Goal: Task Accomplishment & Management: Complete application form

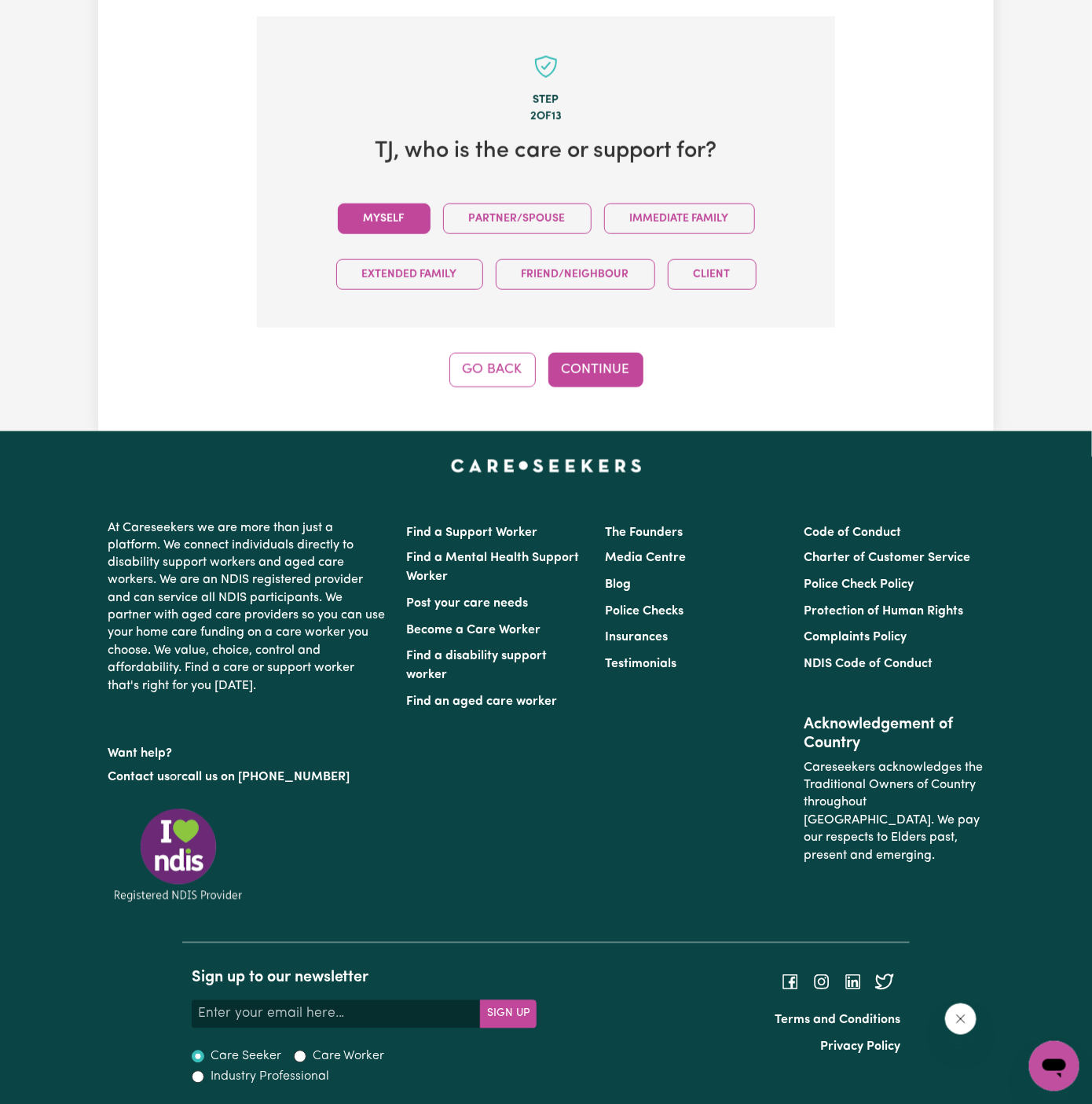
click at [424, 210] on button "Myself" at bounding box center [384, 218] width 93 height 31
click at [602, 372] on button "Continue" at bounding box center [595, 370] width 95 height 35
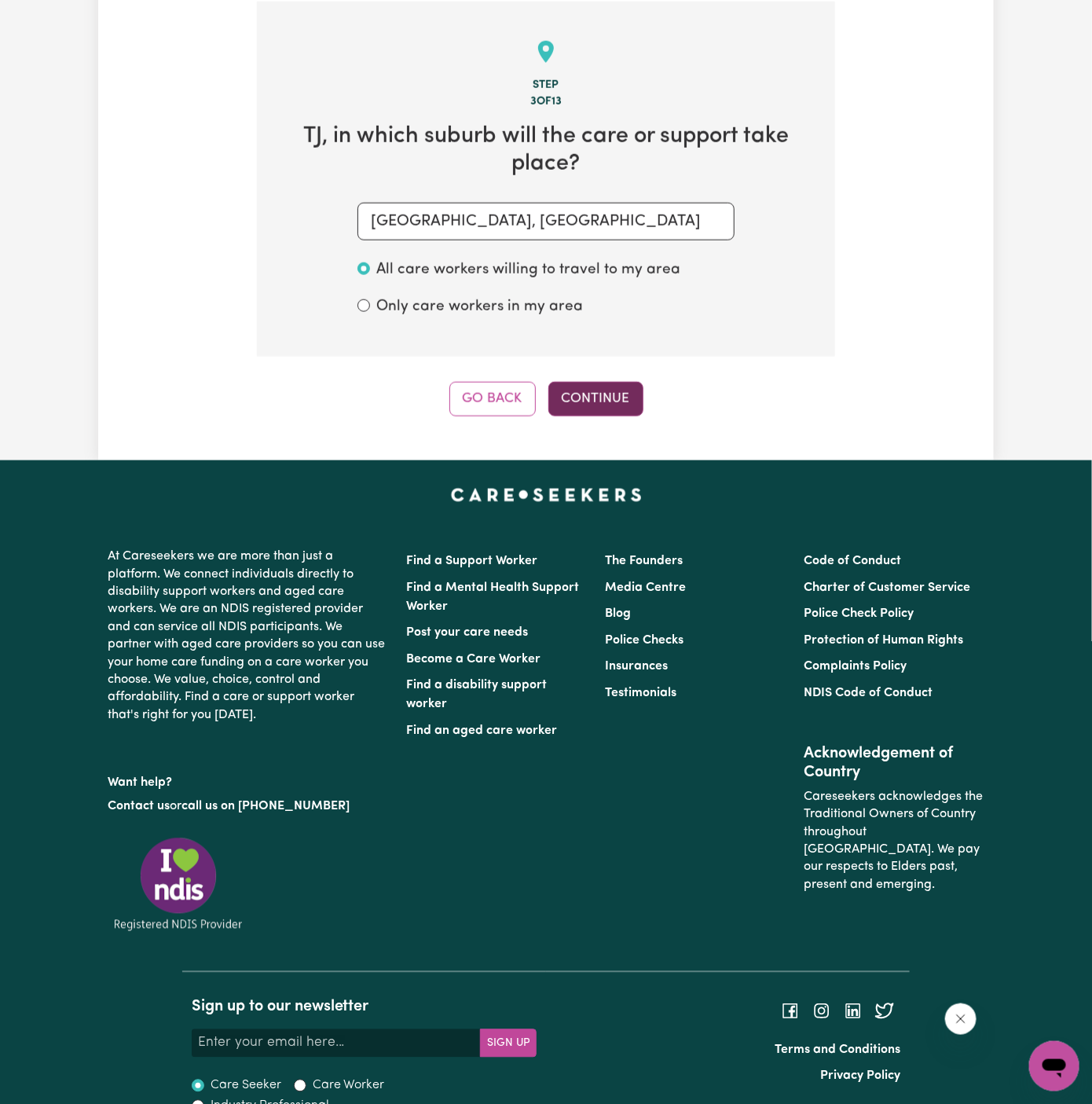
click at [585, 393] on button "Continue" at bounding box center [595, 400] width 95 height 35
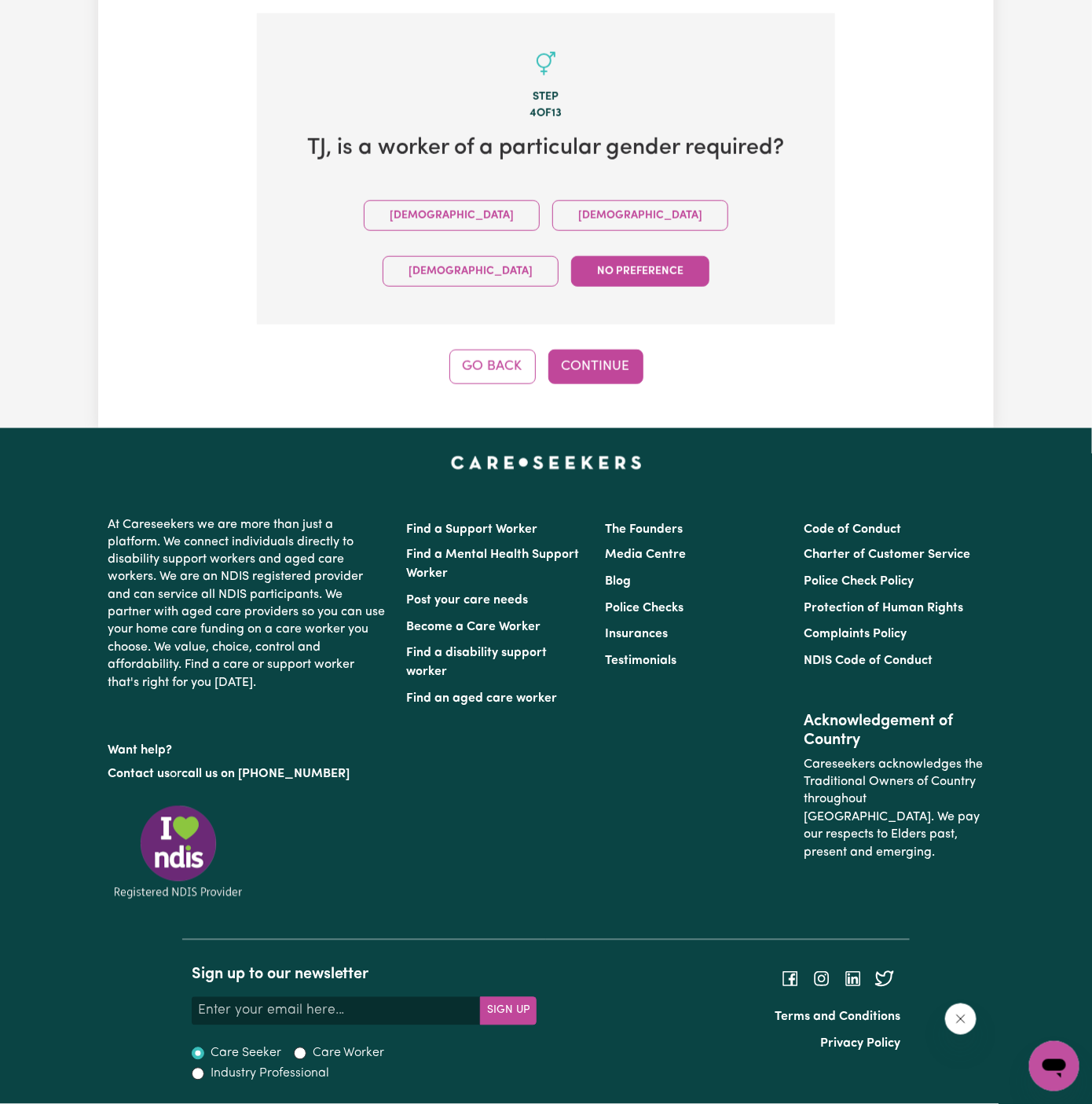
scroll to position [486, 0]
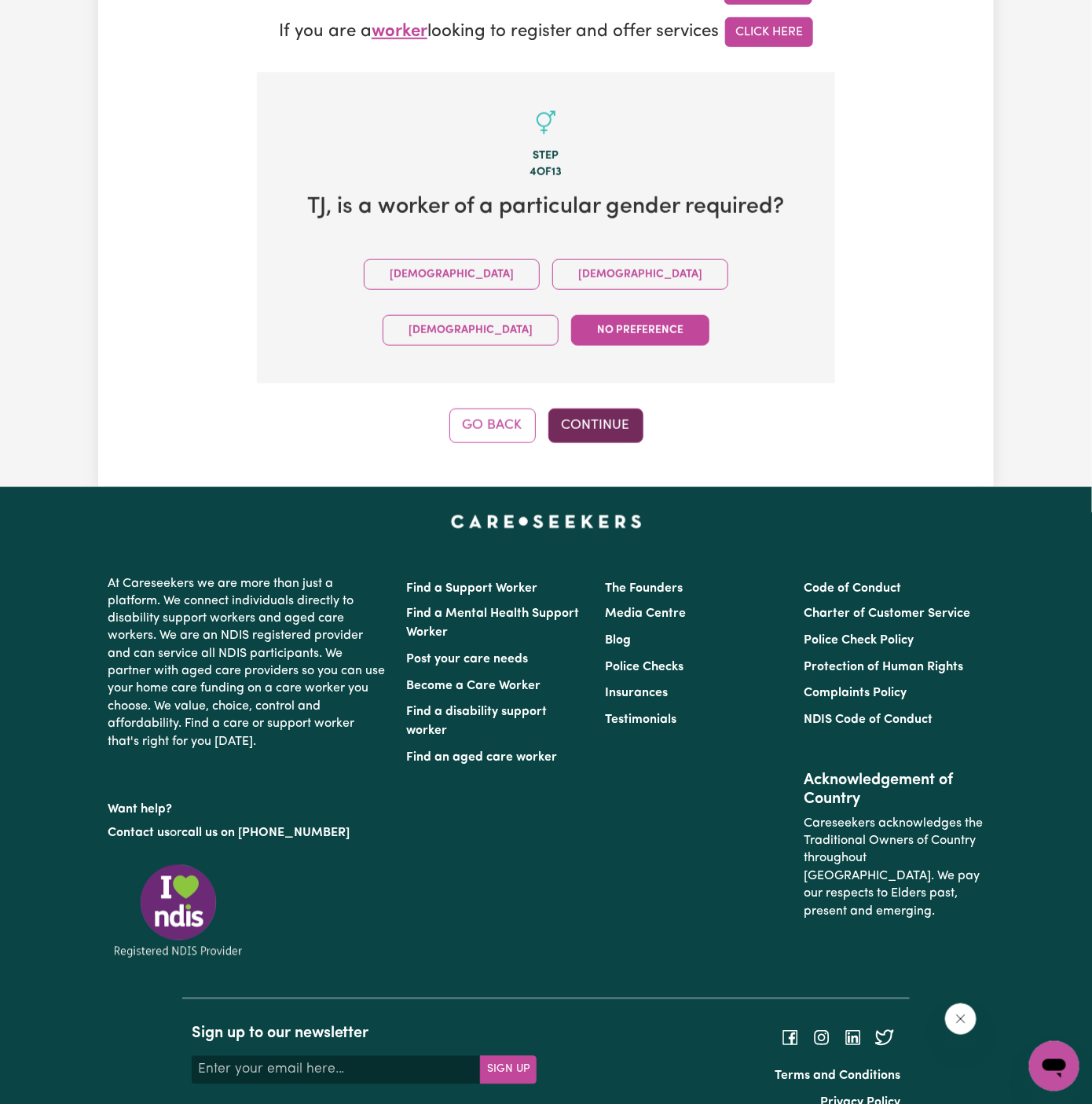
click at [619, 409] on button "Continue" at bounding box center [595, 426] width 95 height 35
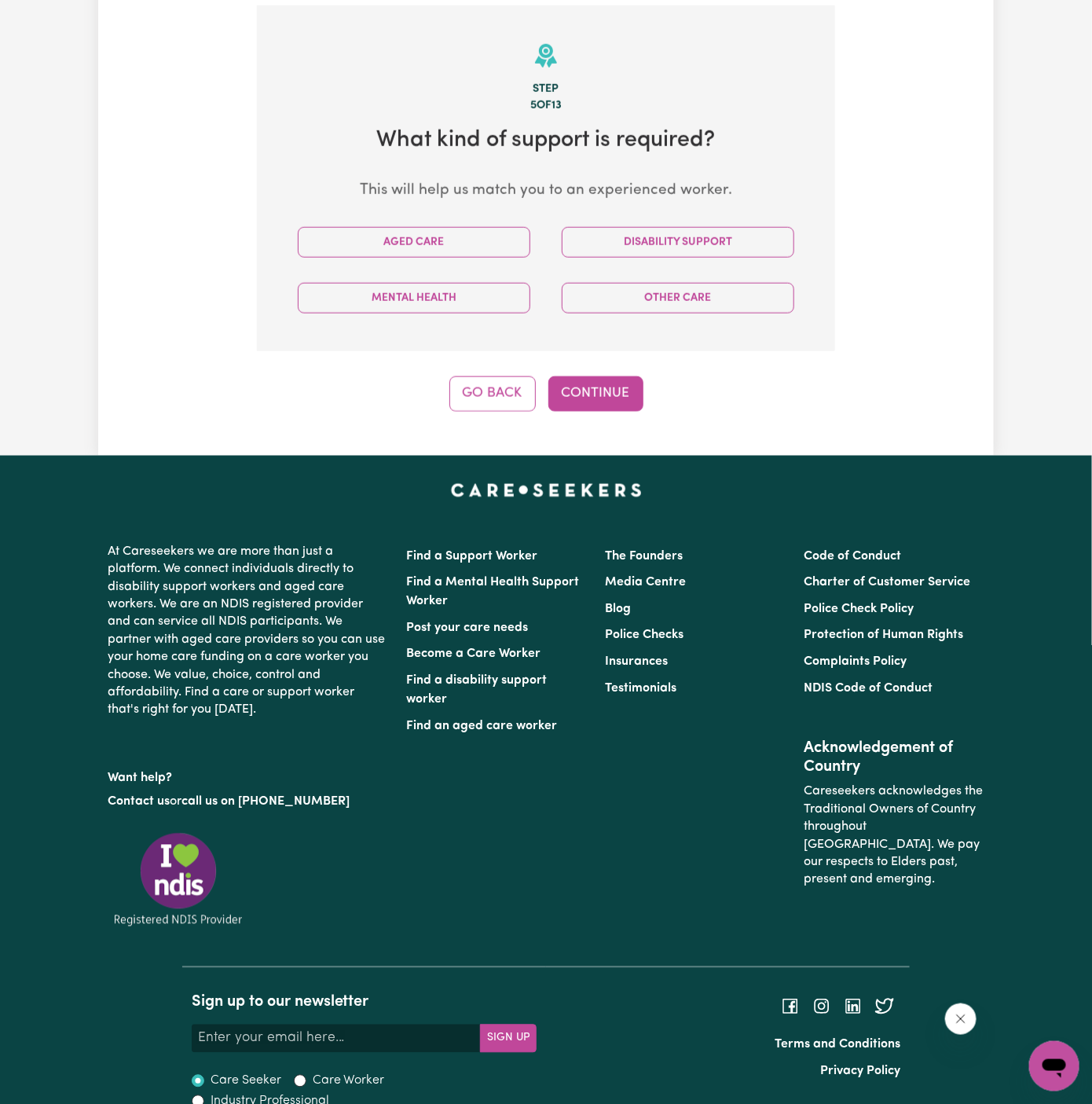
scroll to position [557, 0]
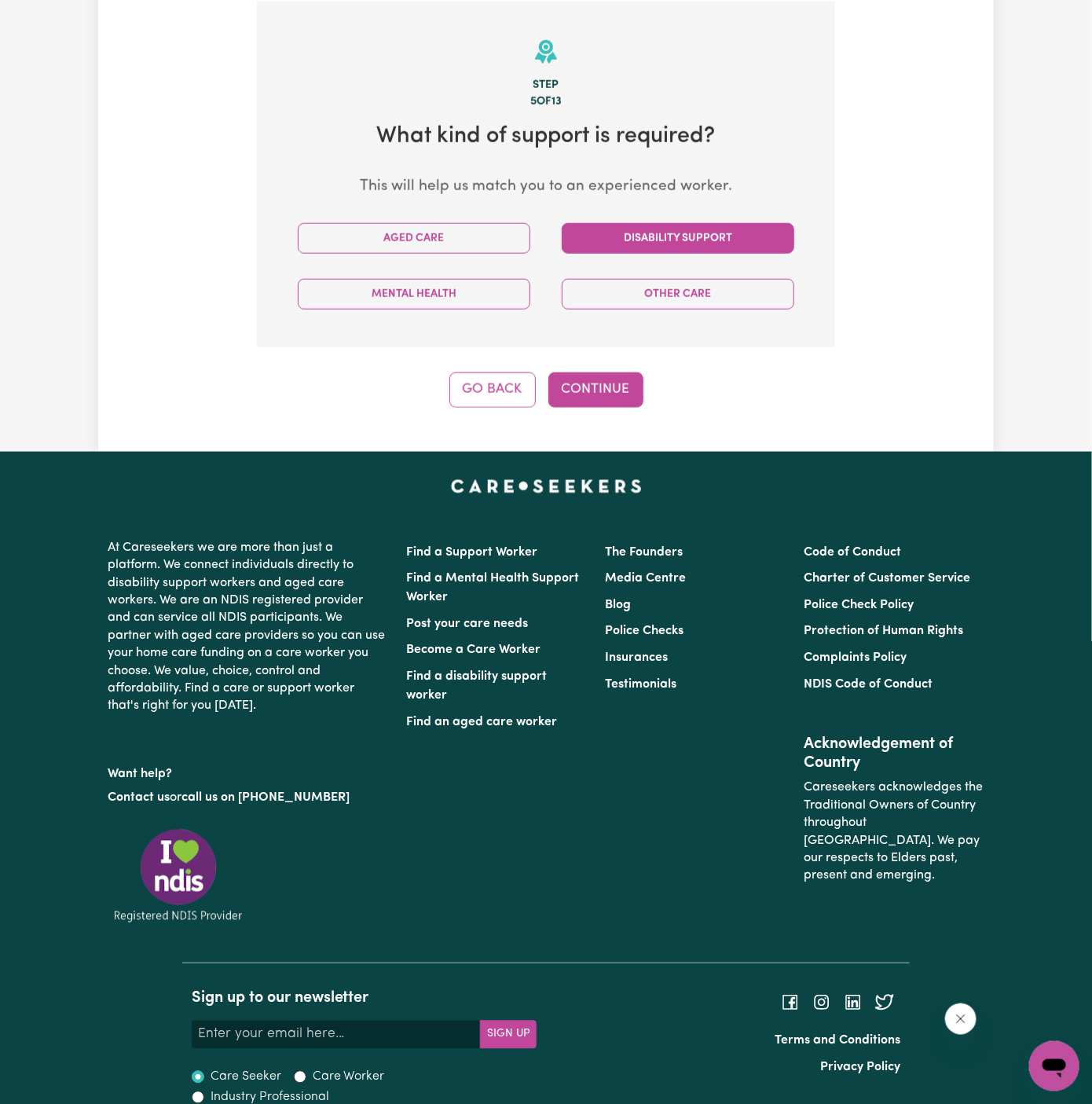
click at [631, 241] on button "Disability Support" at bounding box center [678, 238] width 233 height 31
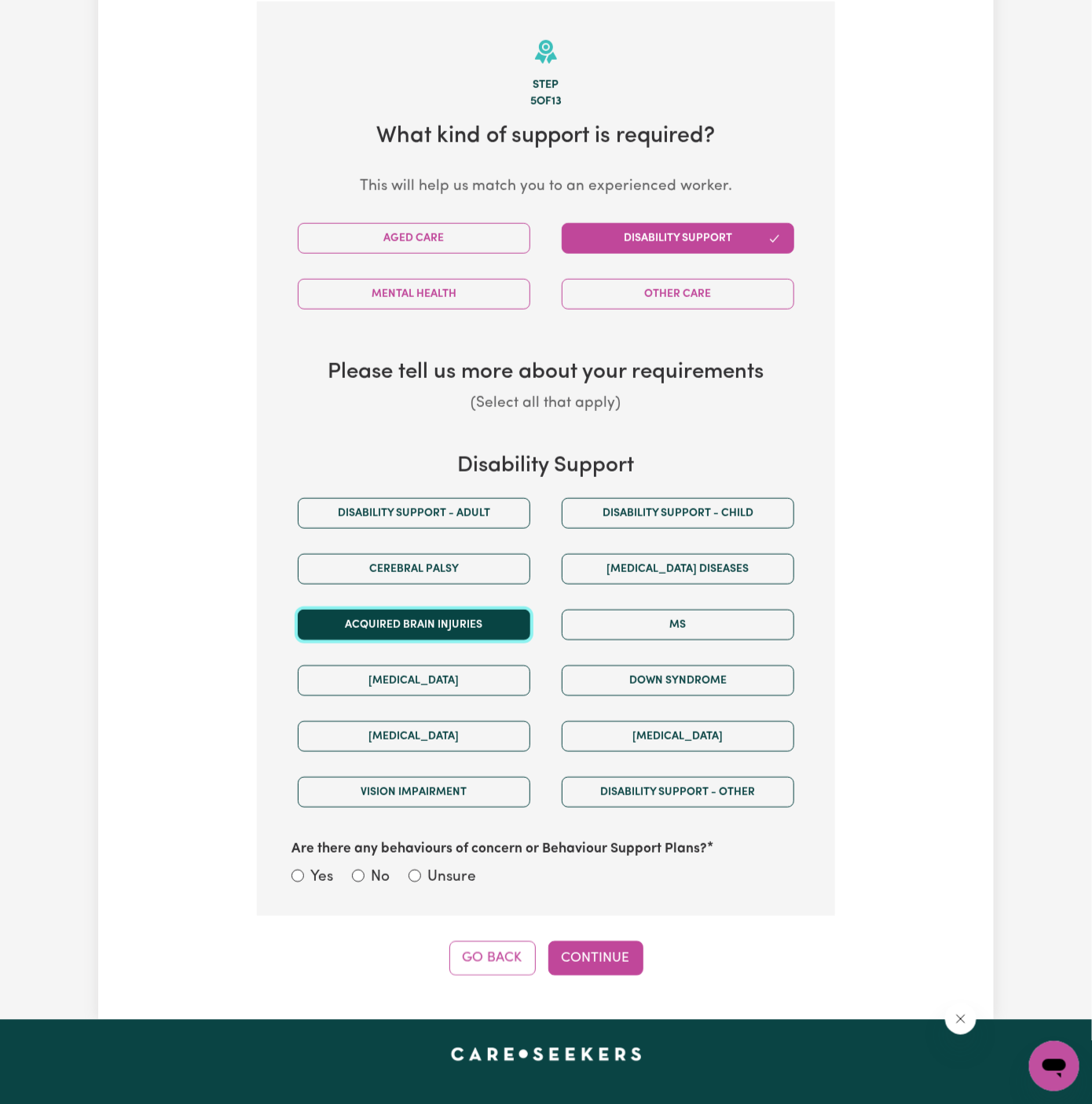
click at [488, 623] on button "Acquired Brain Injuries" at bounding box center [414, 625] width 233 height 31
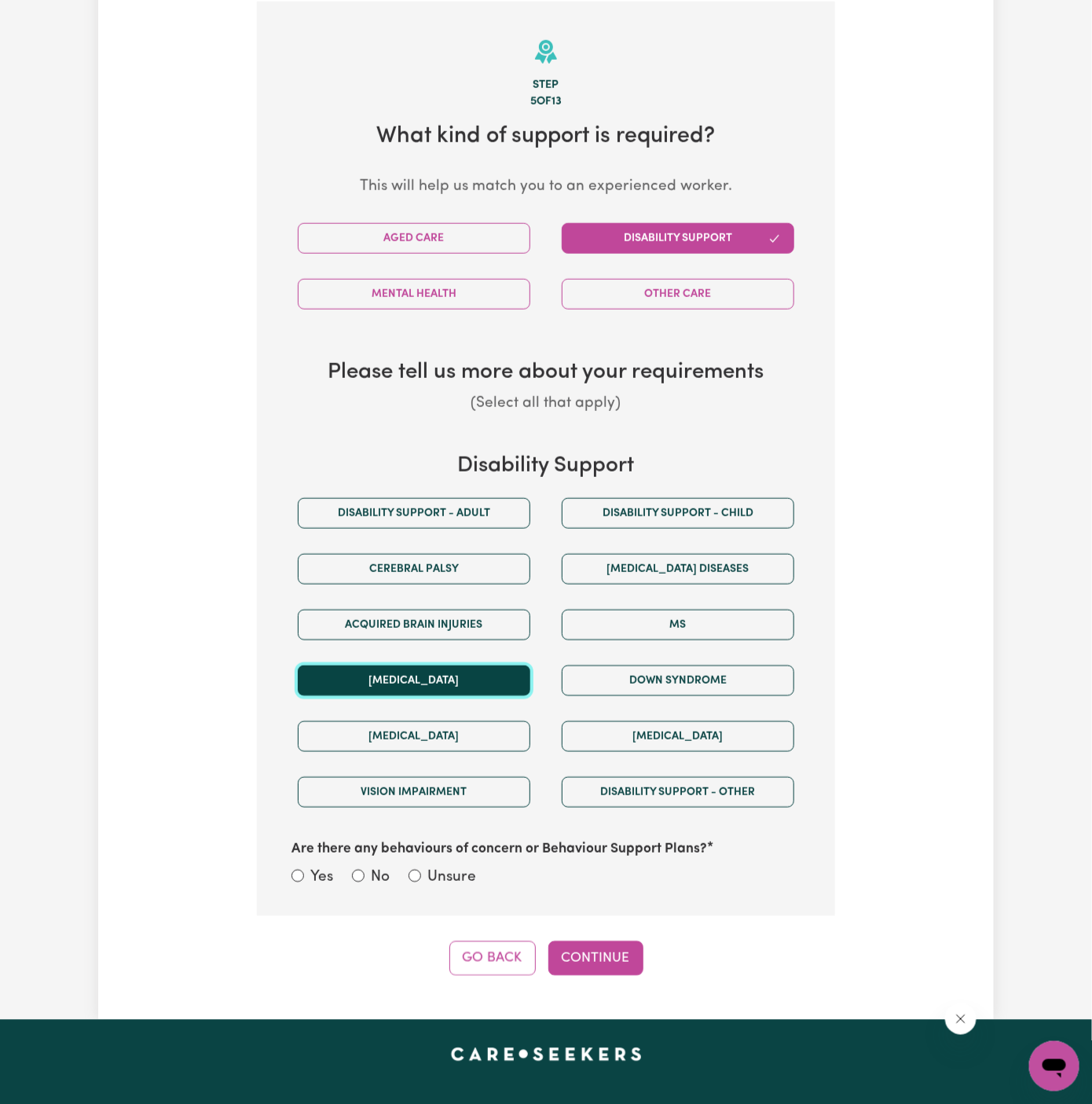
click at [507, 674] on button "Autism" at bounding box center [414, 680] width 233 height 31
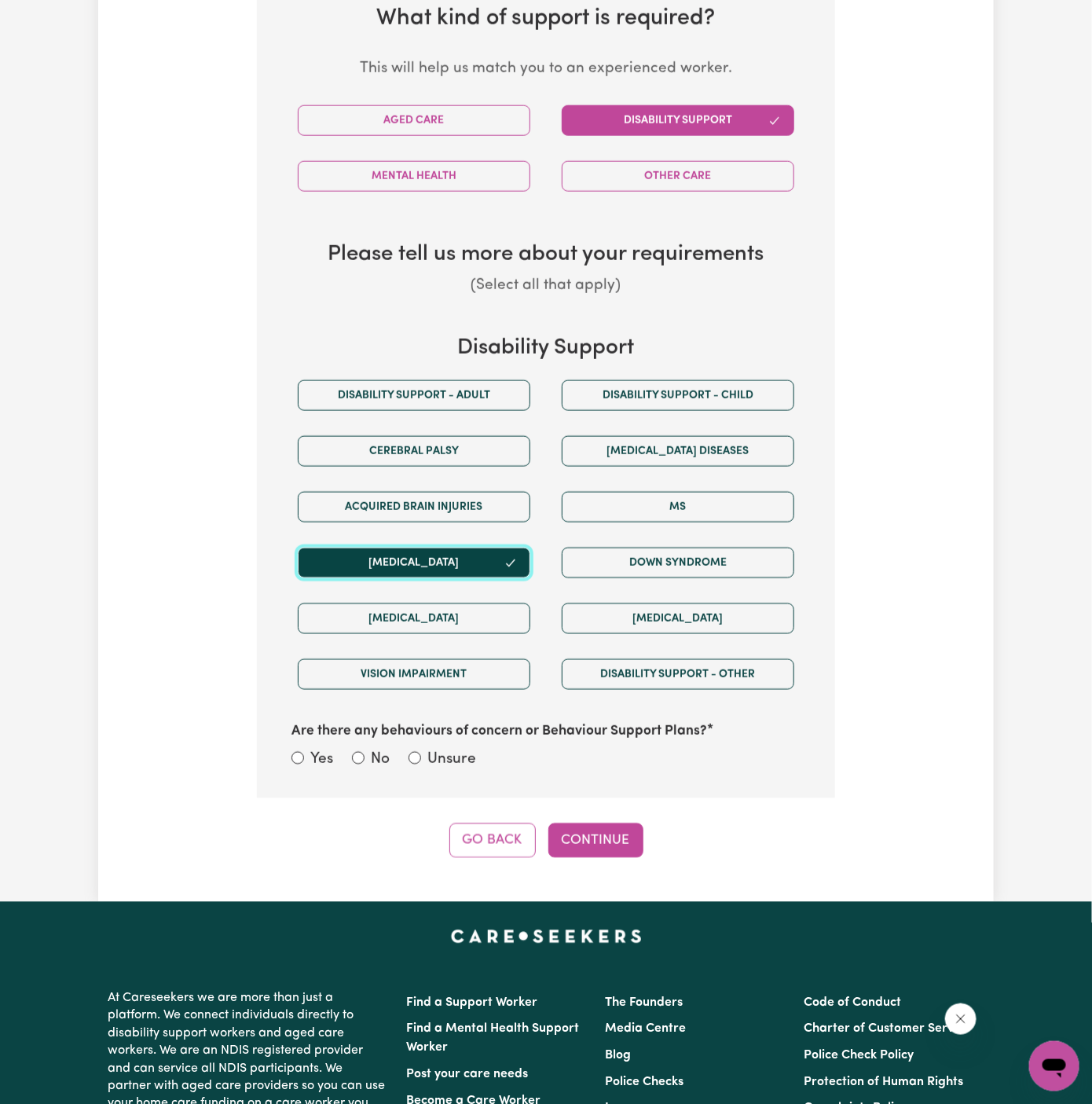
scroll to position [788, 0]
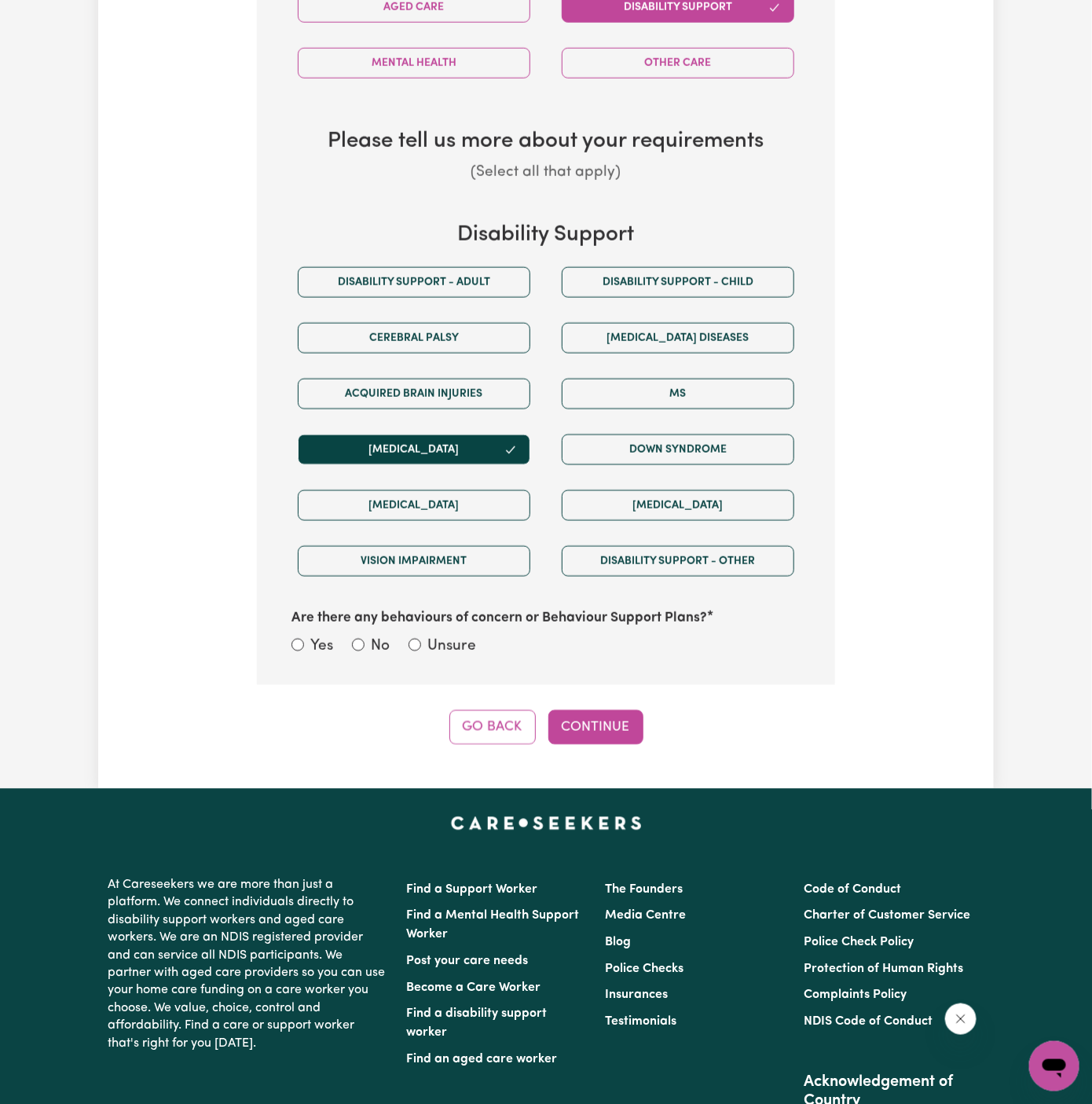
click at [433, 635] on label "Unsure" at bounding box center [451, 646] width 49 height 22
click at [421, 639] on input "Unsure" at bounding box center [414, 645] width 12 height 12
radio input "true"
click at [567, 710] on button "Continue" at bounding box center [595, 728] width 95 height 35
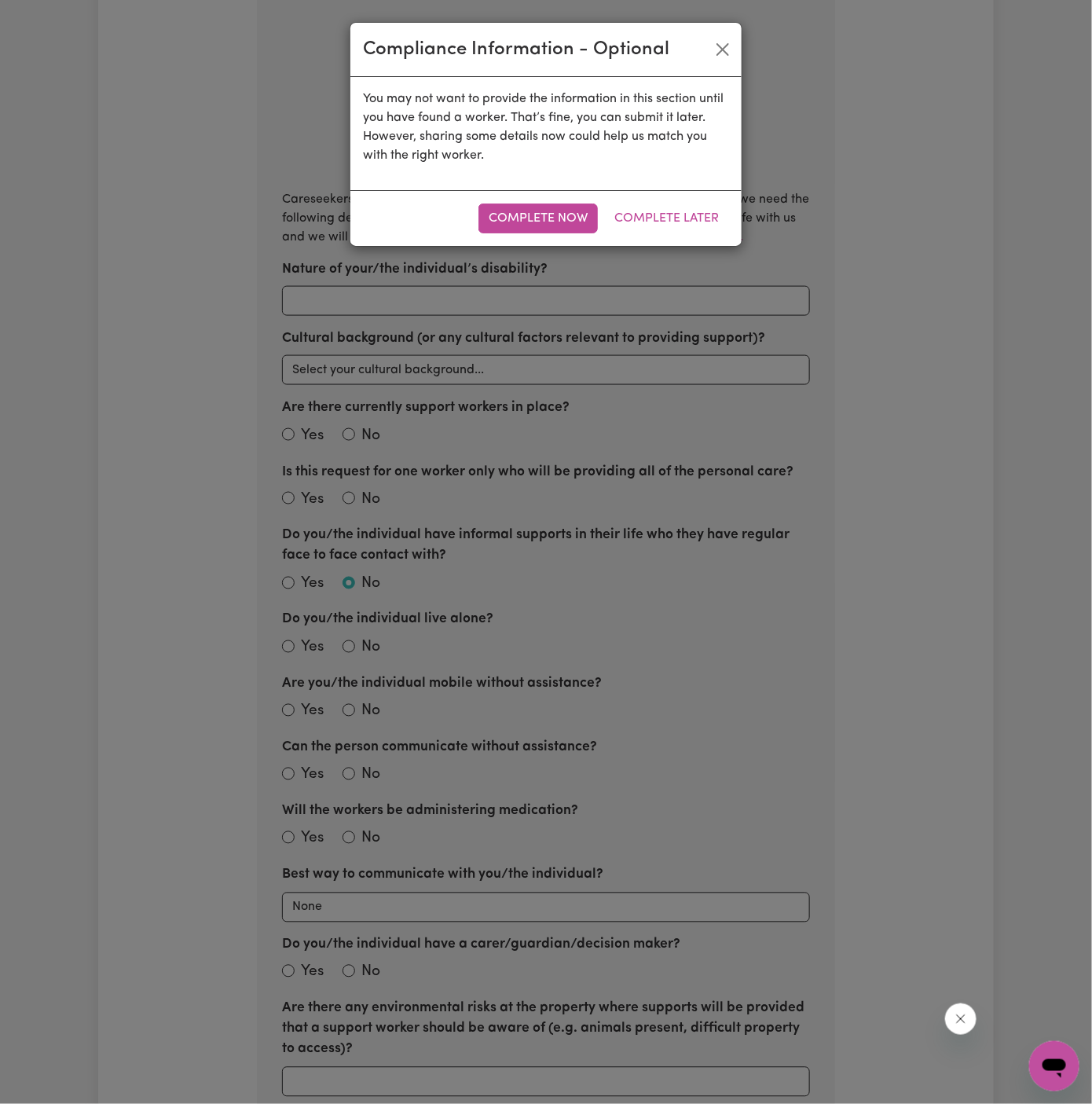
scroll to position [557, 0]
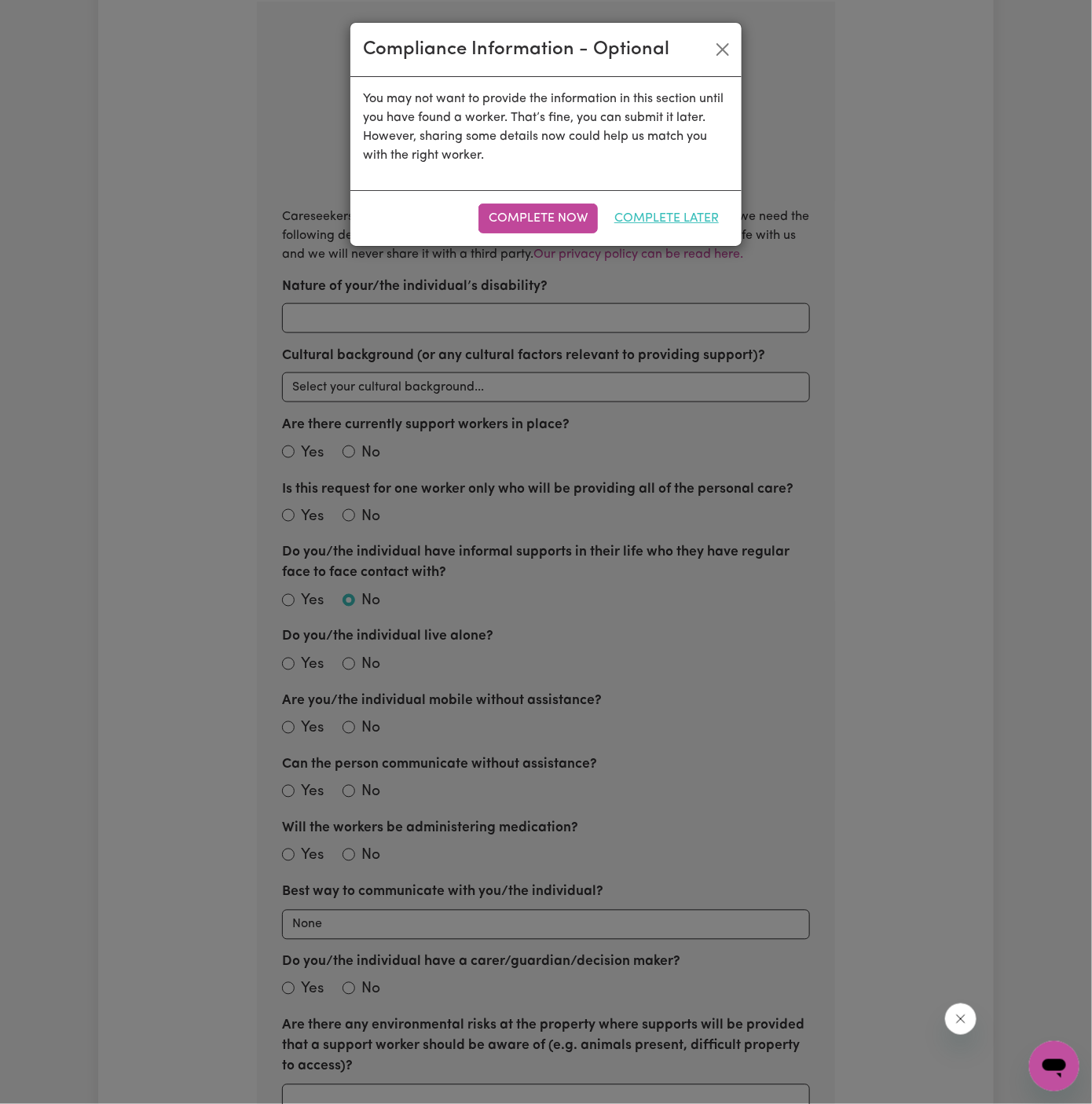
click at [690, 211] on button "Complete Later" at bounding box center [666, 218] width 125 height 30
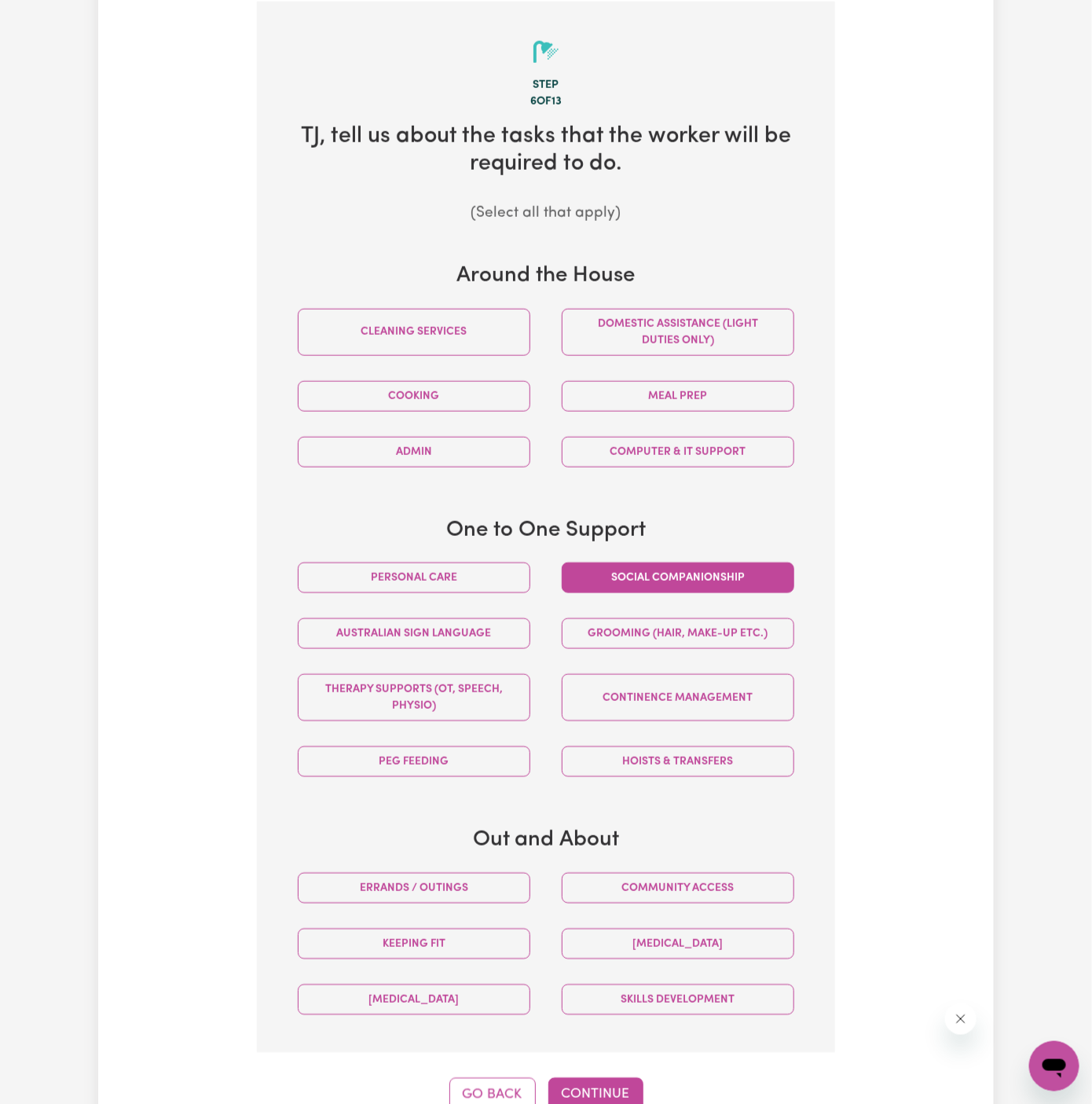
click at [662, 577] on button "Social companionship" at bounding box center [678, 577] width 233 height 31
click at [678, 884] on button "Community access" at bounding box center [678, 888] width 233 height 31
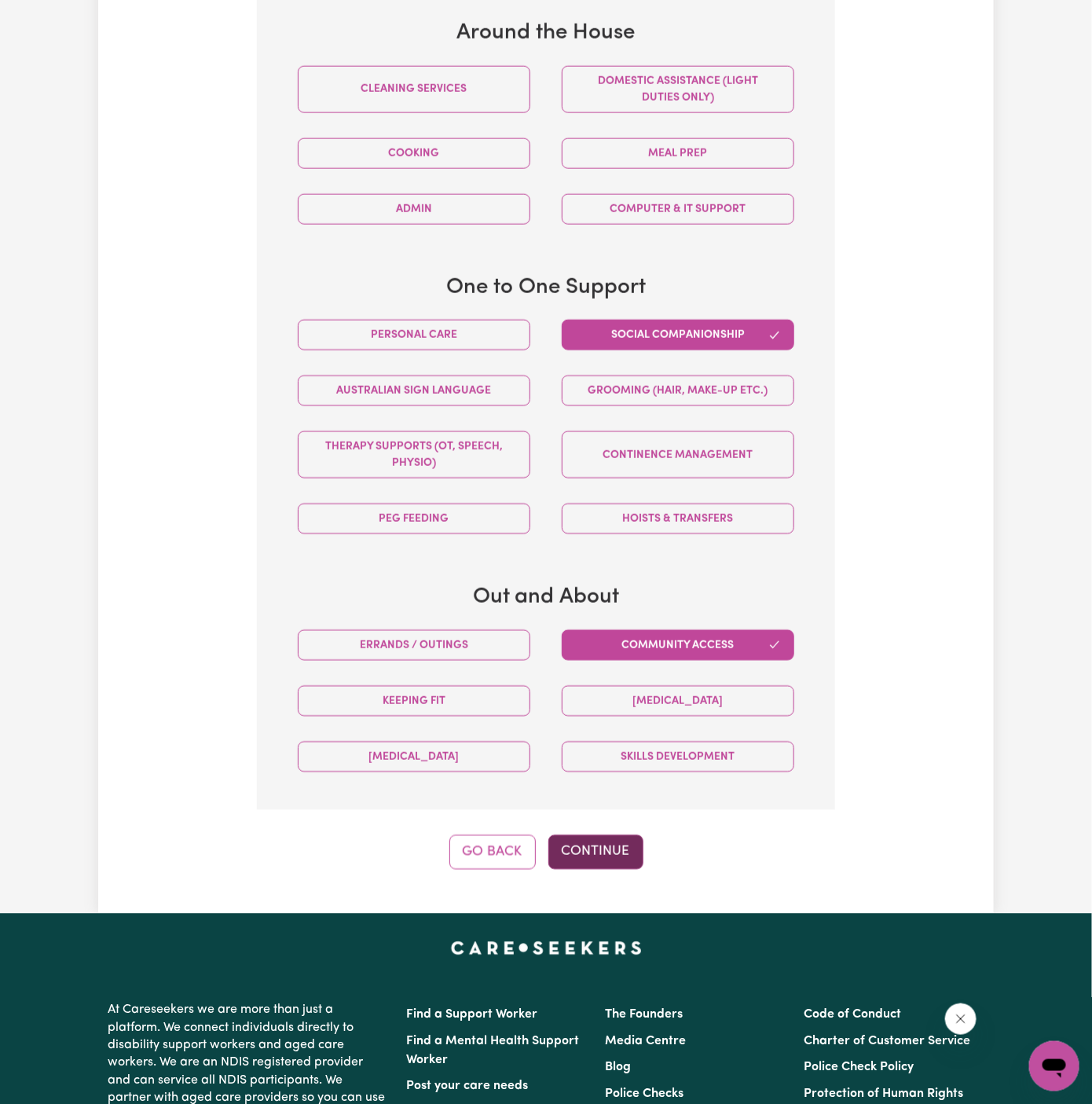
click at [566, 835] on button "Continue" at bounding box center [595, 852] width 95 height 35
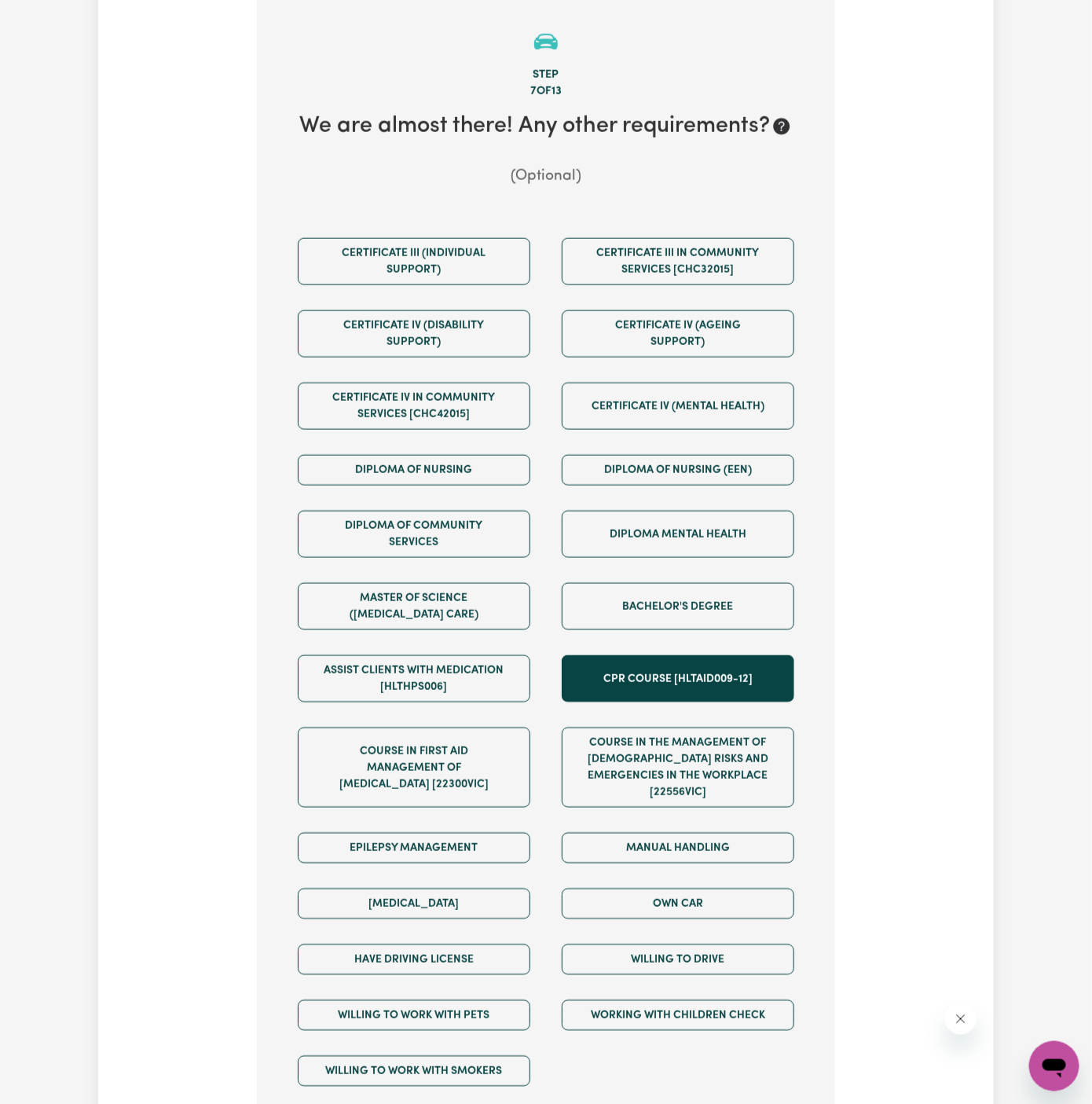
scroll to position [557, 0]
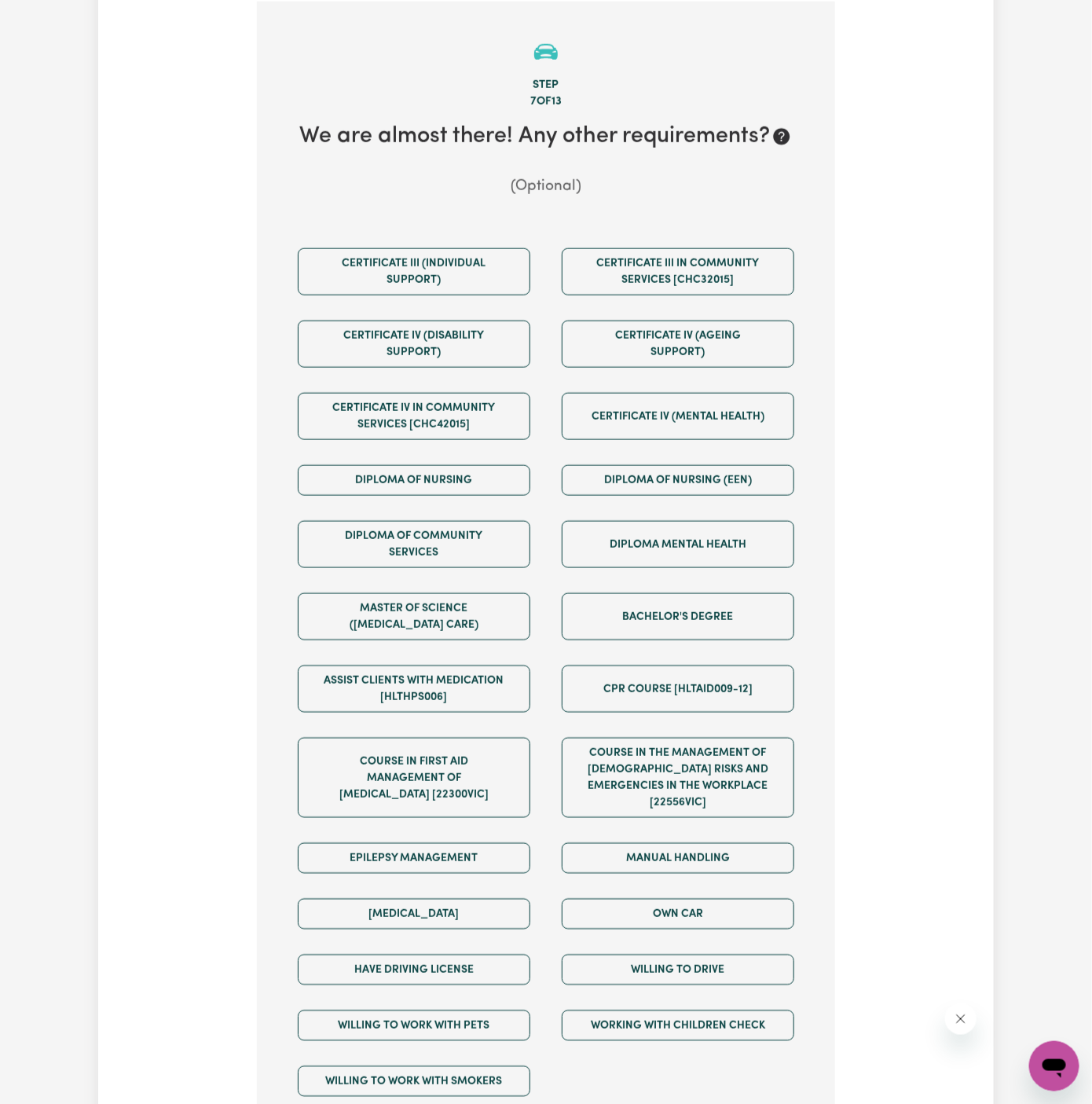
click at [666, 910] on div "Own Car" at bounding box center [678, 914] width 264 height 56
click at [666, 905] on button "Own Car" at bounding box center [678, 914] width 233 height 31
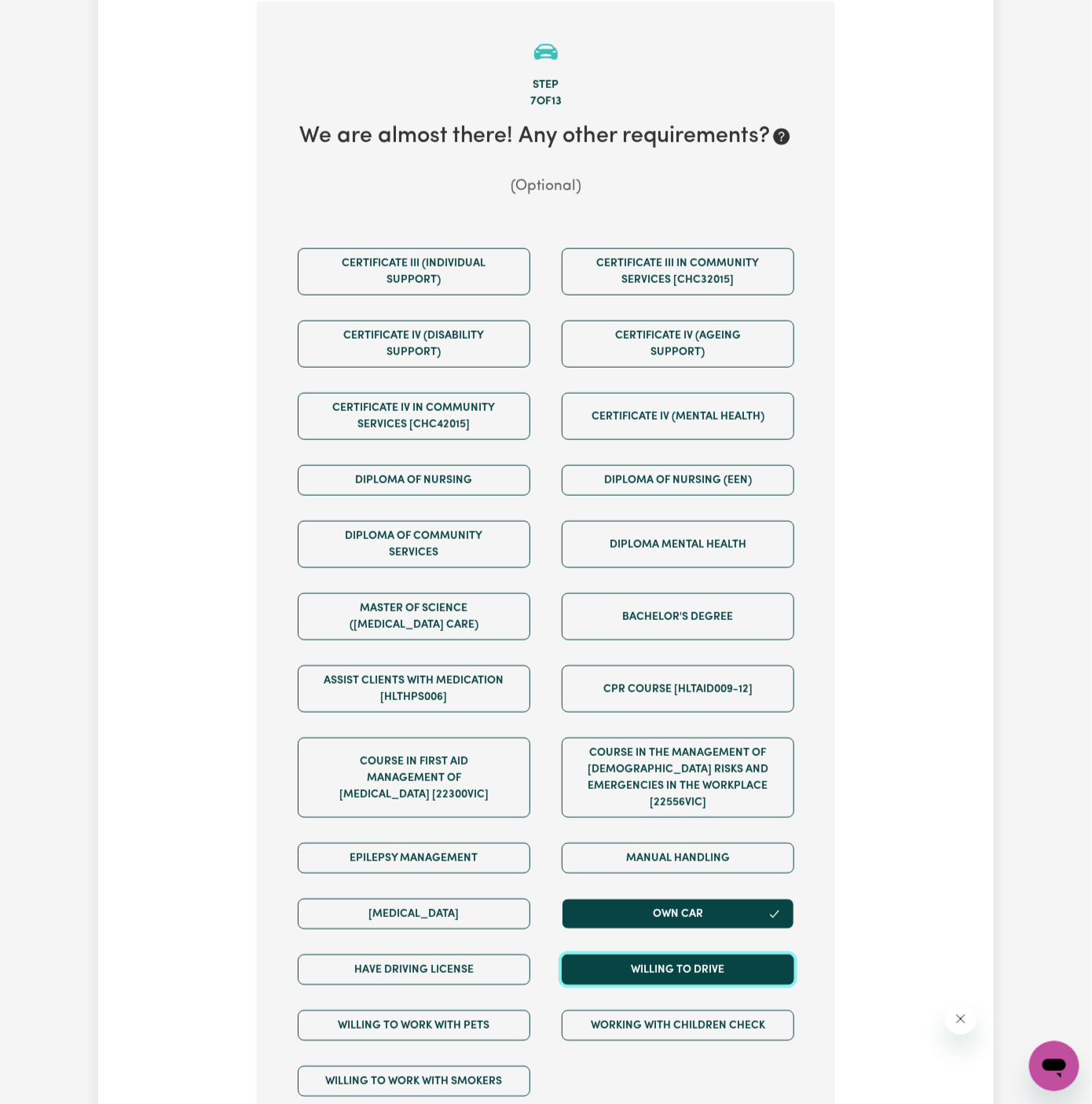
click at [666, 955] on button "Willing to drive" at bounding box center [678, 969] width 233 height 31
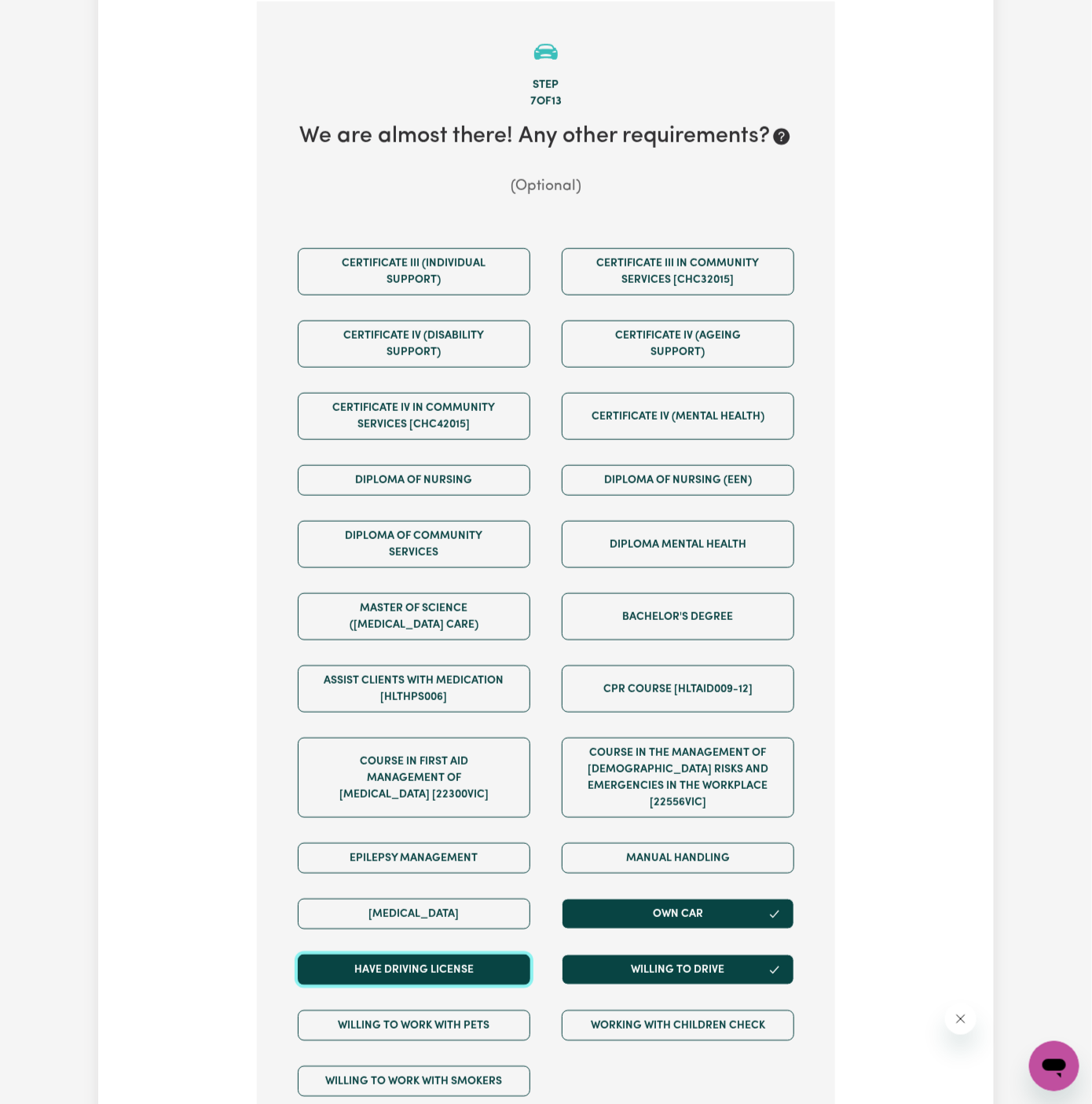
click at [496, 955] on button "Have driving license" at bounding box center [414, 969] width 233 height 31
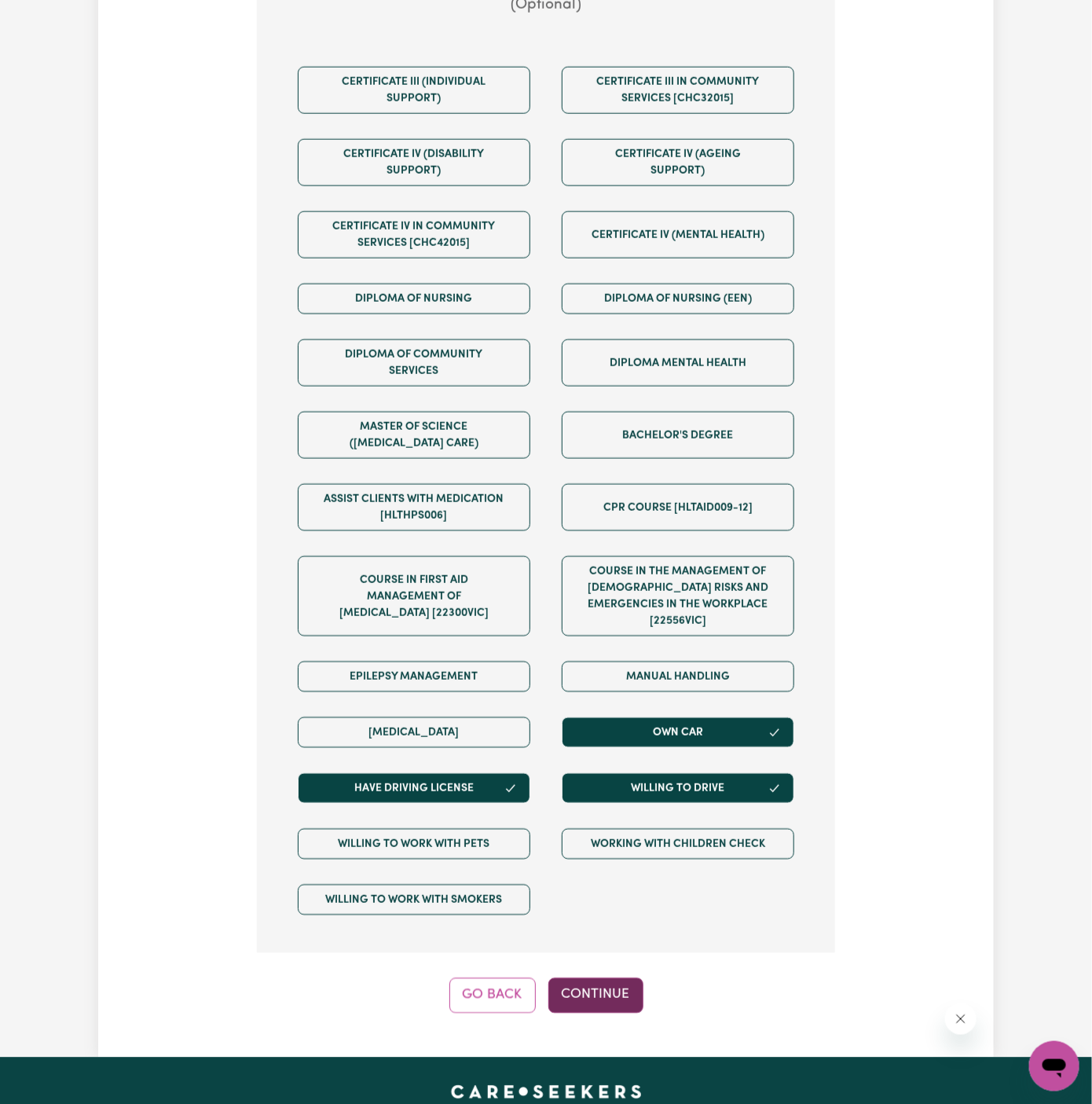
click at [605, 979] on button "Continue" at bounding box center [595, 995] width 95 height 35
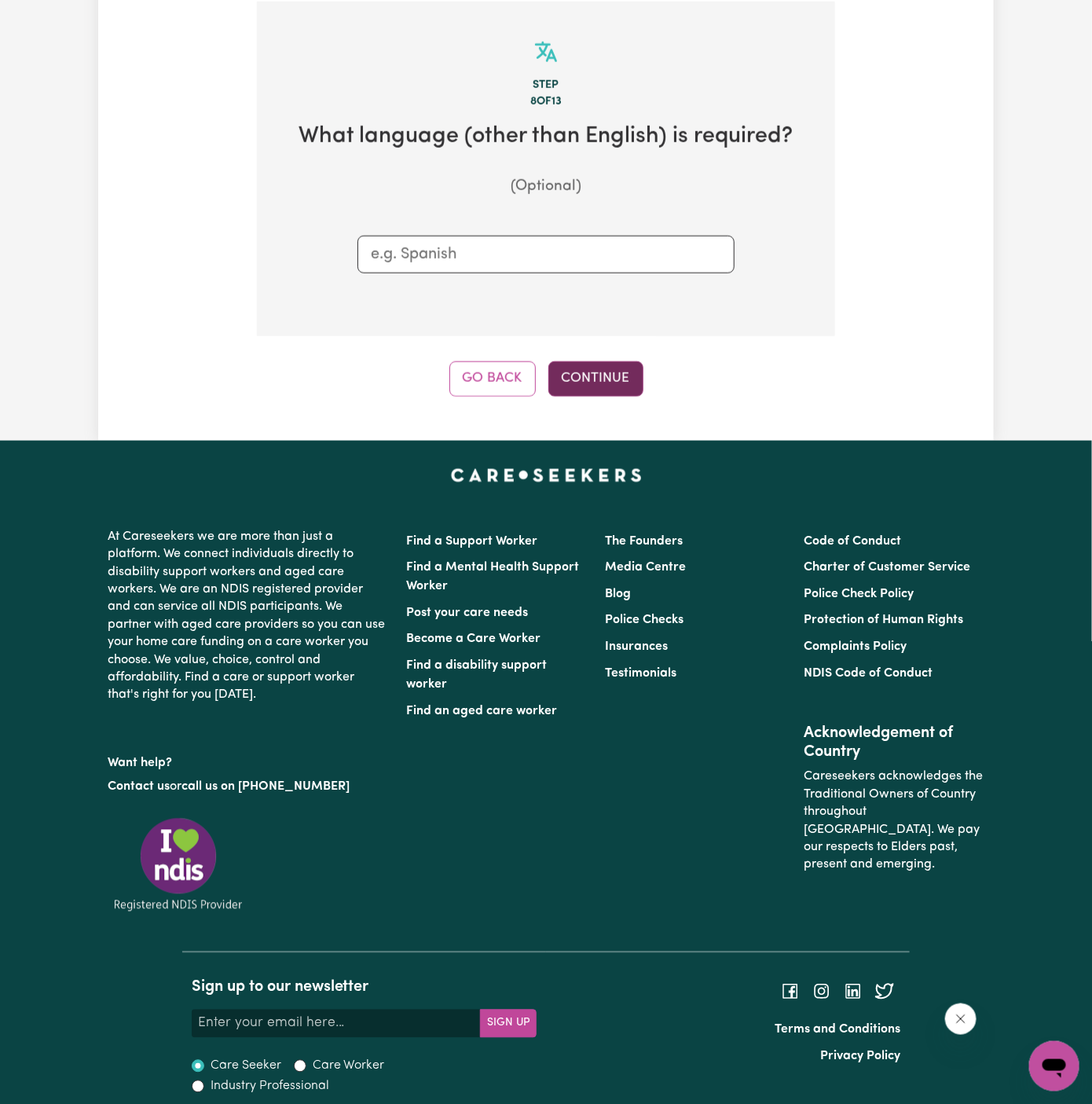
click at [563, 370] on button "Continue" at bounding box center [595, 379] width 95 height 35
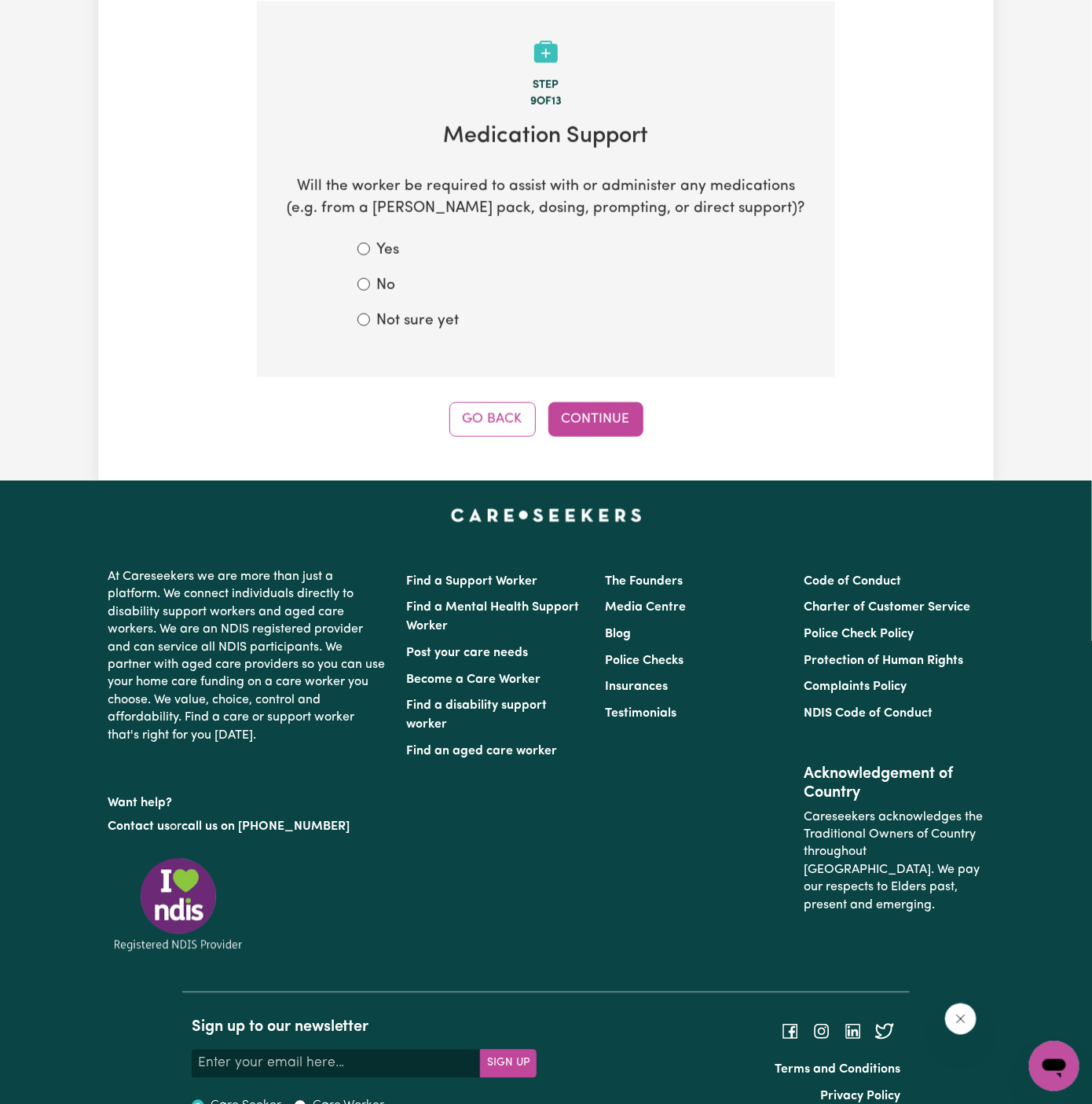
click at [398, 288] on div "No" at bounding box center [546, 286] width 377 height 22
click at [398, 276] on div "No" at bounding box center [546, 286] width 377 height 22
click at [392, 277] on label "No" at bounding box center [385, 286] width 19 height 22
click at [370, 278] on input "No" at bounding box center [363, 284] width 12 height 12
radio input "true"
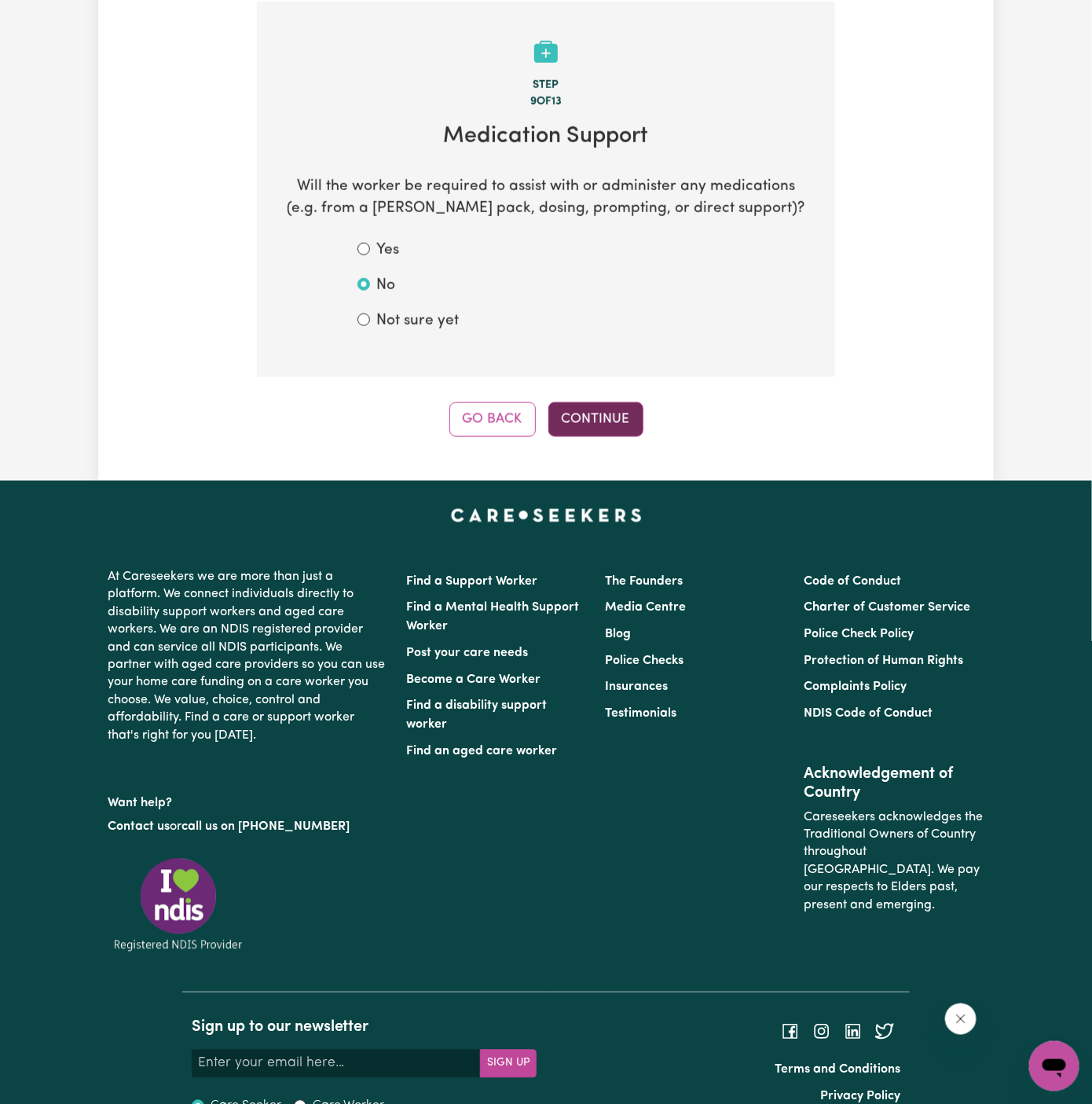
click at [580, 415] on button "Continue" at bounding box center [595, 420] width 95 height 35
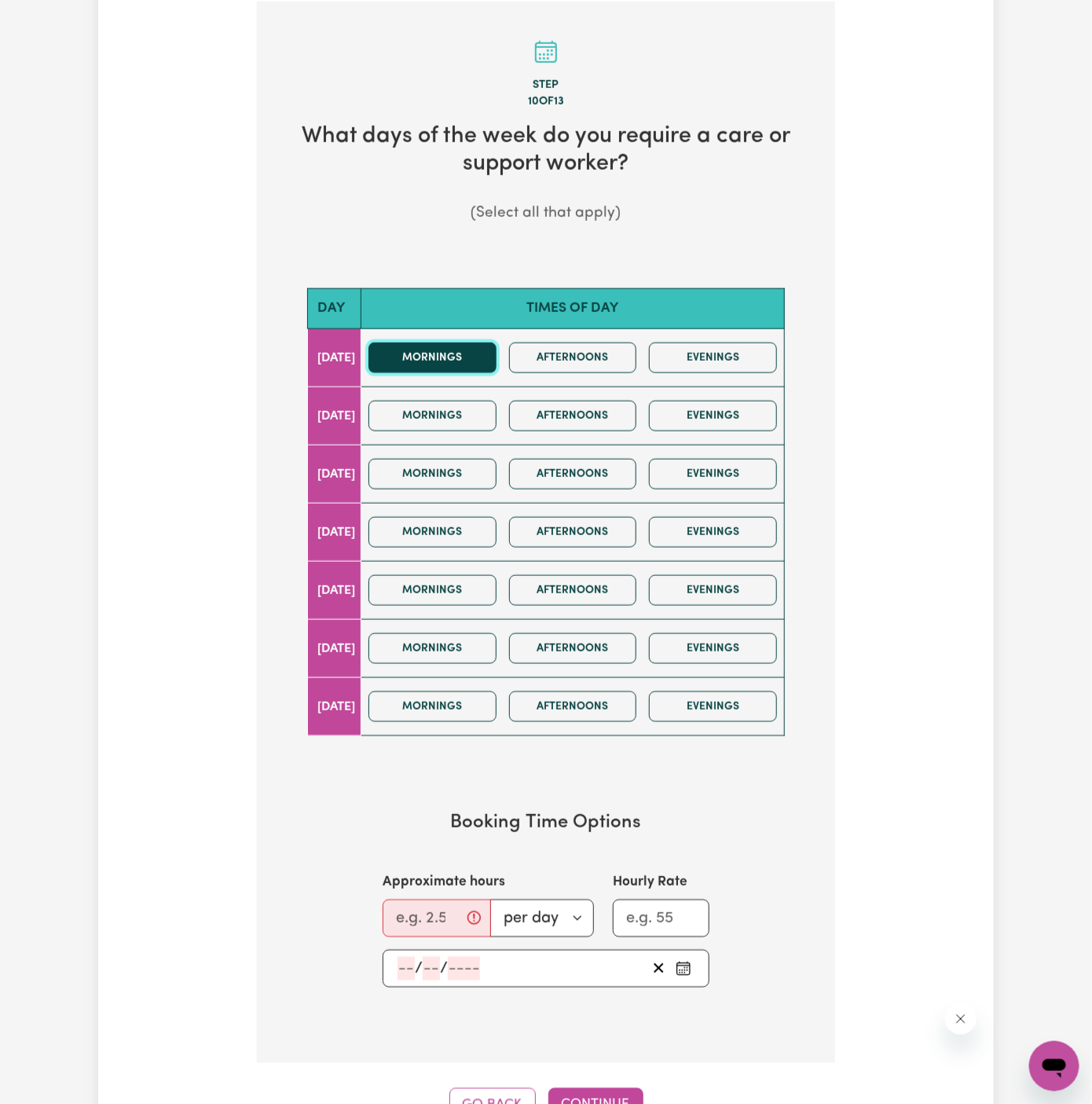
click at [462, 350] on button "Mornings" at bounding box center [433, 357] width 128 height 31
click at [462, 407] on button "Mornings" at bounding box center [433, 415] width 128 height 31
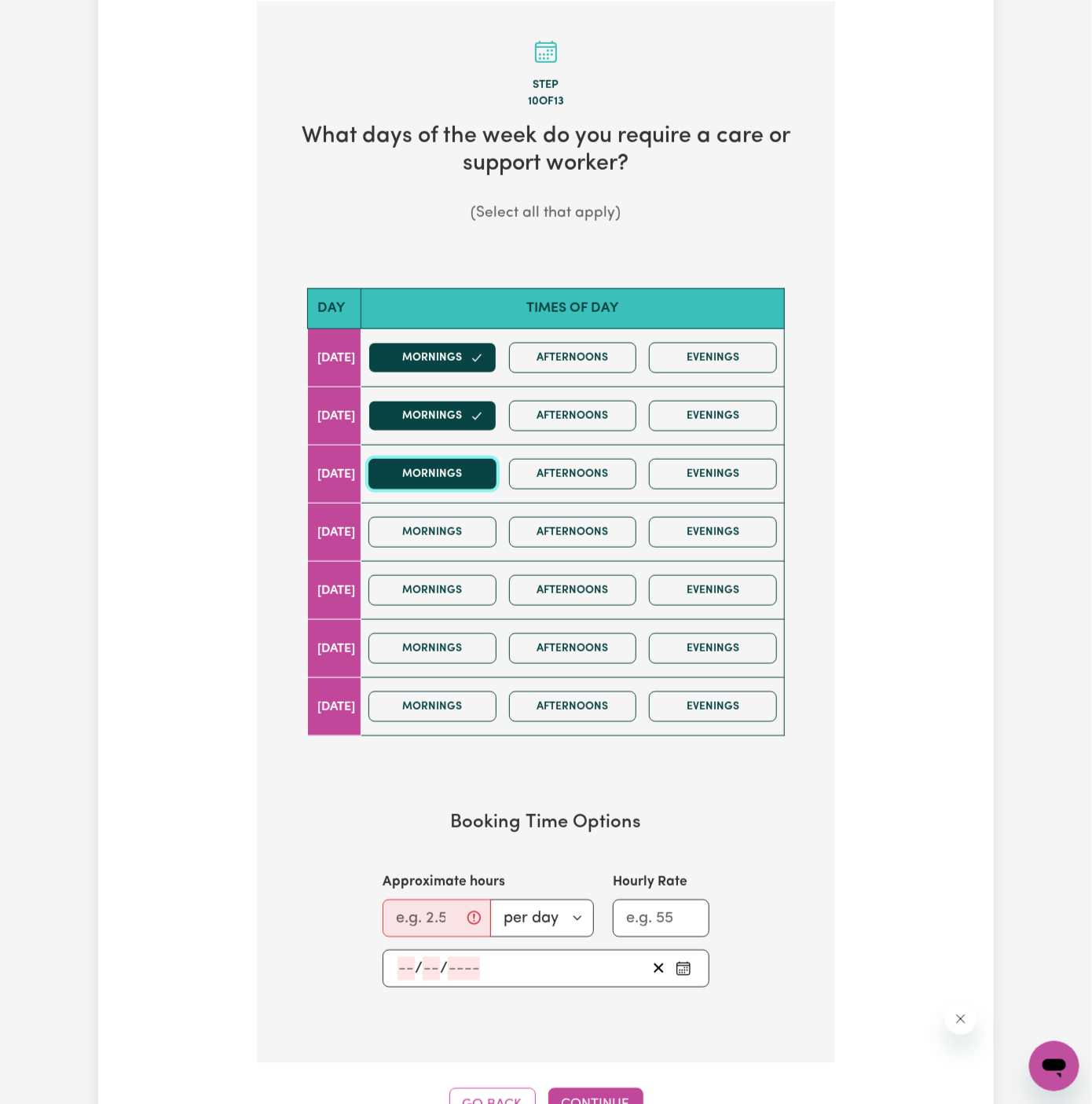
click at [471, 464] on button "Mornings" at bounding box center [433, 473] width 128 height 31
click at [453, 532] on button "Mornings" at bounding box center [433, 532] width 128 height 31
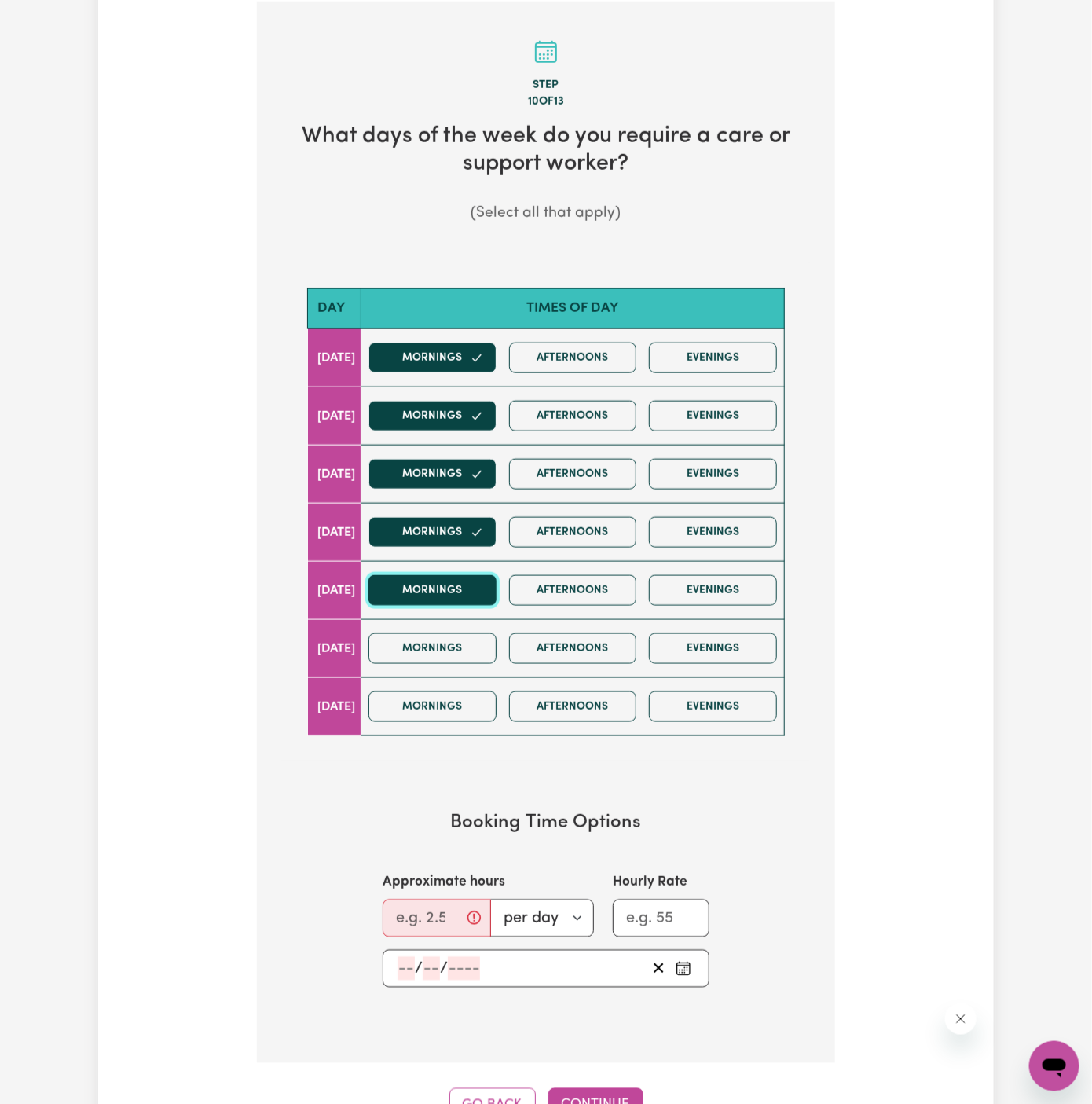
click at [455, 575] on button "Mornings" at bounding box center [433, 590] width 128 height 31
click at [463, 640] on button "Mornings" at bounding box center [433, 648] width 128 height 31
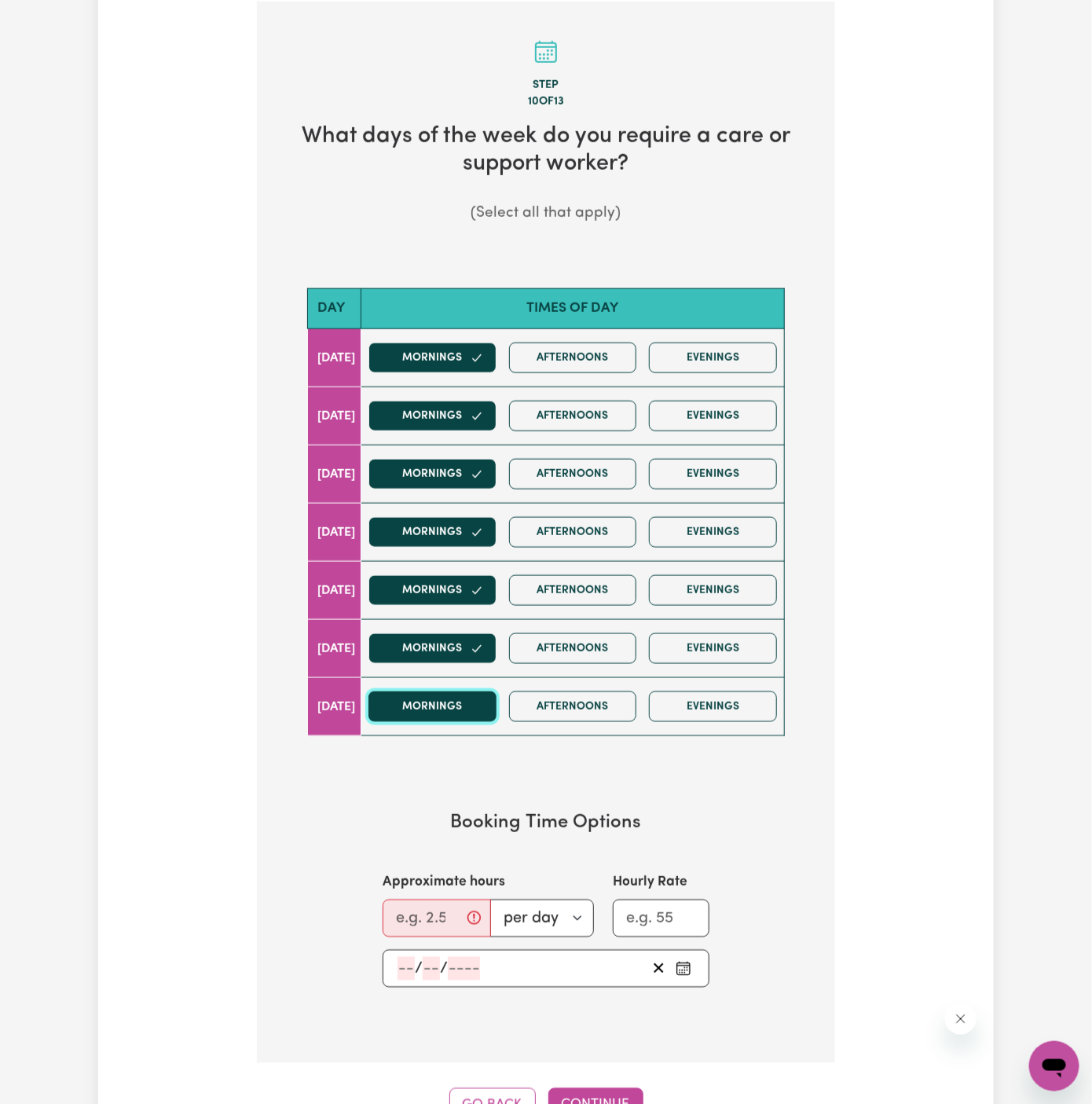
click at [465, 691] on button "Mornings" at bounding box center [433, 706] width 128 height 31
click at [409, 919] on input "Approximate hours" at bounding box center [437, 918] width 109 height 37
type input "1"
click at [396, 960] on div "/ /" at bounding box center [522, 969] width 251 height 23
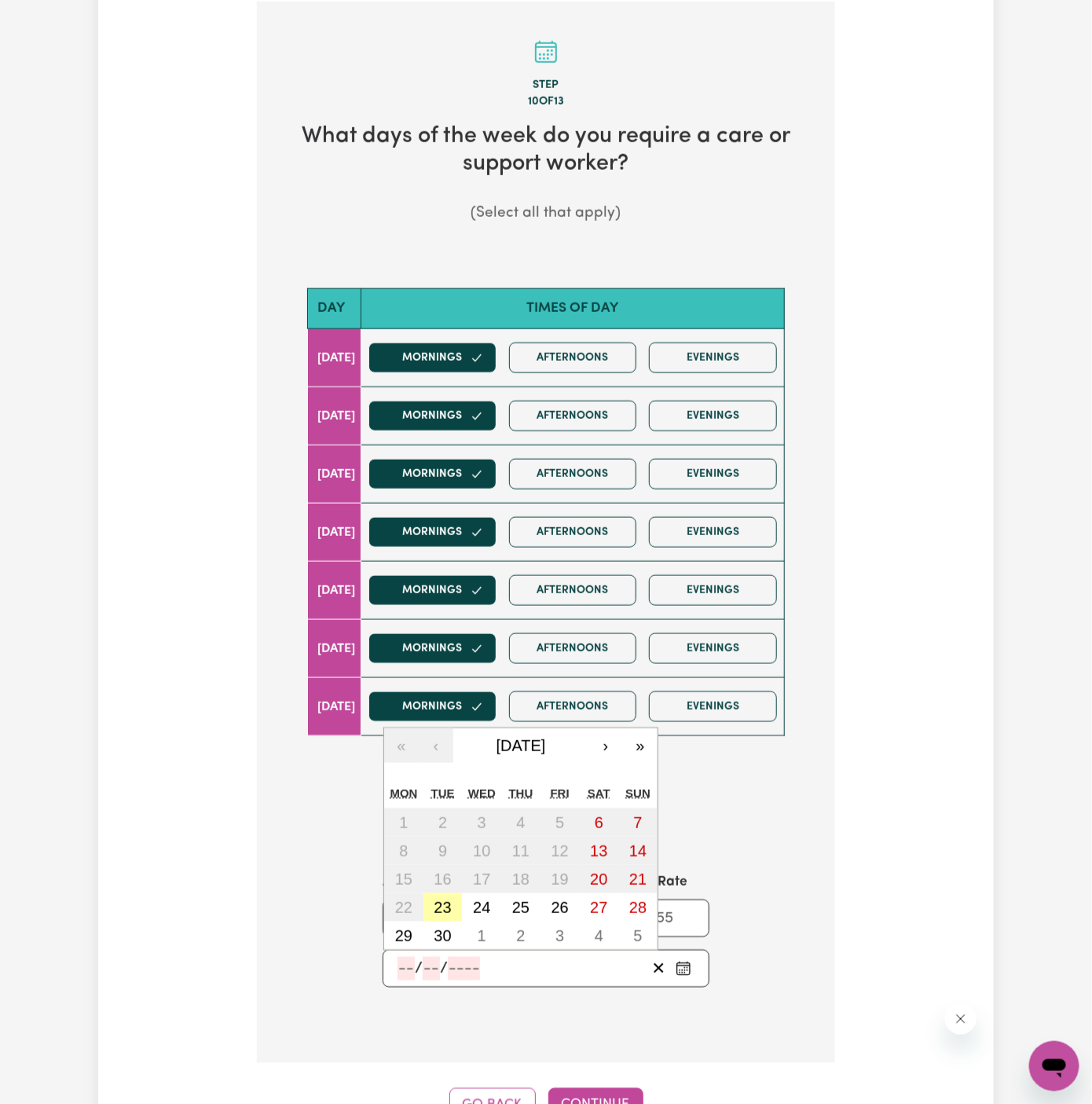
click at [454, 904] on button "23" at bounding box center [443, 907] width 39 height 28
type input "2025-09-23"
type input "23"
type input "9"
type input "2025"
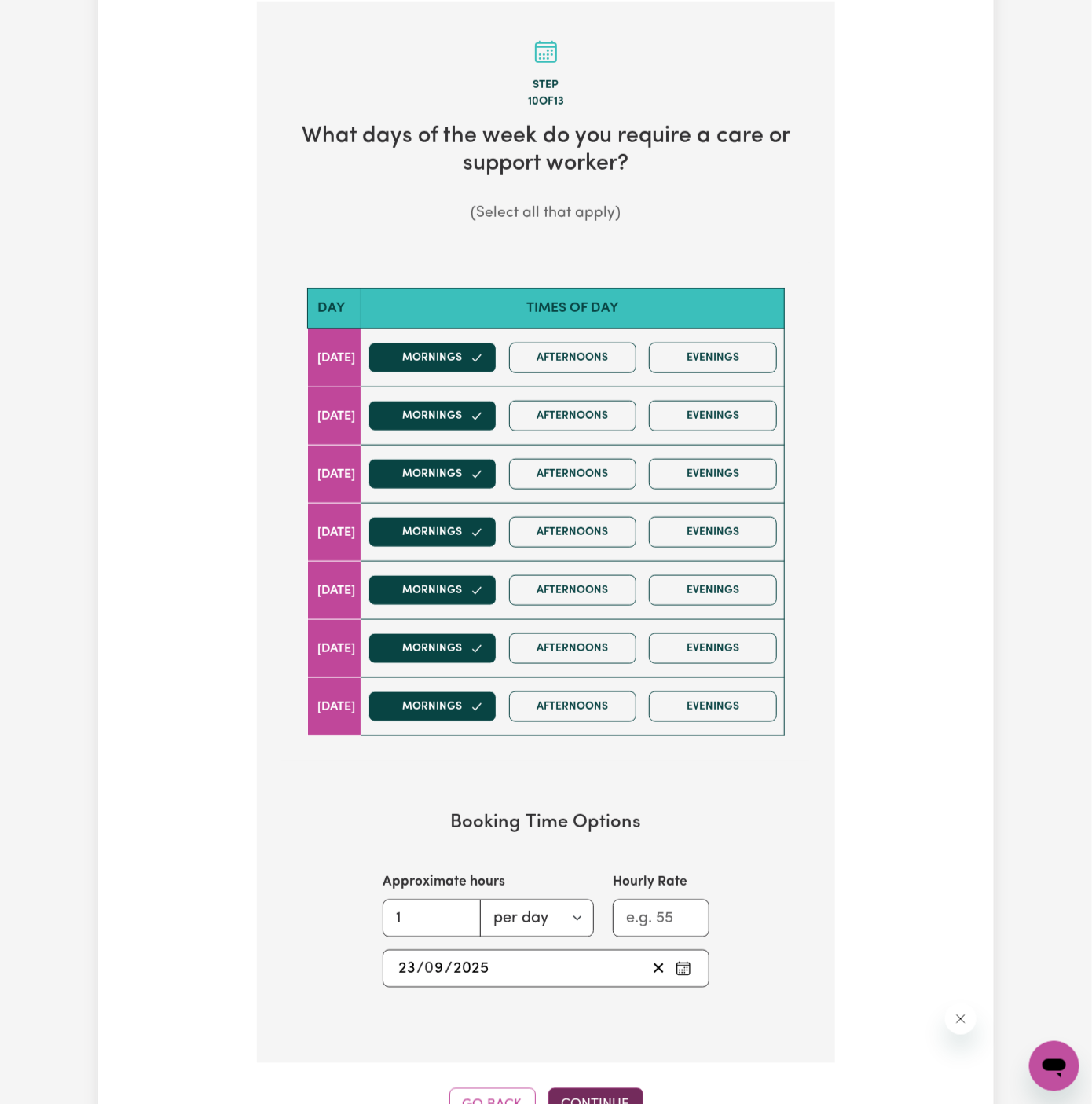
click at [587, 1092] on button "Continue" at bounding box center [595, 1106] width 95 height 35
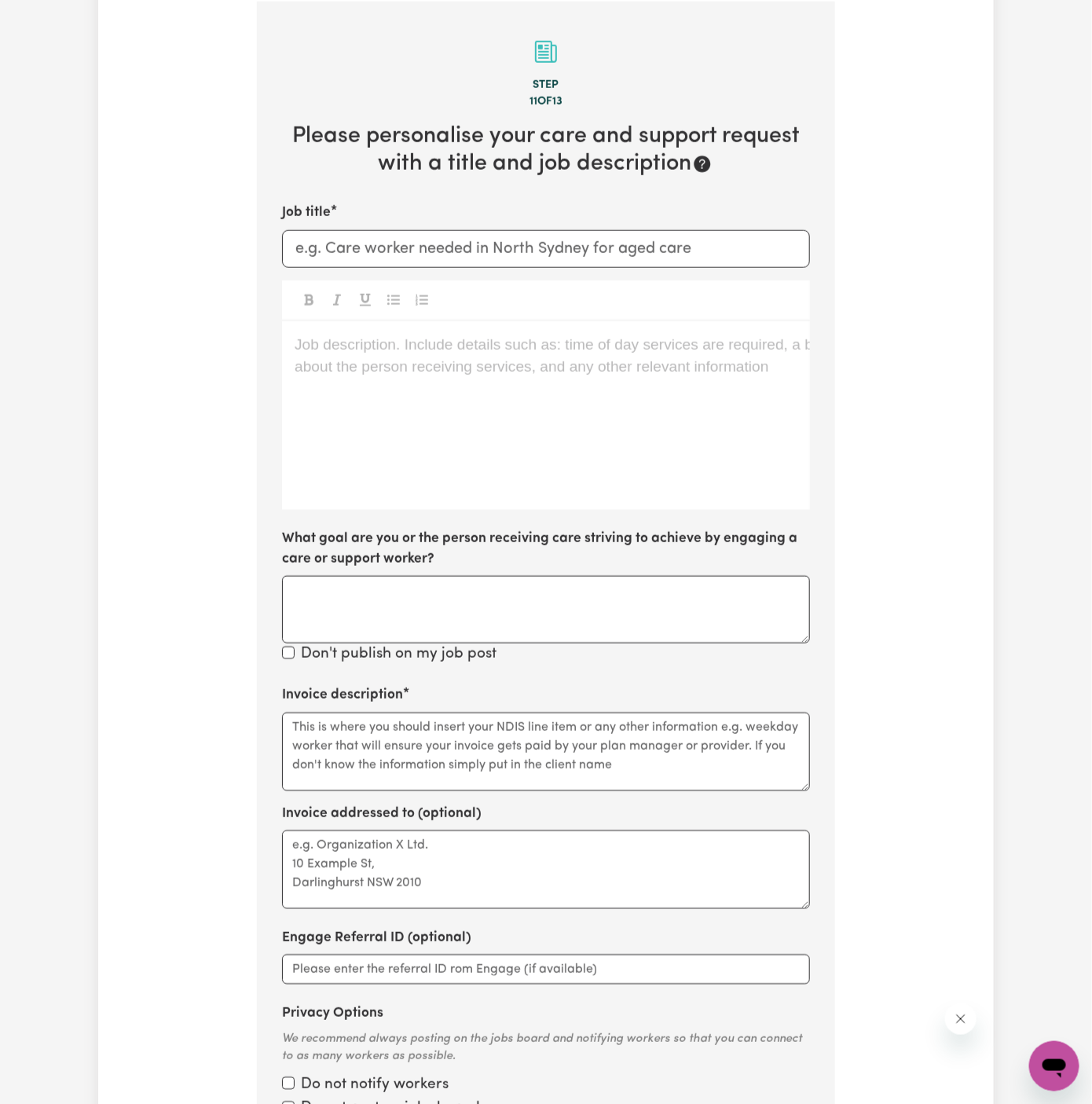
click at [553, 439] on div "Job description. Include details such as: time of day services are required, a …" at bounding box center [546, 415] width 528 height 189
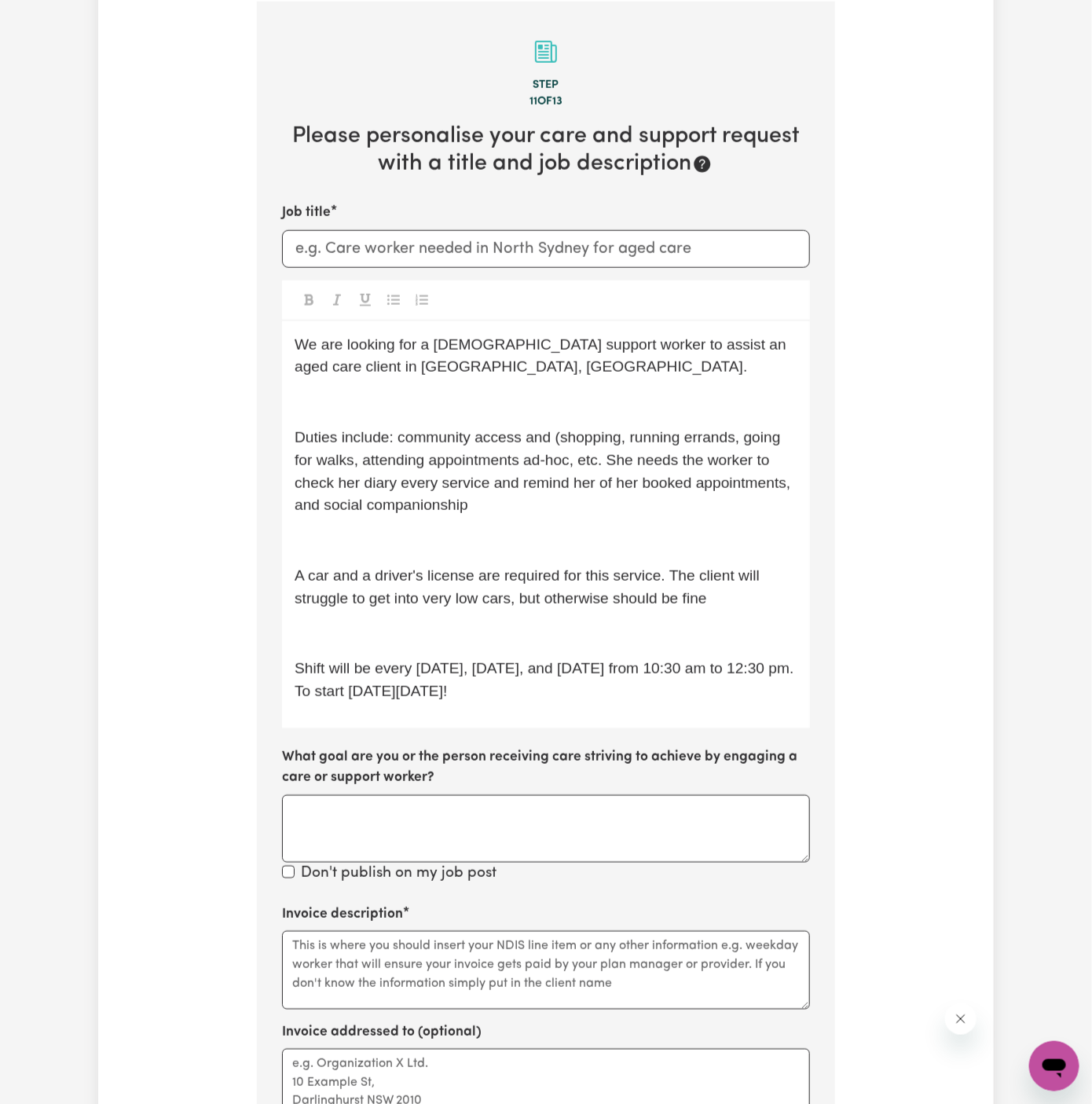
click at [522, 611] on div "We are looking for a female support worker to assist an aged care client in Mos…" at bounding box center [546, 525] width 528 height 407
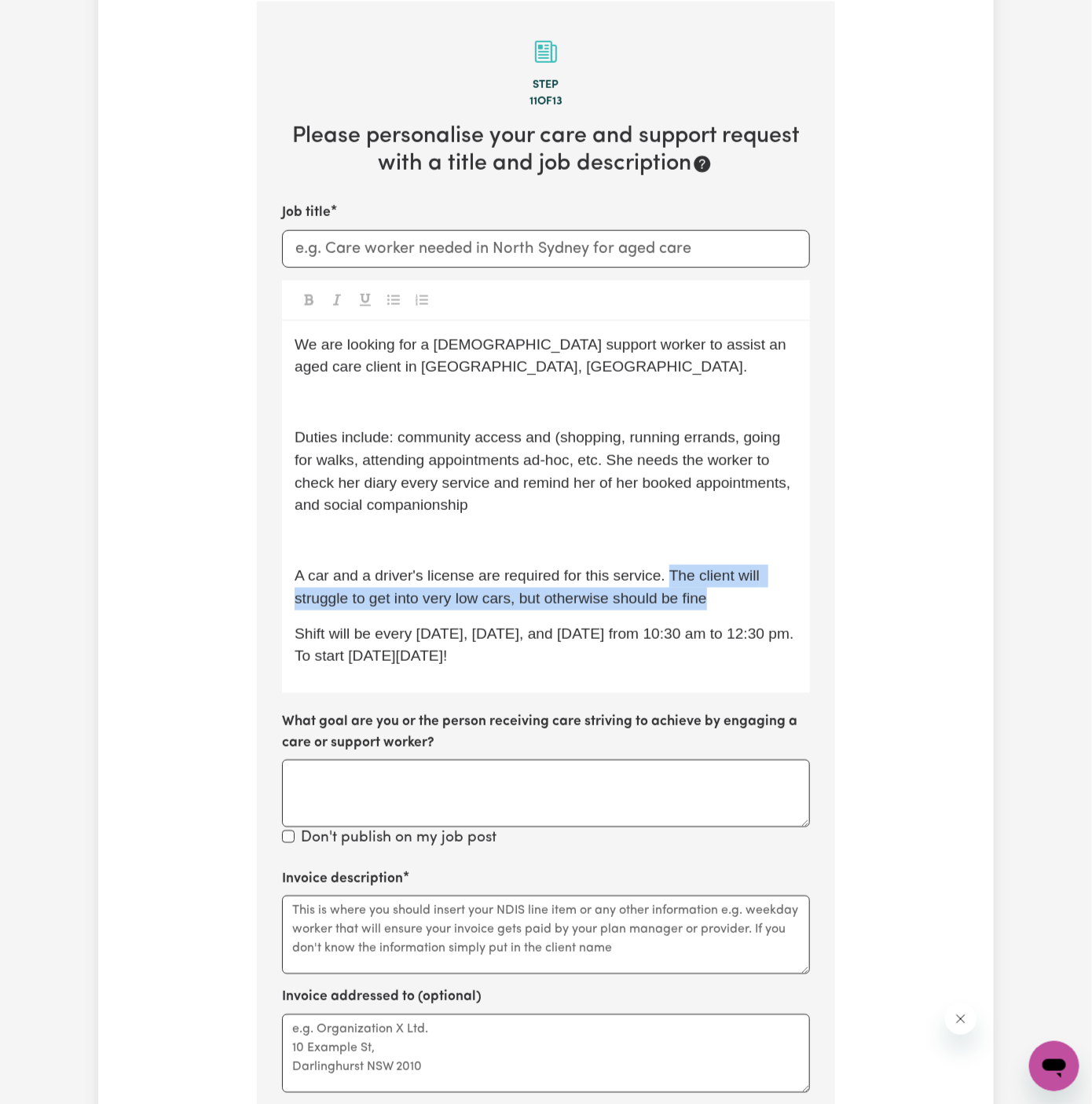
drag, startPoint x: 668, startPoint y: 569, endPoint x: 710, endPoint y: 597, distance: 50.5
click at [710, 597] on p "A car and a driver's license are required for this service. The client will str…" at bounding box center [546, 587] width 502 height 46
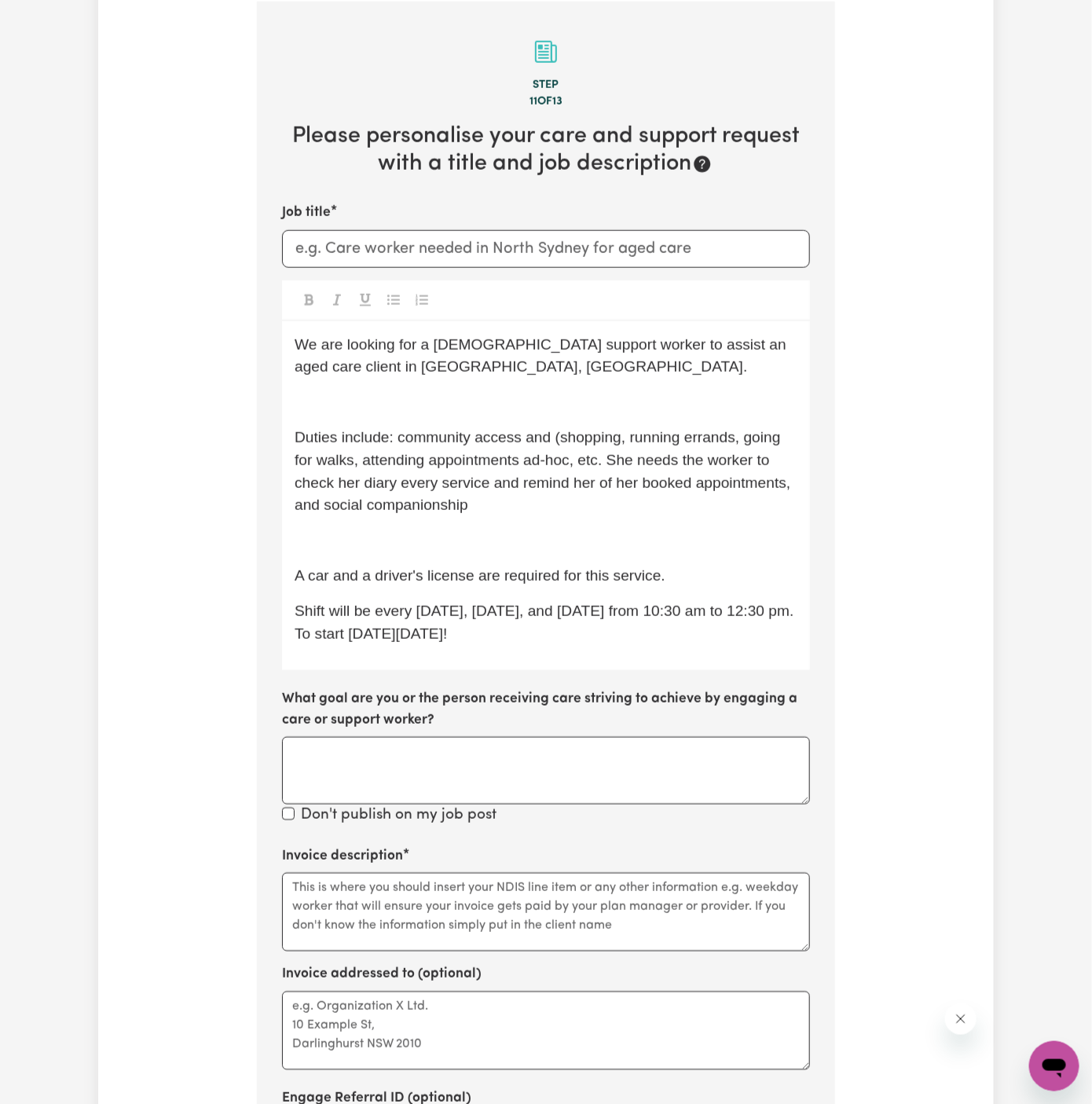
click at [629, 646] on div "We are looking for a female support worker to assist an aged care client in Mos…" at bounding box center [546, 496] width 528 height 350
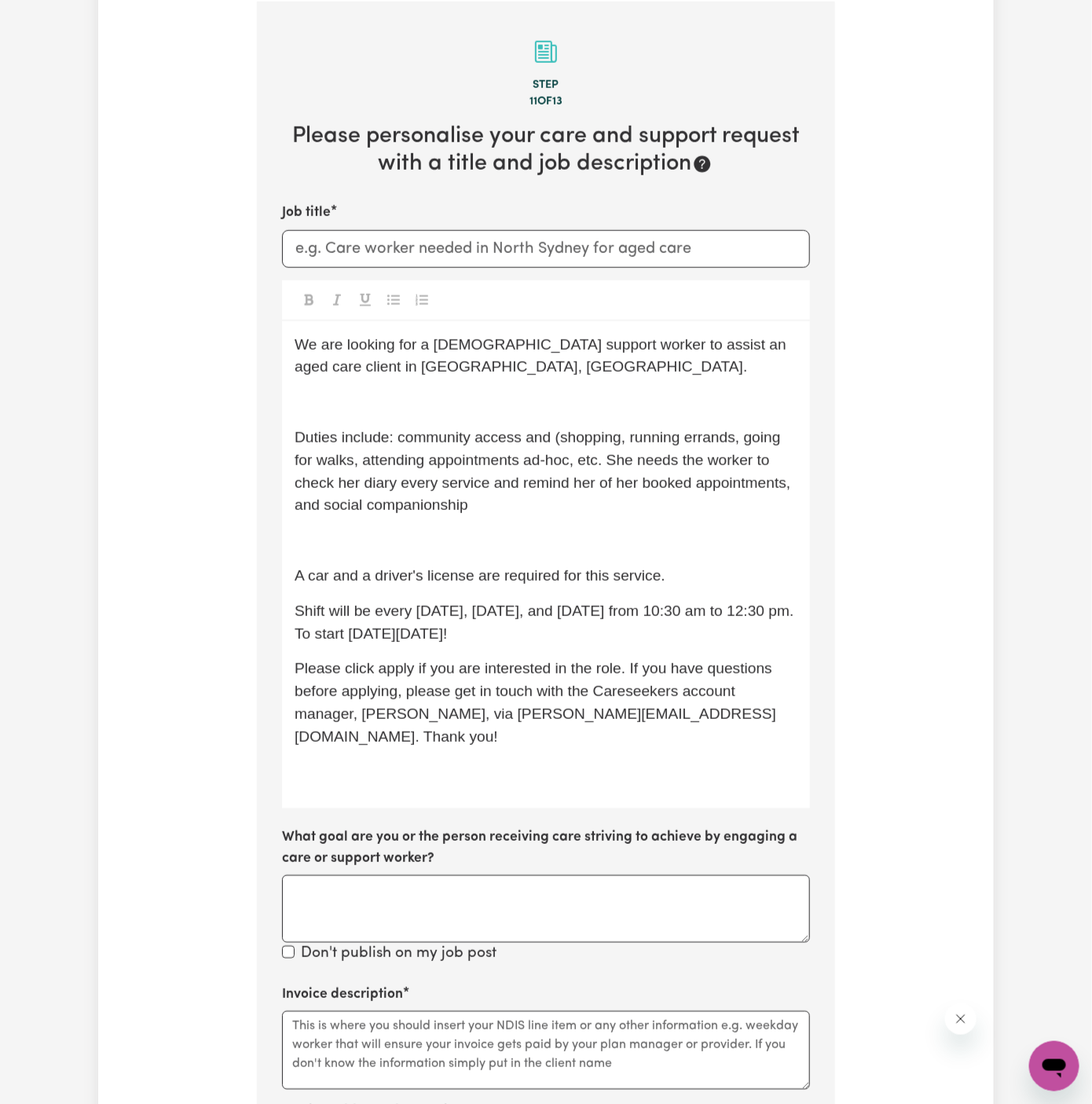
click at [414, 547] on p "﻿" at bounding box center [546, 540] width 502 height 22
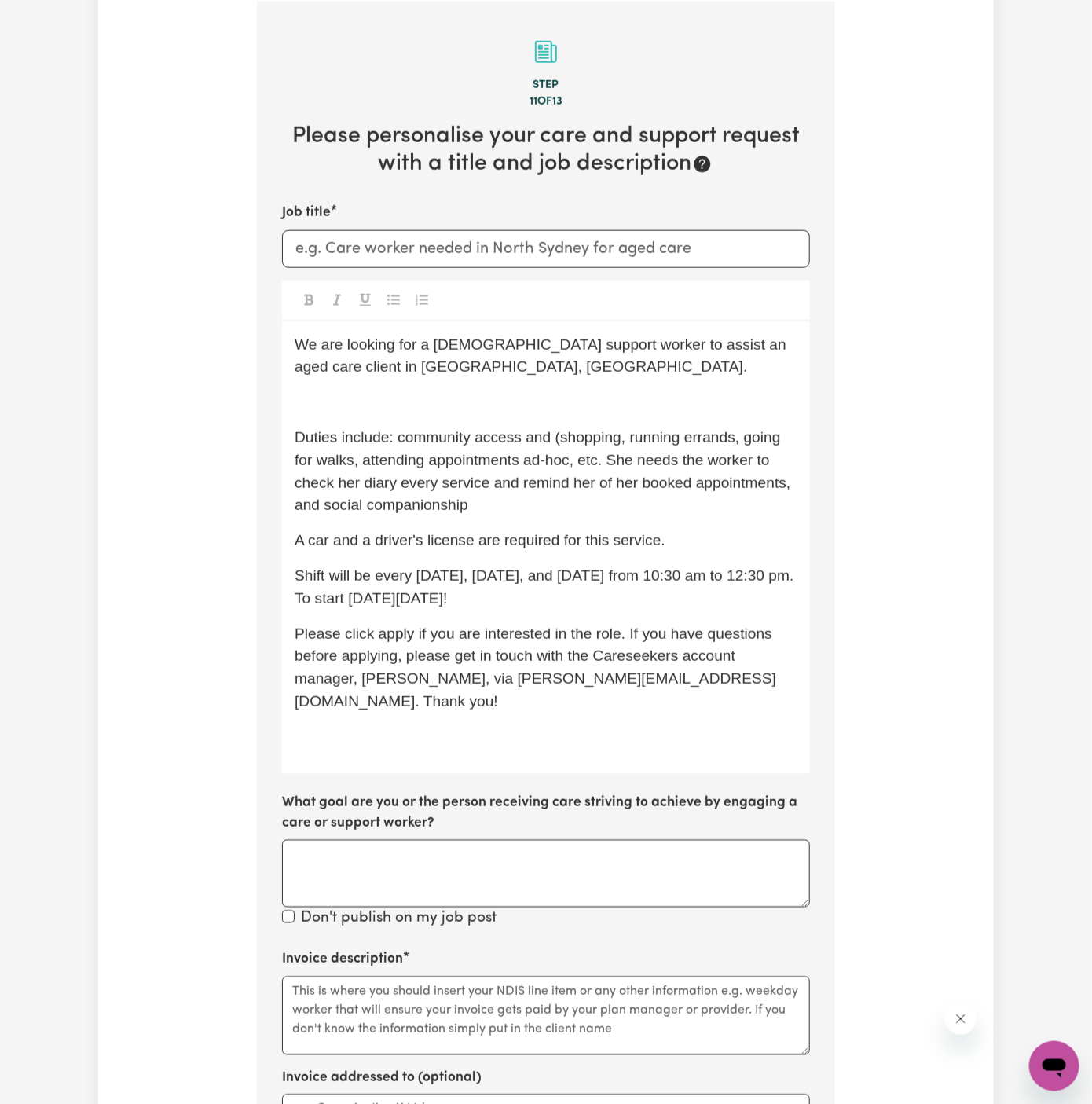
click at [352, 439] on span "Duties include: community access and (shopping, running errands, going for walk…" at bounding box center [545, 470] width 500 height 84
click at [347, 400] on p "﻿" at bounding box center [546, 402] width 502 height 22
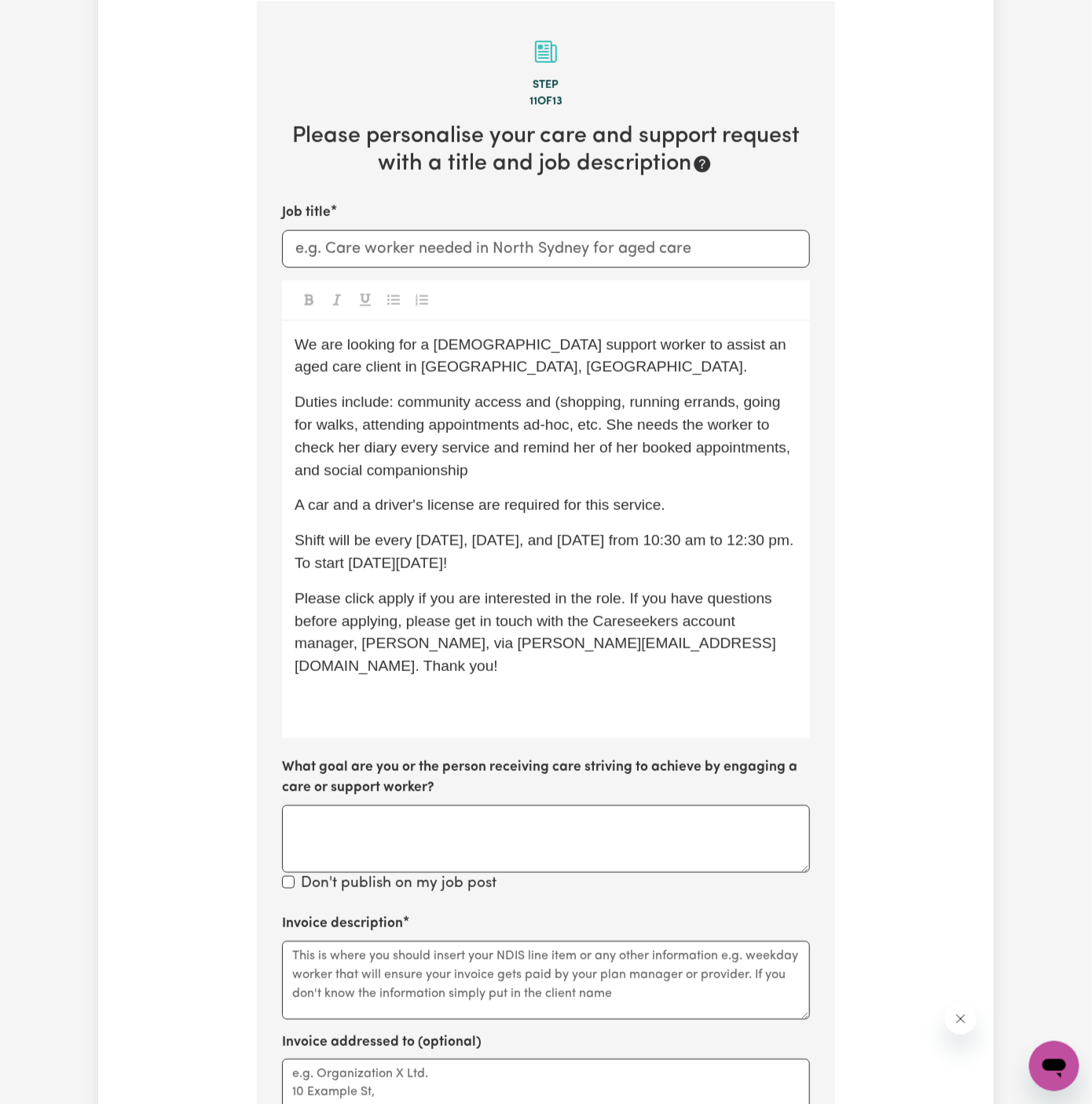
click at [461, 347] on span "We are looking for a female support worker to assist an aged care client in Mos…" at bounding box center [542, 356] width 496 height 39
click at [565, 427] on span "Duties include: community access and (shopping, running errands, going for walk…" at bounding box center [545, 435] width 500 height 84
click at [680, 349] on span "We are looking for a support worker to assist an aged care client in Mosman, NS…" at bounding box center [519, 356] width 449 height 39
click at [458, 671] on div "We are looking for a support worker to assist a client in Mosman, NSW. Duties i…" at bounding box center [546, 530] width 528 height 417
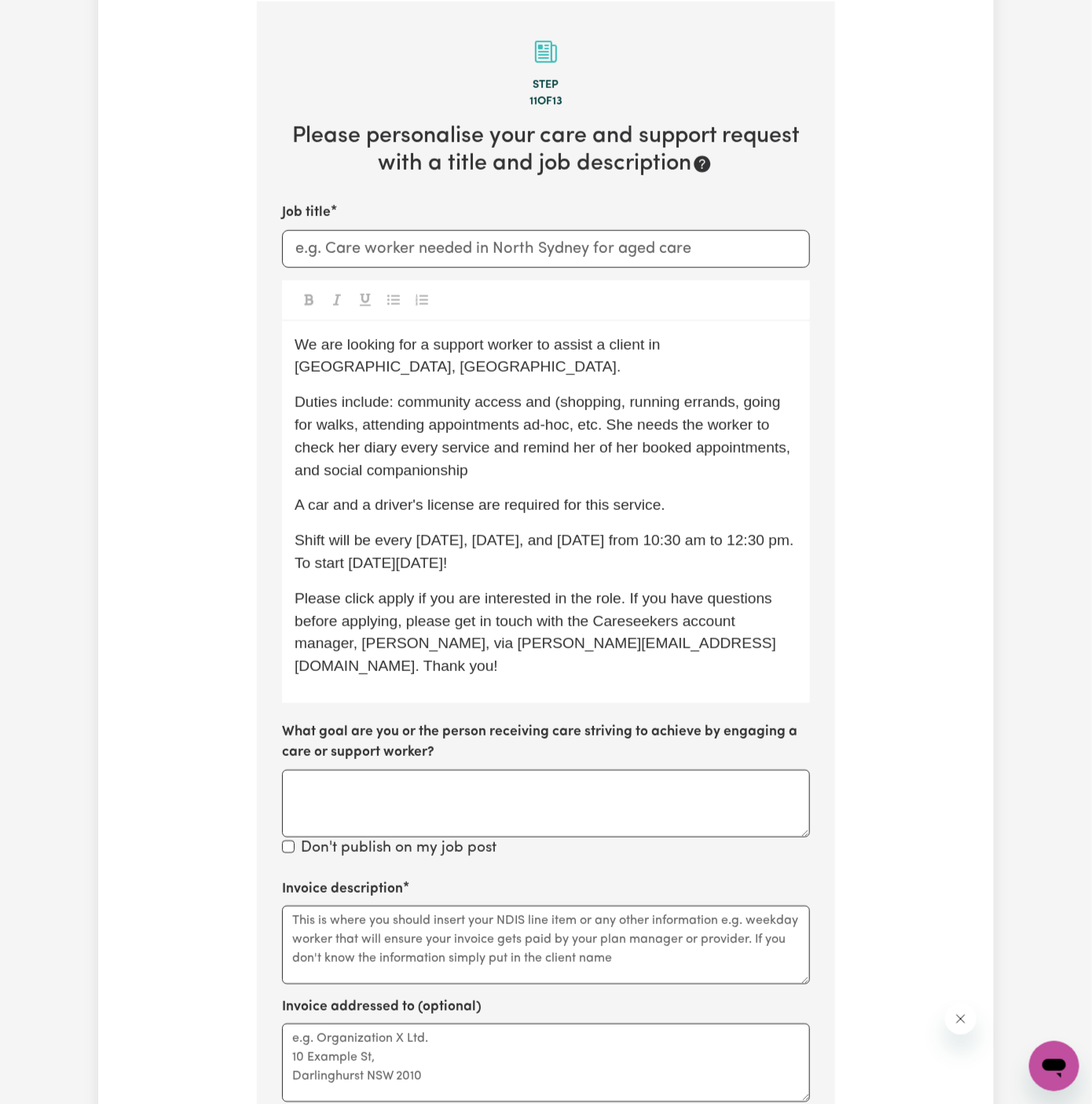
click at [611, 394] on span "Duties include: community access and (shopping, running errands, going for walk…" at bounding box center [545, 435] width 500 height 84
click at [481, 248] on input "Job title" at bounding box center [546, 248] width 528 height 37
drag, startPoint x: 488, startPoint y: 247, endPoint x: 739, endPoint y: 246, distance: 251.0
click at [739, 246] on input "Support Worker Needed In [GEOGRAPHIC_DATA]" at bounding box center [546, 248] width 528 height 37
type input "Support Worker Needed In [GEOGRAPHIC_DATA]"
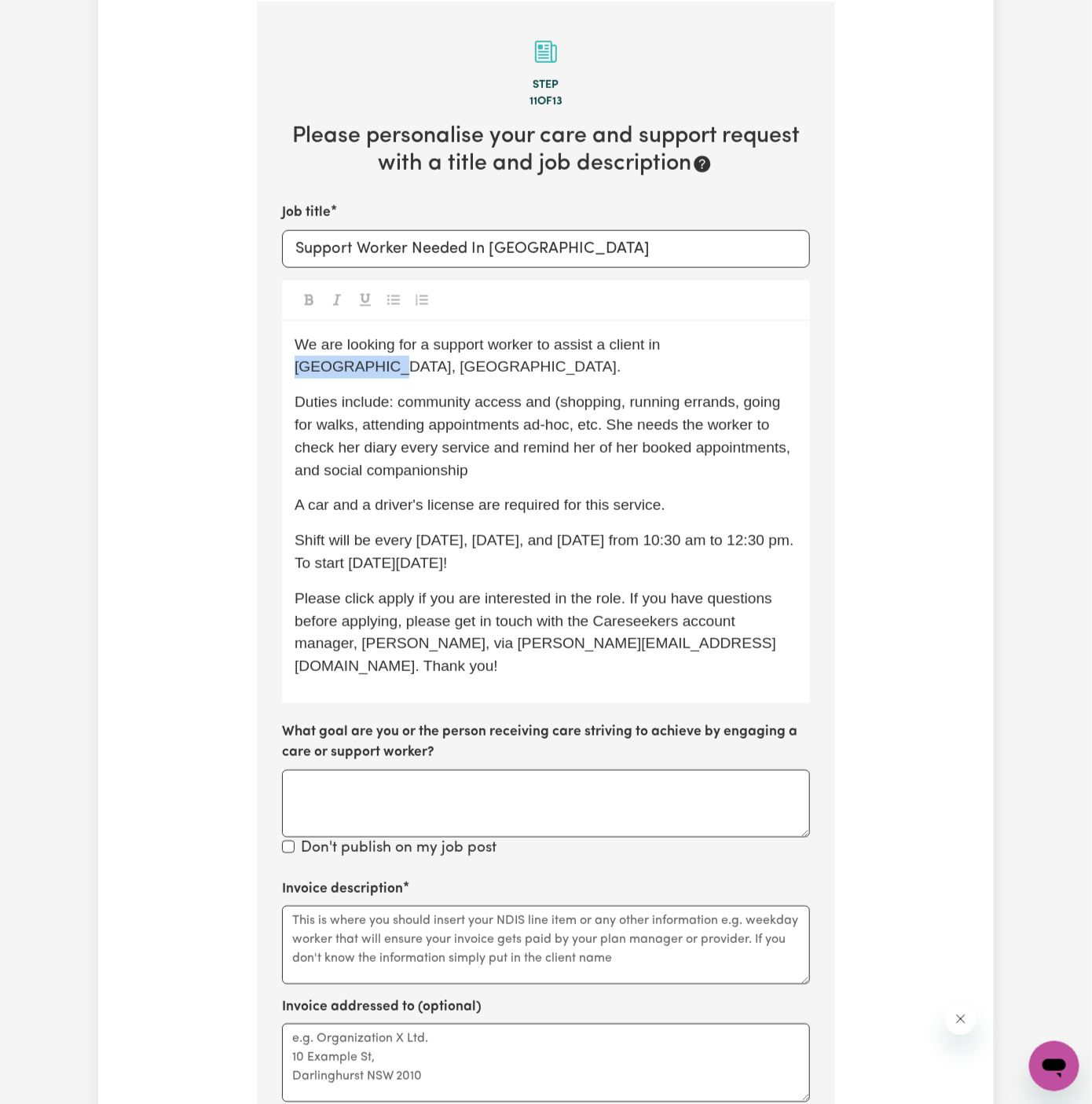
drag, startPoint x: 664, startPoint y: 345, endPoint x: 863, endPoint y: 340, distance: 199.1
click at [863, 340] on div "Tell us your care and support requirements Welcome to Careseekers. We are excit…" at bounding box center [546, 477] width 895 height 1870
click at [453, 462] on div "We are looking for a support worker to assist a client in Inner West NSW. Dutie…" at bounding box center [546, 513] width 528 height 382
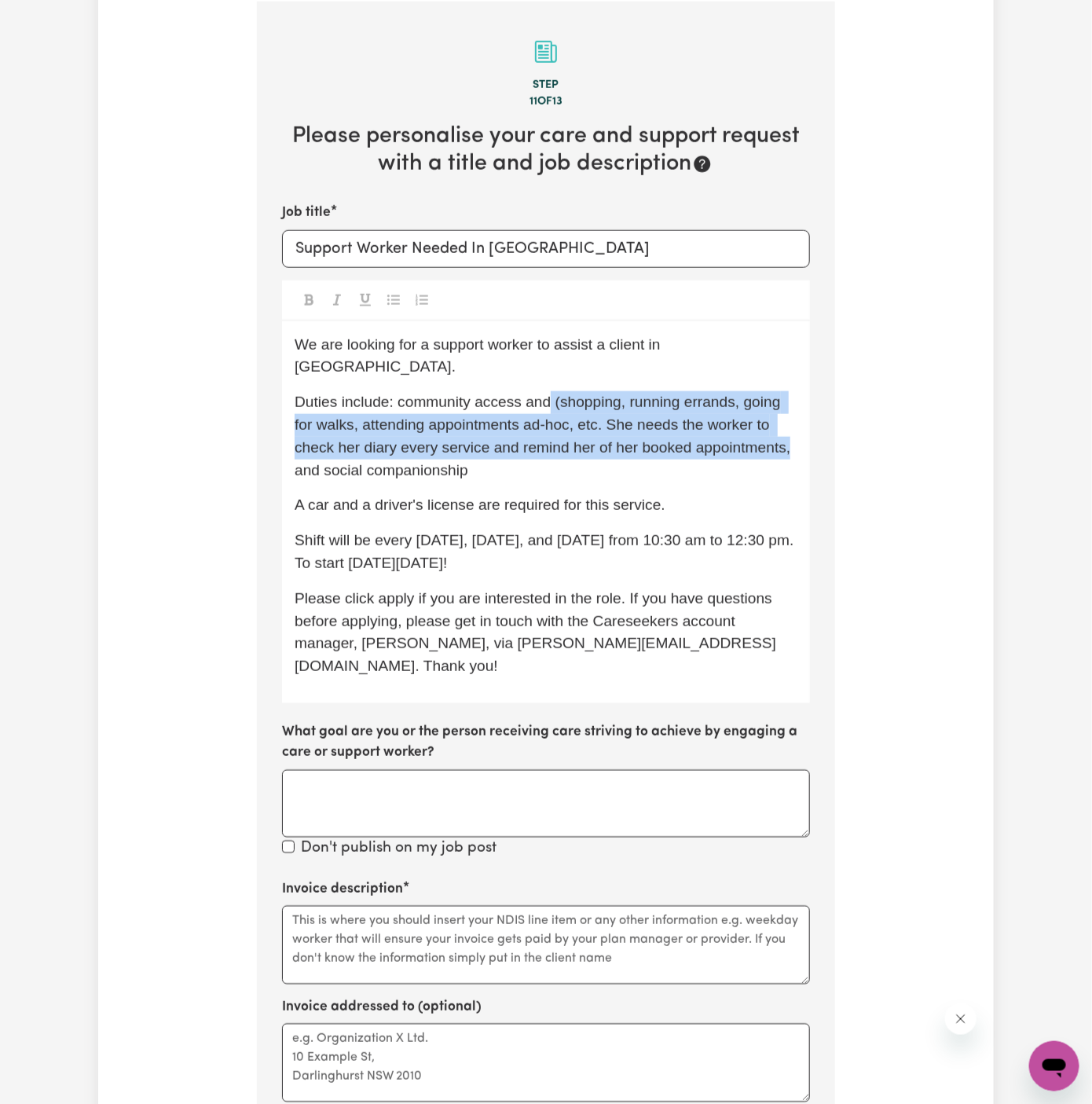
drag, startPoint x: 789, startPoint y: 429, endPoint x: 553, endPoint y: 374, distance: 242.3
click at [553, 394] on span "Duties include: community access and (shopping, running errands, going for walk…" at bounding box center [545, 435] width 500 height 84
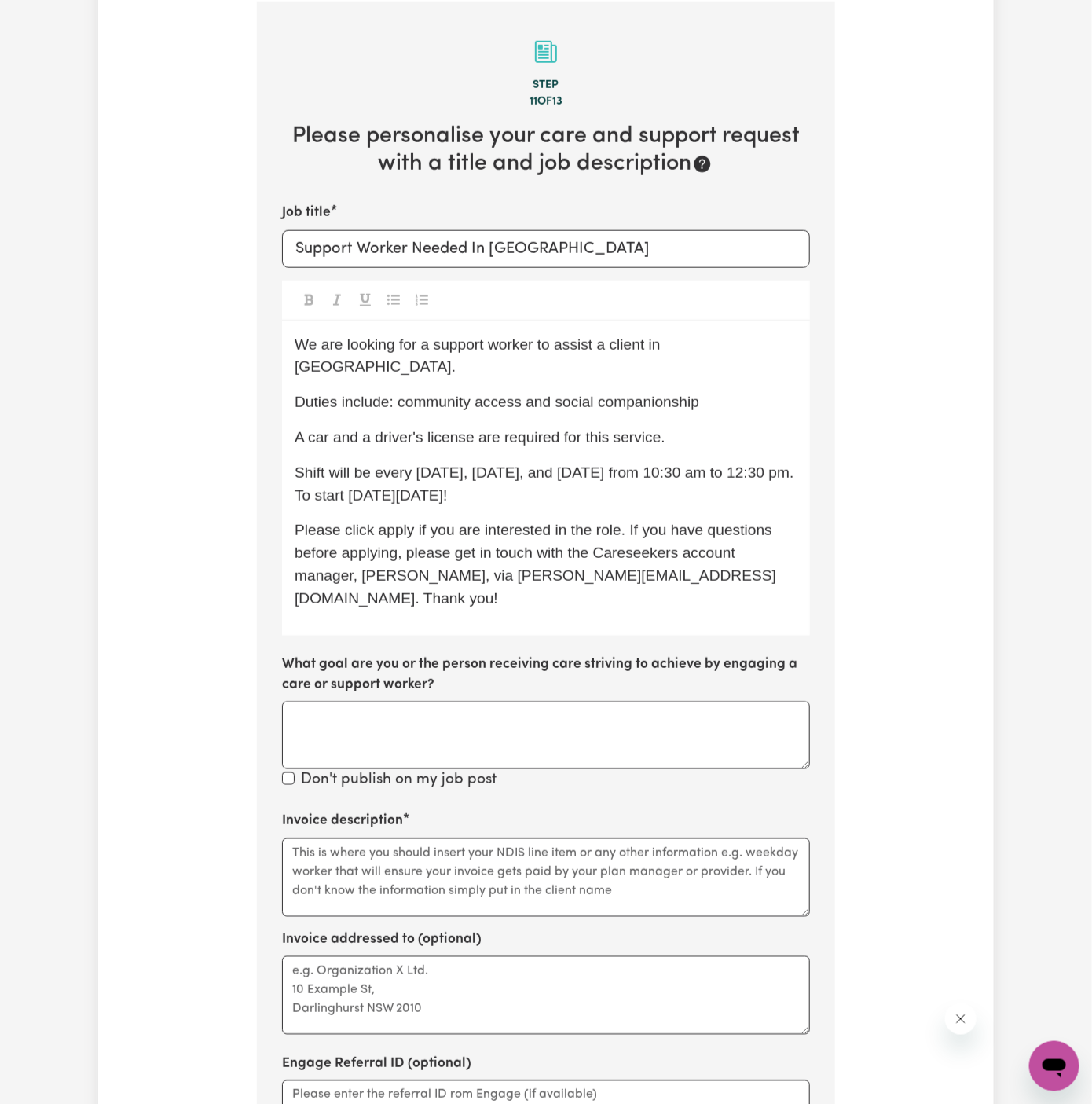
click at [574, 391] on p "Duties include: community access and social companionship" at bounding box center [546, 402] width 502 height 22
click at [569, 398] on div "We are looking for a support worker to assist a client in Inner West NSW. Dutie…" at bounding box center [546, 478] width 528 height 314
click at [600, 429] on span "A car and a driver's license are required for this service." at bounding box center [480, 437] width 370 height 17
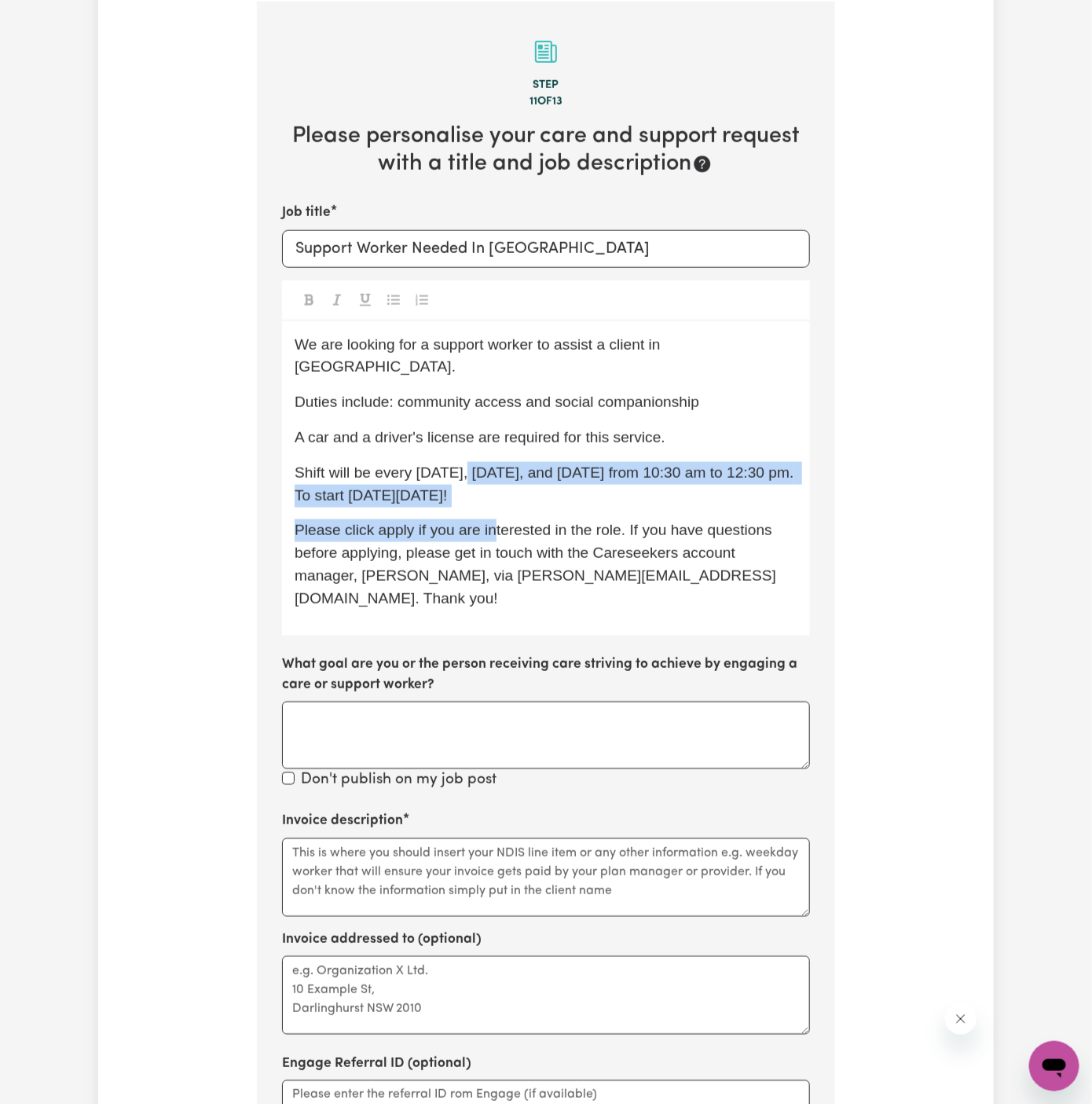
drag, startPoint x: 473, startPoint y: 444, endPoint x: 492, endPoint y: 487, distance: 47.0
click at [492, 487] on div "We are looking for a support worker to assist a client in Inner West NSW. Dutie…" at bounding box center [546, 478] width 528 height 314
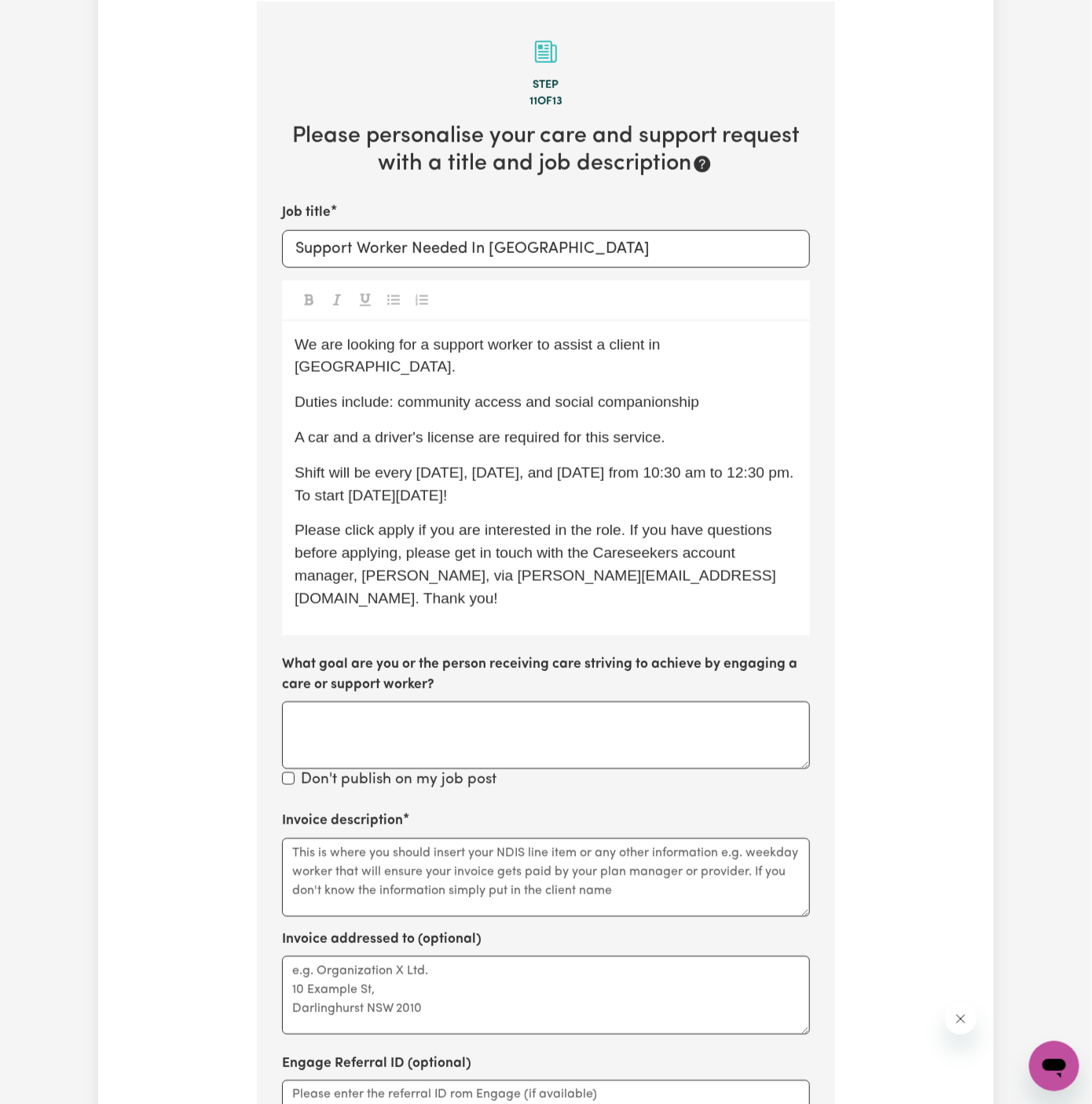
click at [492, 480] on p "Shift will be every Monday, Wednesday, and Friday from 10:30 am to 12:30 pm. To…" at bounding box center [546, 484] width 502 height 46
drag, startPoint x: 491, startPoint y: 468, endPoint x: 414, endPoint y: 448, distance: 79.6
click at [414, 462] on p "Shift will be every Monday, Wednesday, and Friday from 10:30 am to 12:30 pm. To…" at bounding box center [546, 484] width 502 height 46
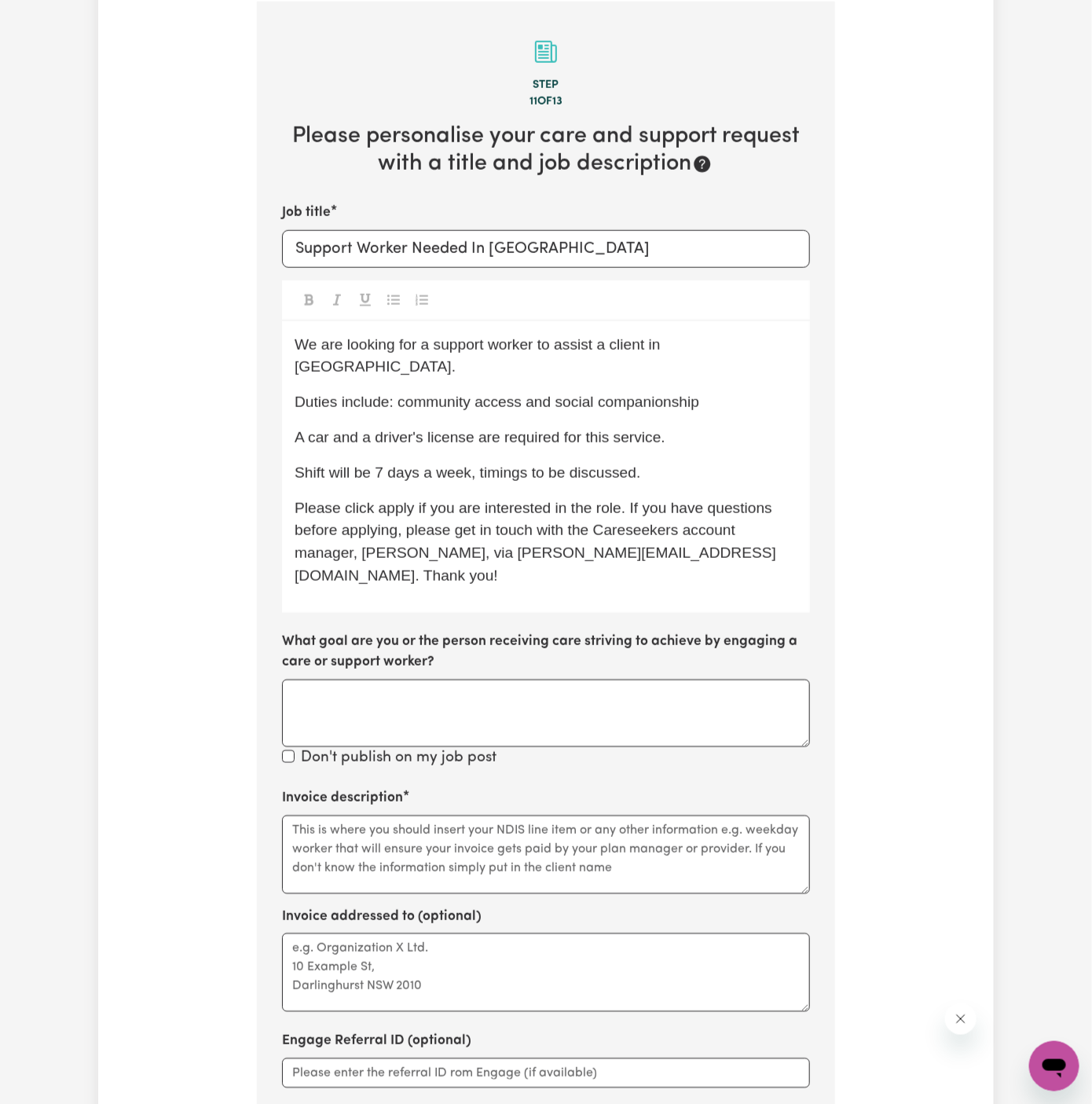
click at [664, 345] on span "We are looking for a support worker to assist a client in Inner West NSW." at bounding box center [479, 356] width 370 height 39
click at [687, 398] on div "We are looking for a support worker to assist a client in Inner West, NSW. Duti…" at bounding box center [546, 467] width 528 height 292
click at [600, 391] on p "Duties include: community access and social companionship" at bounding box center [546, 402] width 502 height 22
click at [716, 427] on p "A car and a driver's license are required for this service." at bounding box center [546, 438] width 502 height 22
click at [719, 432] on div "We are looking for a support worker to assist a client in Inner West, NSW. Duti…" at bounding box center [546, 467] width 528 height 292
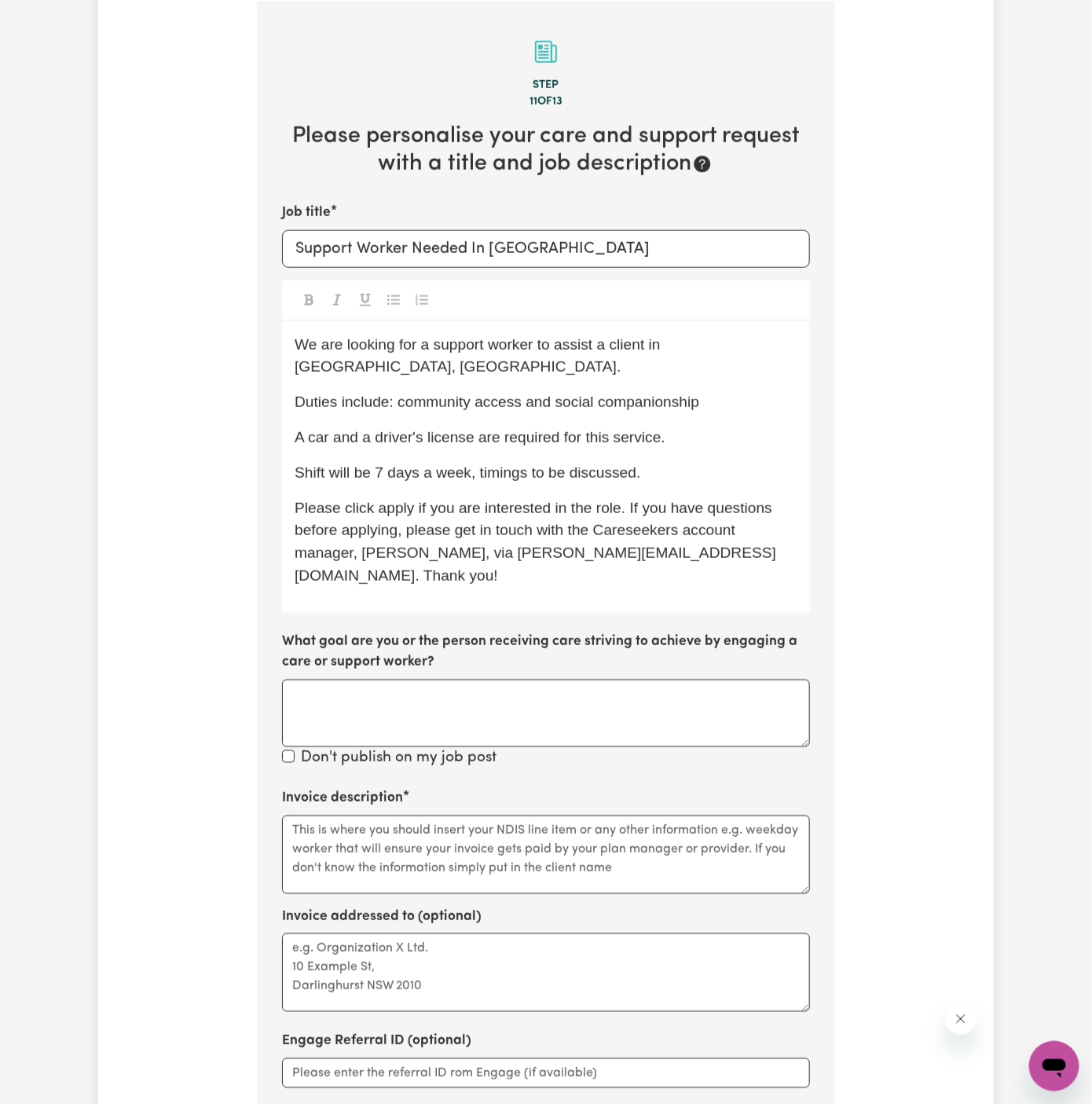
click at [546, 464] on span "Shift will be 7 days a week, timings to be discussed." at bounding box center [468, 473] width 345 height 17
click at [531, 816] on textarea "Invoice description" at bounding box center [546, 855] width 528 height 79
drag, startPoint x: 395, startPoint y: 382, endPoint x: 739, endPoint y: 374, distance: 344.1
click at [739, 391] on p "Duties include: community access and social companionship" at bounding box center [546, 402] width 502 height 22
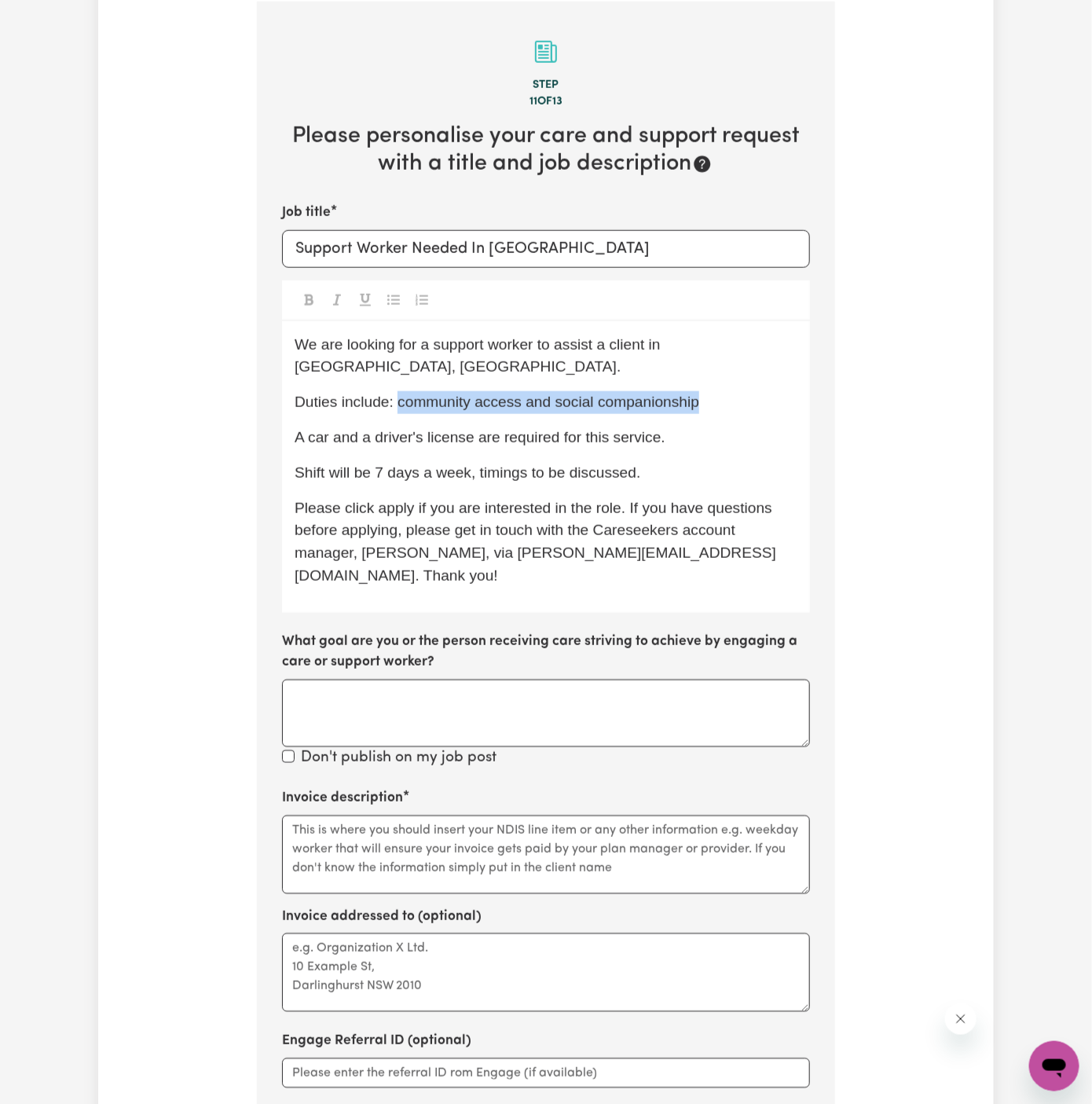
drag, startPoint x: 742, startPoint y: 384, endPoint x: 399, endPoint y: 385, distance: 343.0
click at [399, 391] on p "Duties include: community access and social companionship" at bounding box center [546, 402] width 502 height 22
copy span "community access and social companionship"
click at [402, 816] on textarea "Invoice description" at bounding box center [546, 855] width 528 height 79
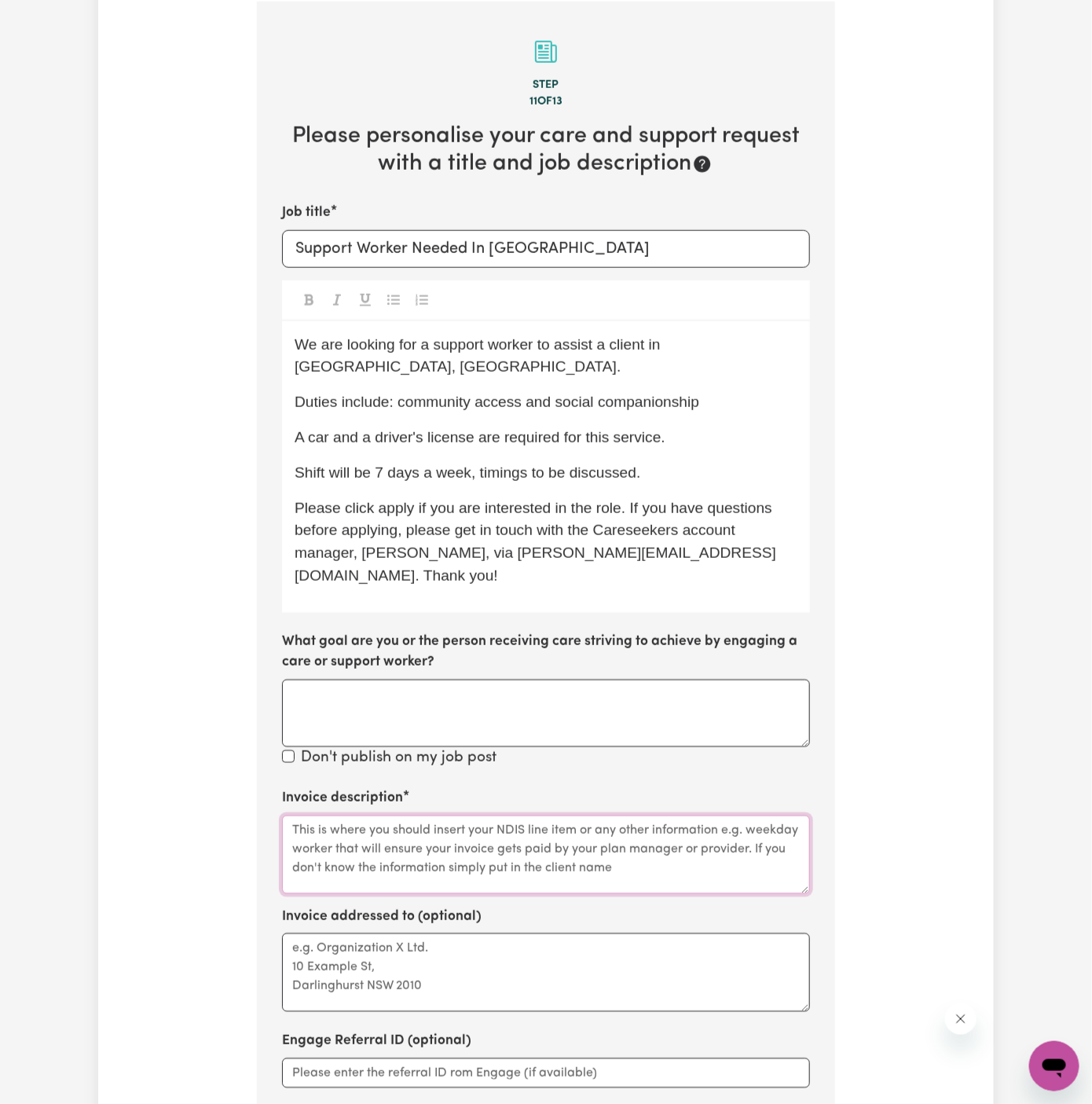
paste textarea "community access and social companionship"
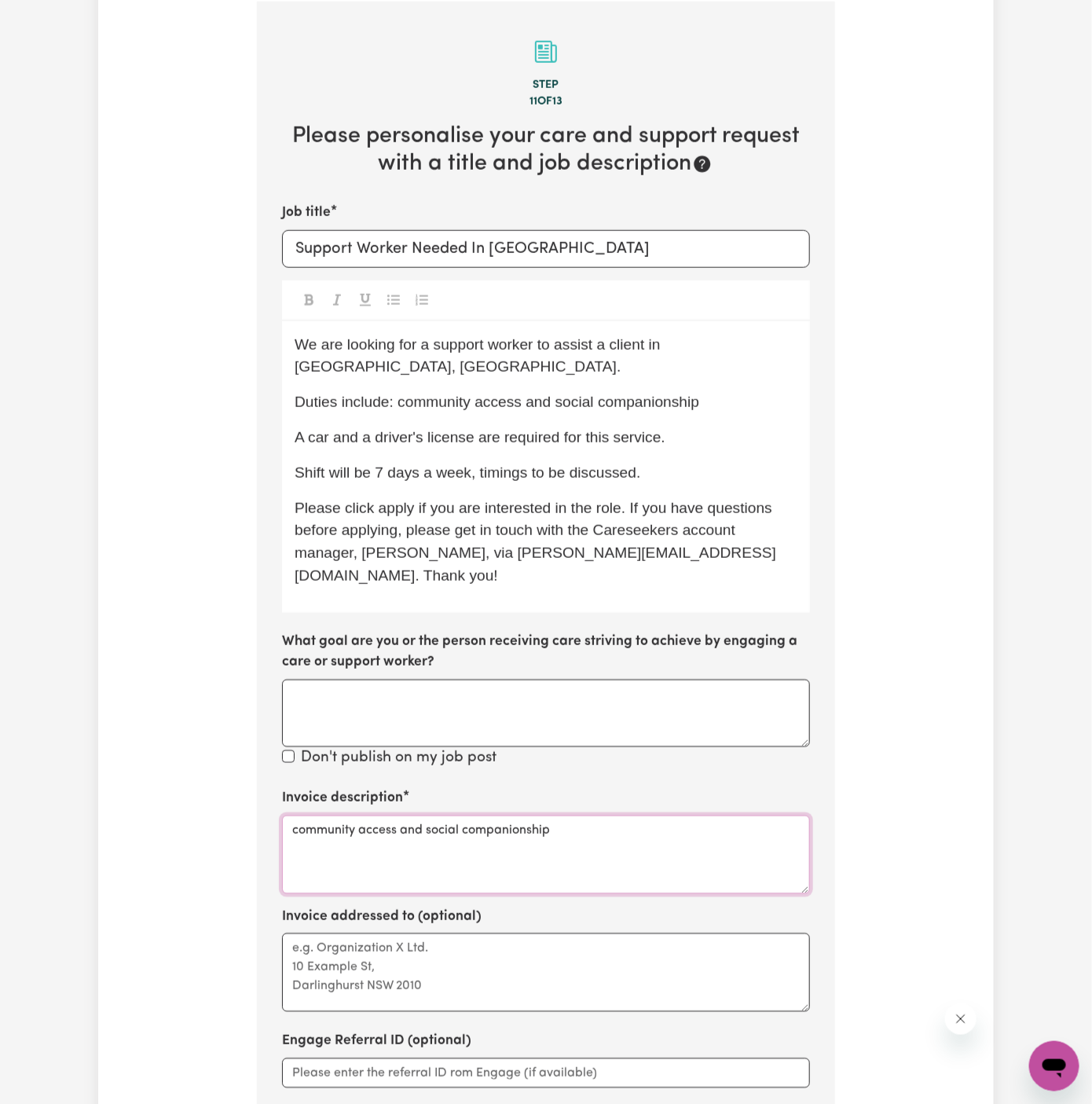
type textarea "community access and social companionship"
click at [404, 933] on textarea "Invoice addressed to (optional)" at bounding box center [546, 972] width 528 height 79
click at [499, 933] on textarea "Invoice addressed to (optional)" at bounding box center [546, 972] width 528 height 79
paste textarea "Intensive Support"
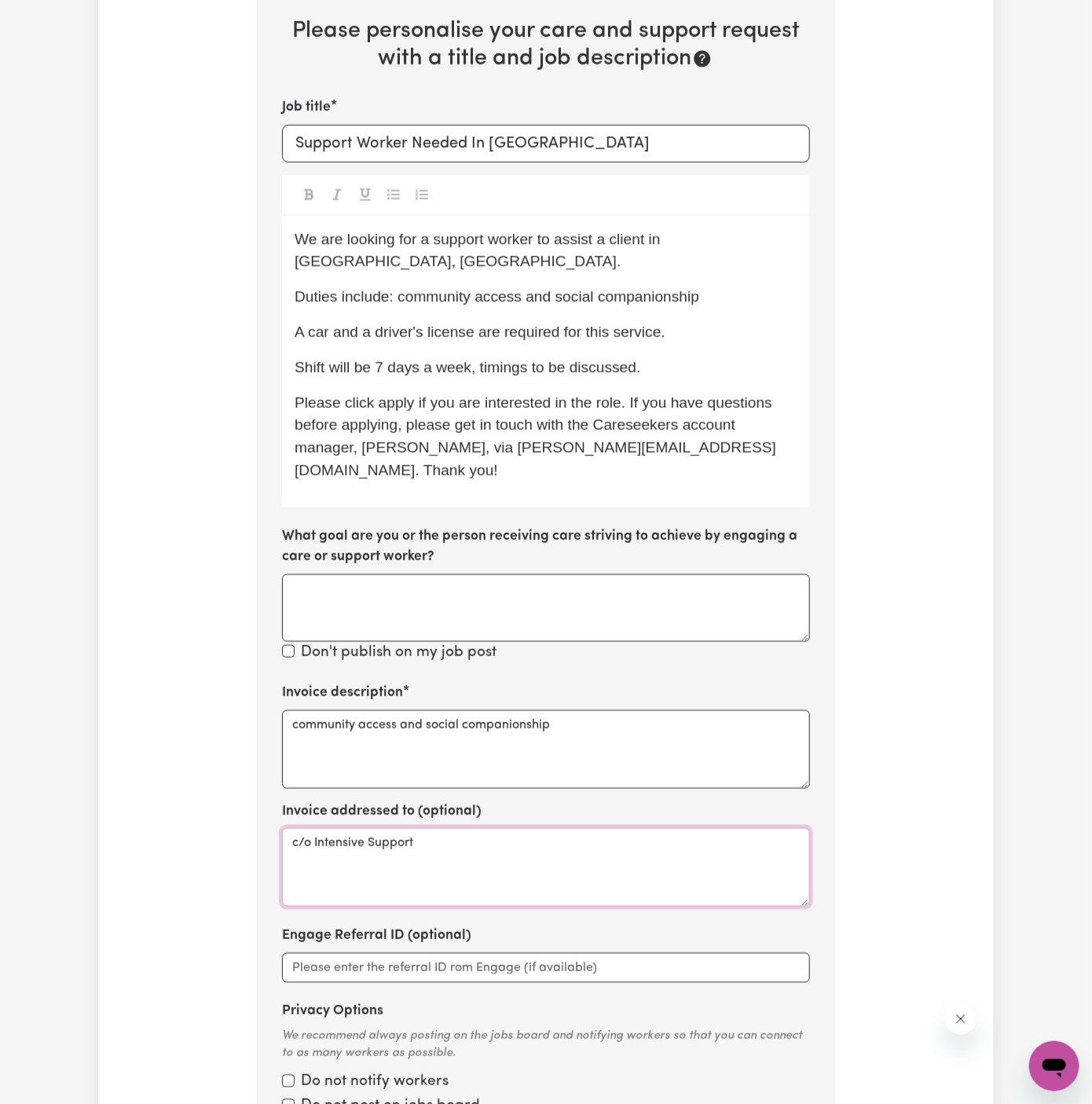
scroll to position [856, 0]
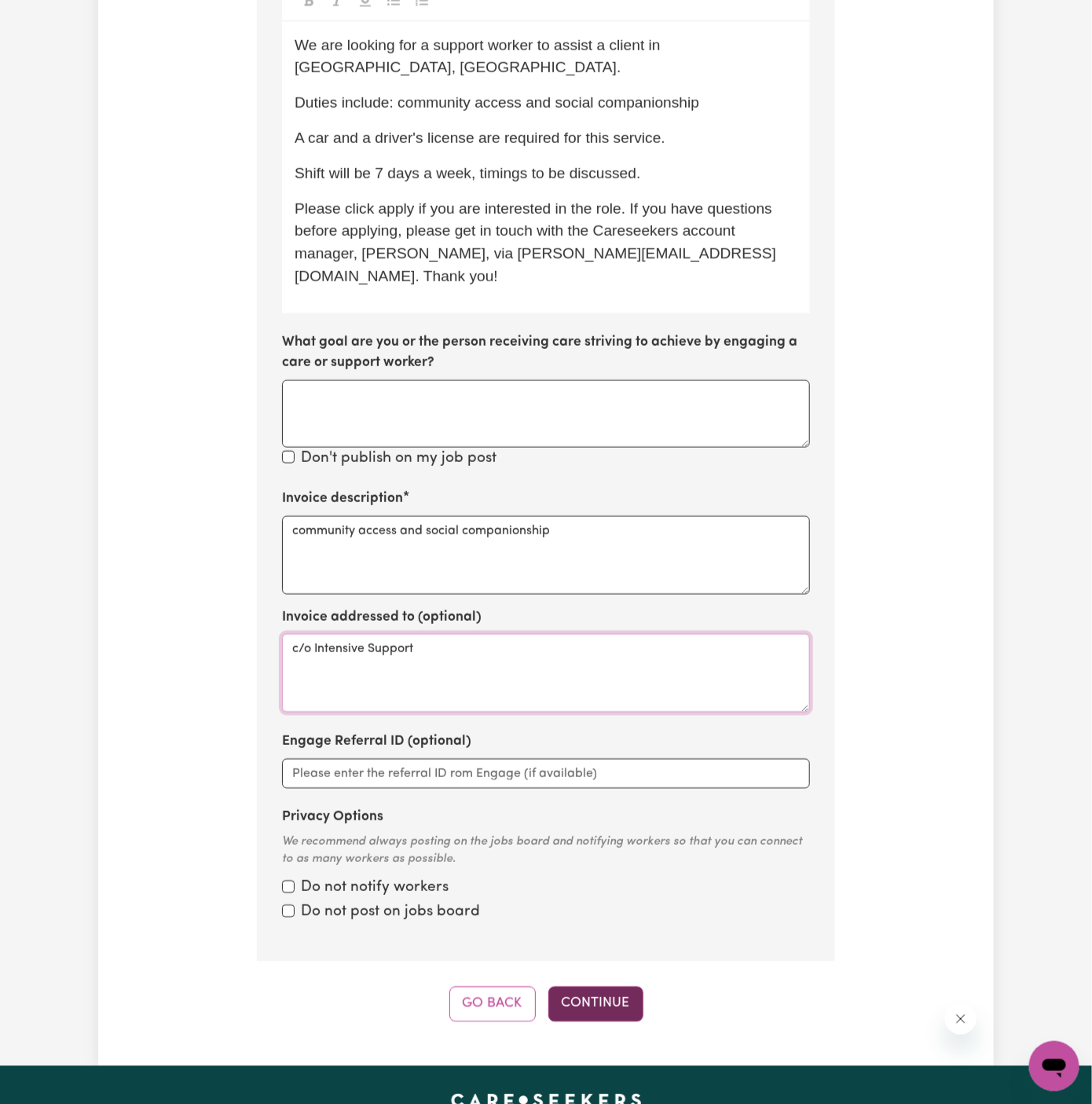
type textarea "c/o Intensive Support"
click at [598, 987] on button "Continue" at bounding box center [595, 1004] width 95 height 35
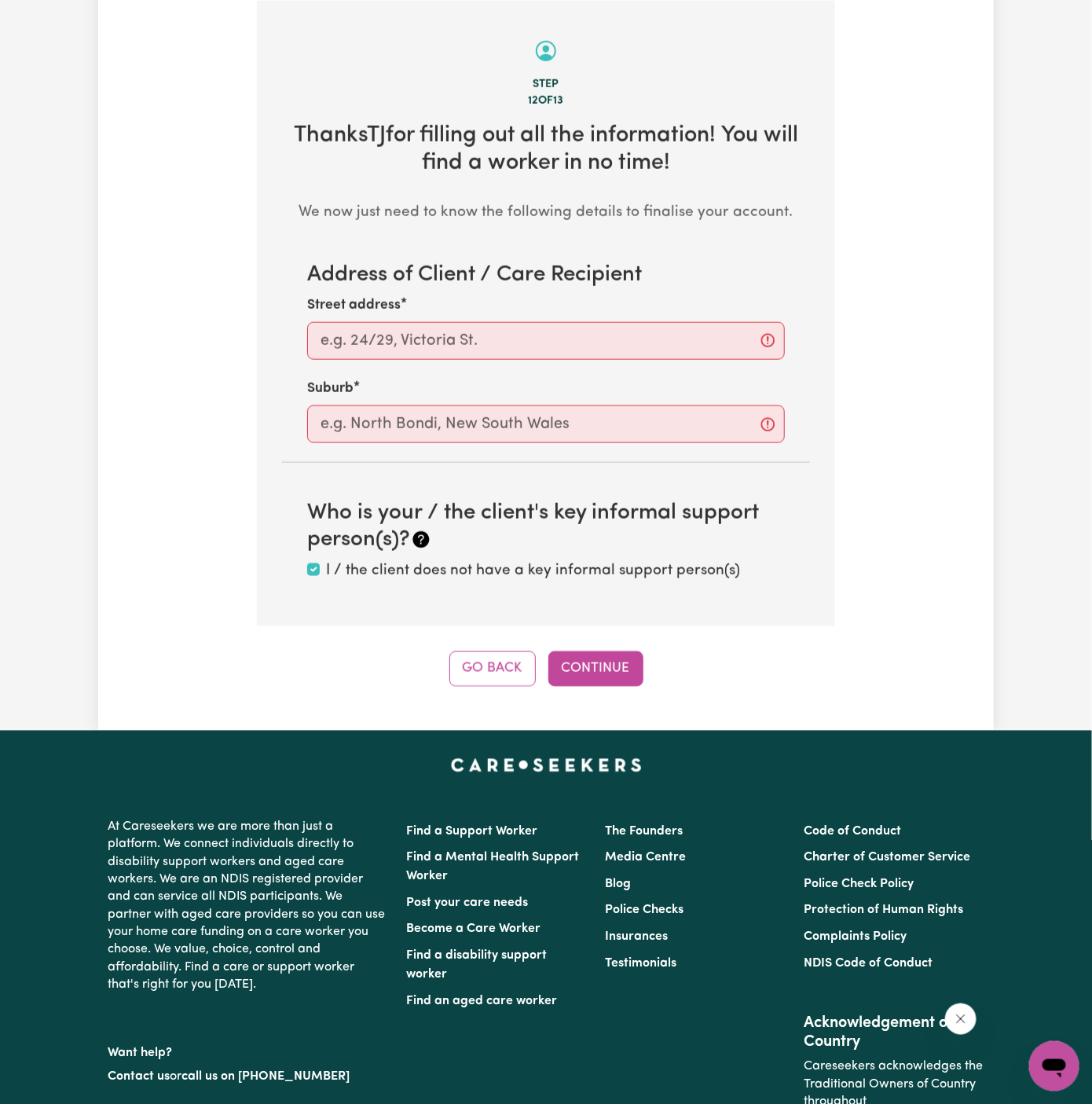
scroll to position [557, 0]
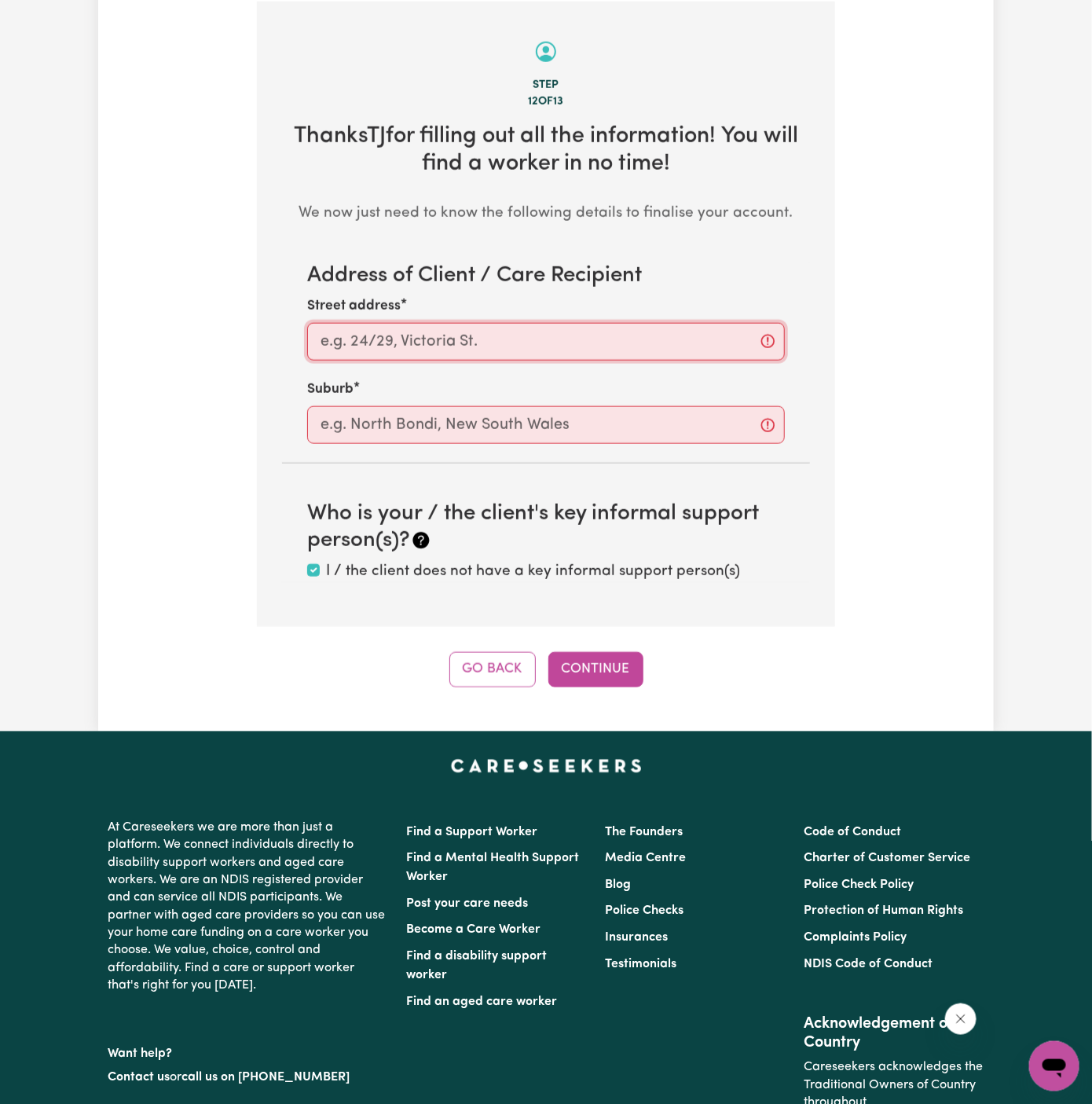
click at [542, 326] on input "Street address" at bounding box center [546, 341] width 477 height 37
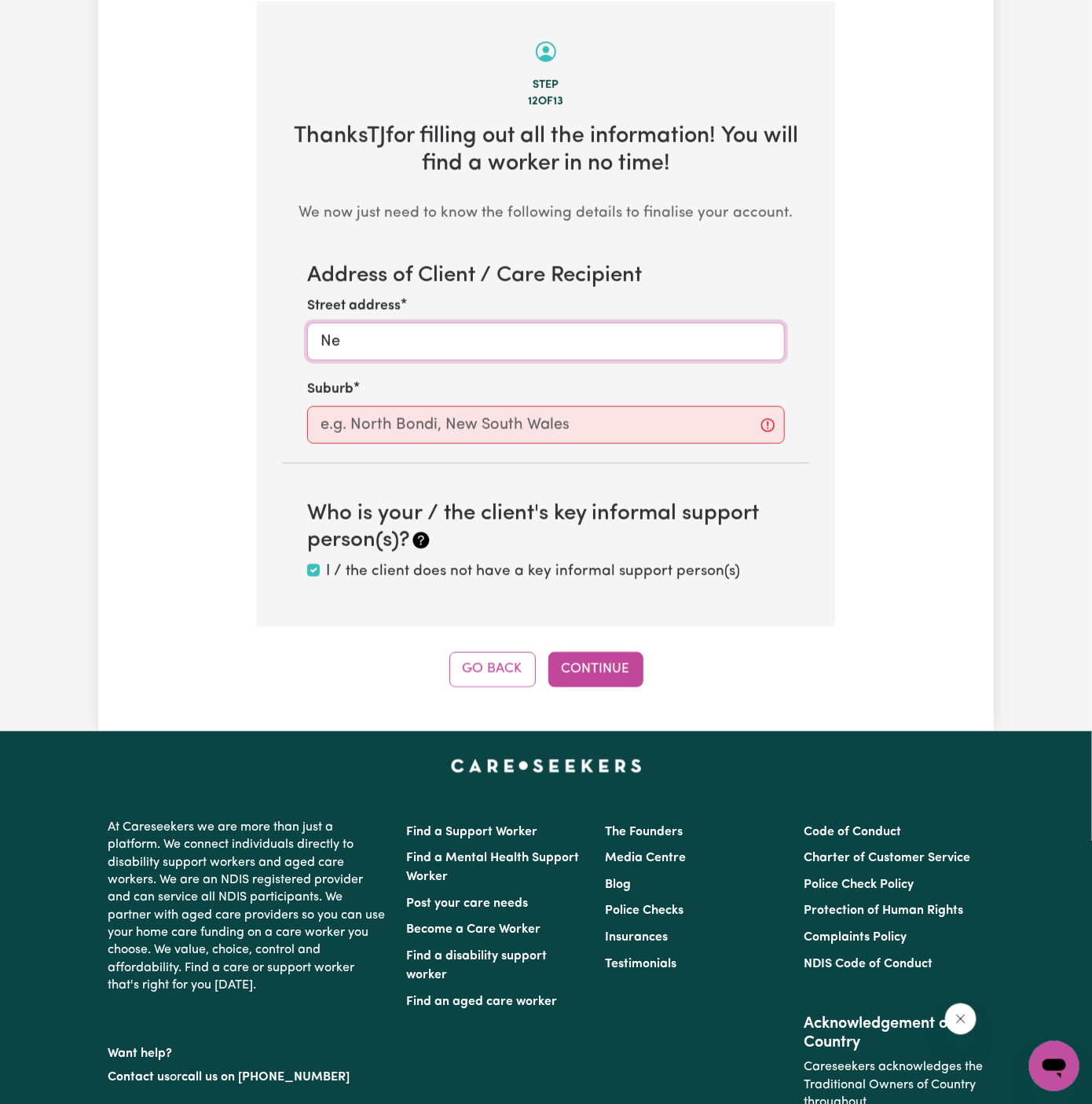
type input "N"
type input "Inner Wesst"
click at [492, 422] on input "text" at bounding box center [546, 424] width 477 height 37
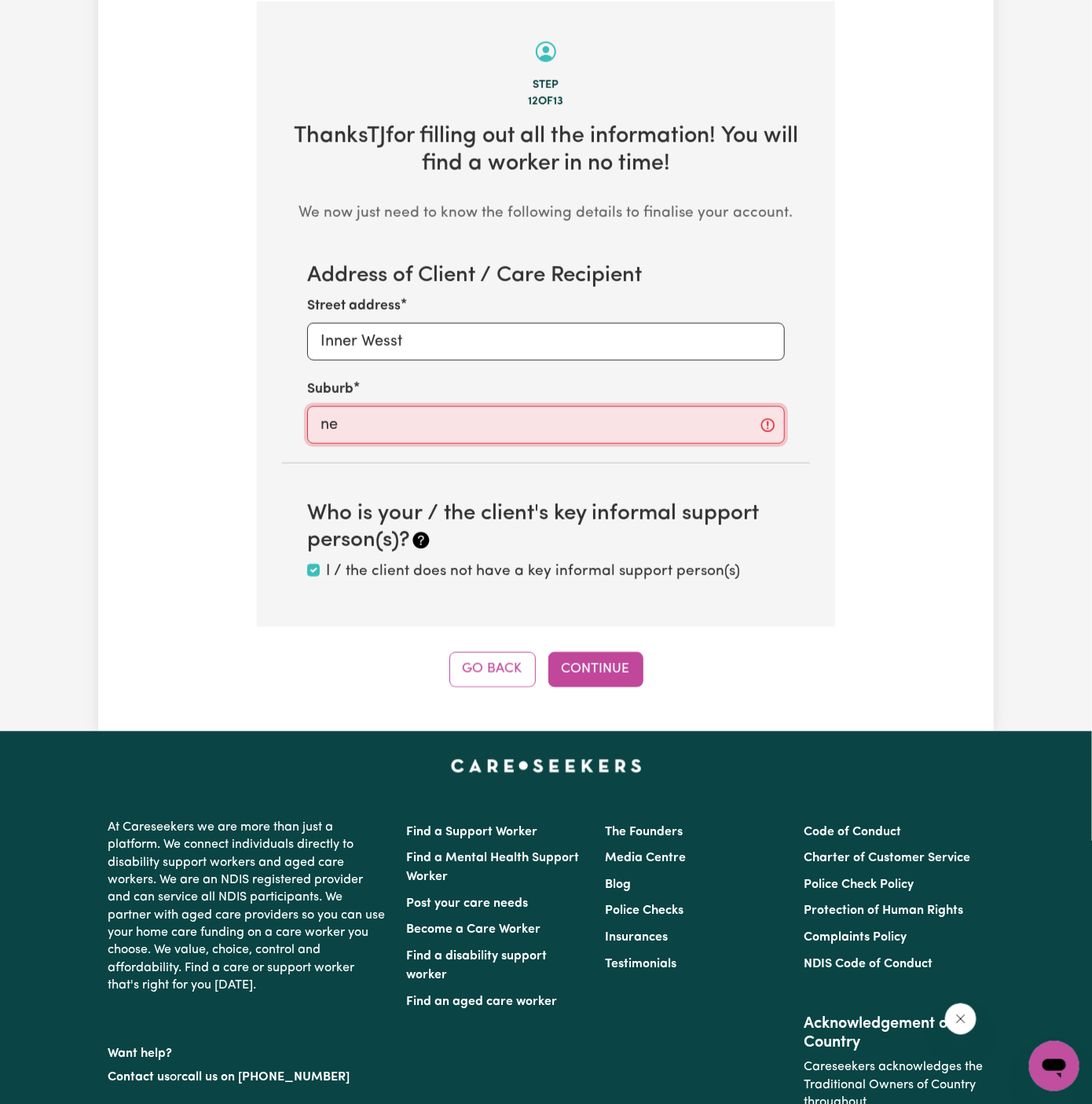
type input "new"
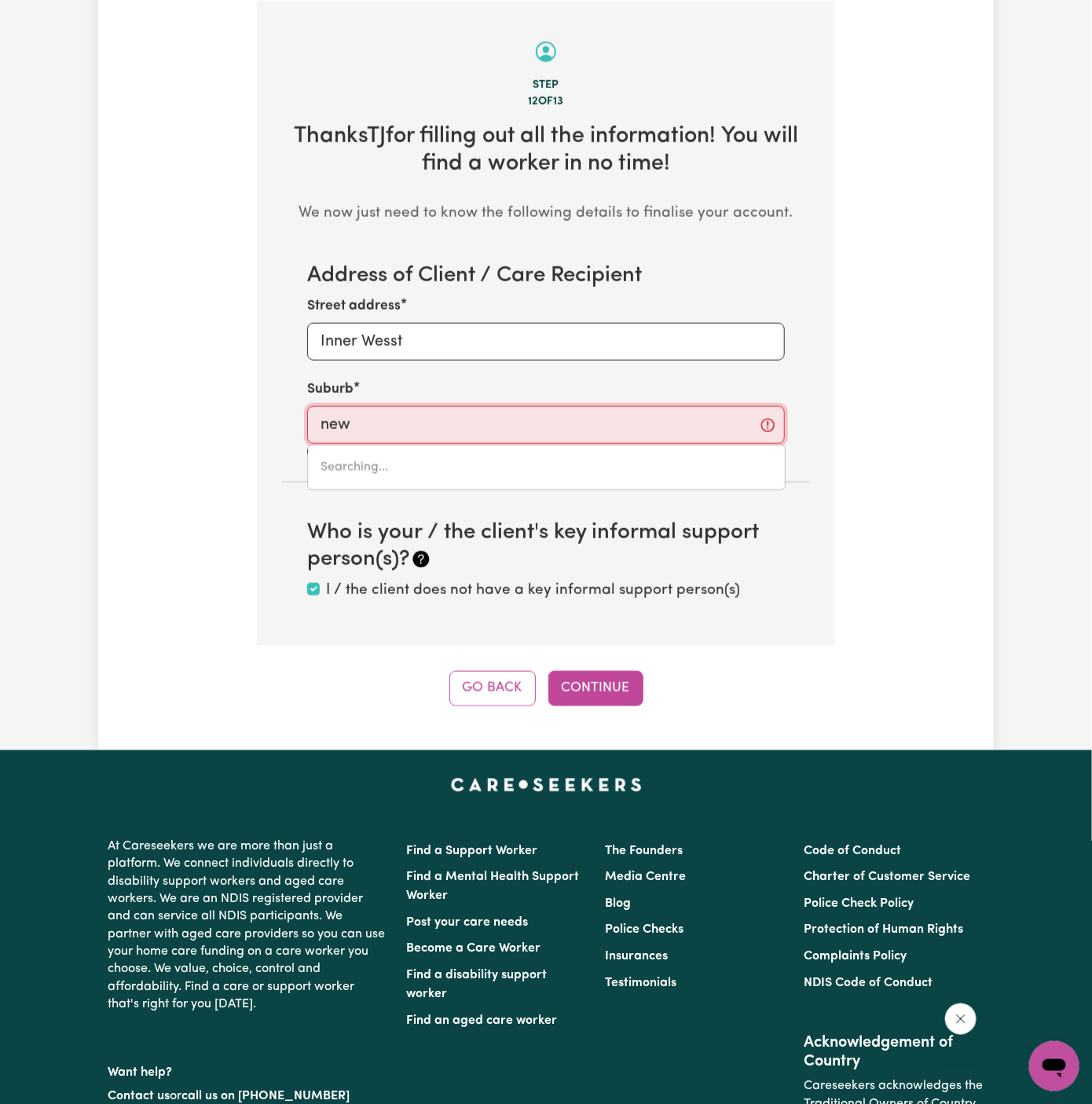
type input "new AUCKLAND, Queensland, 4680"
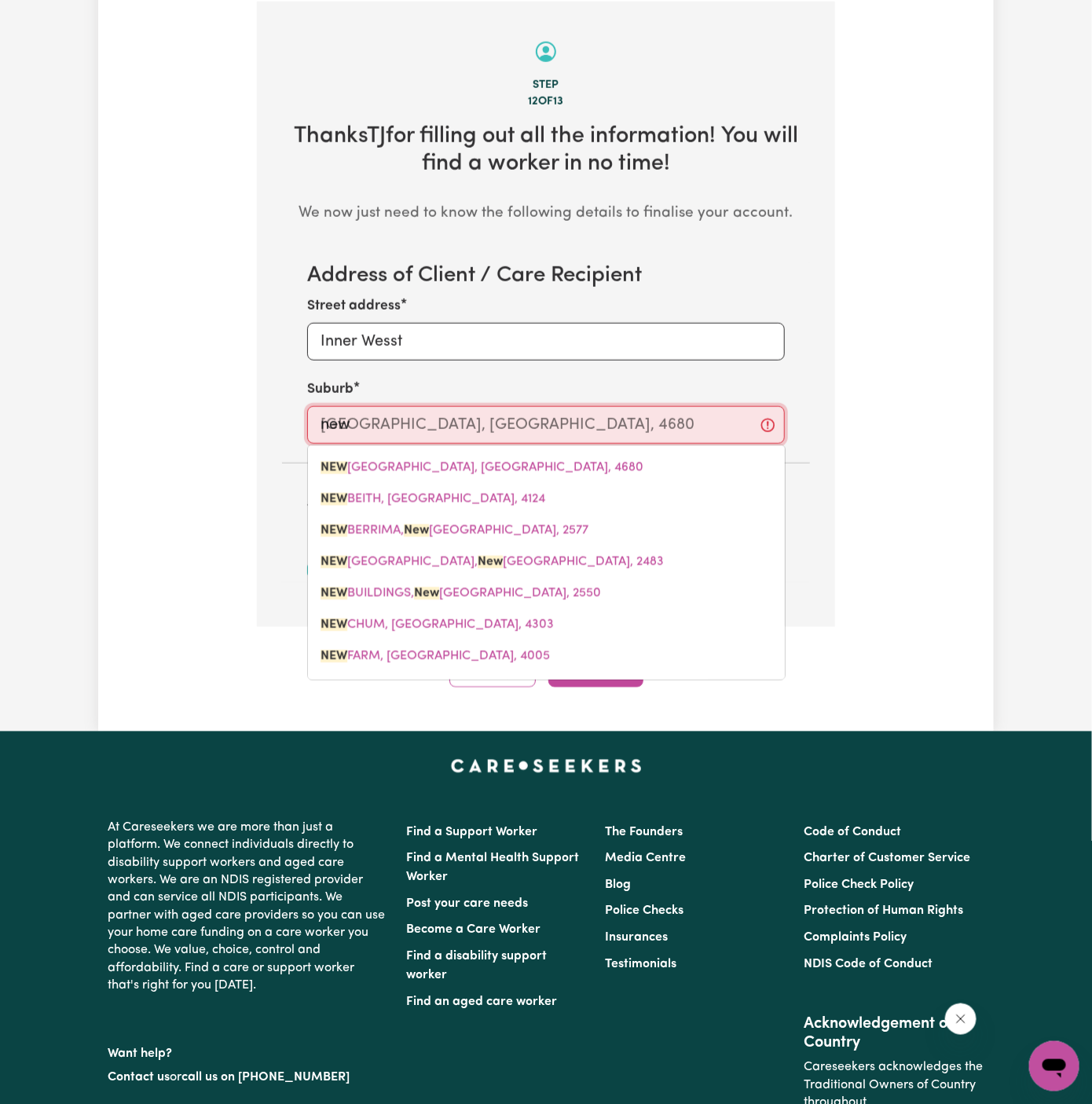
type input "newt"
type input "newto"
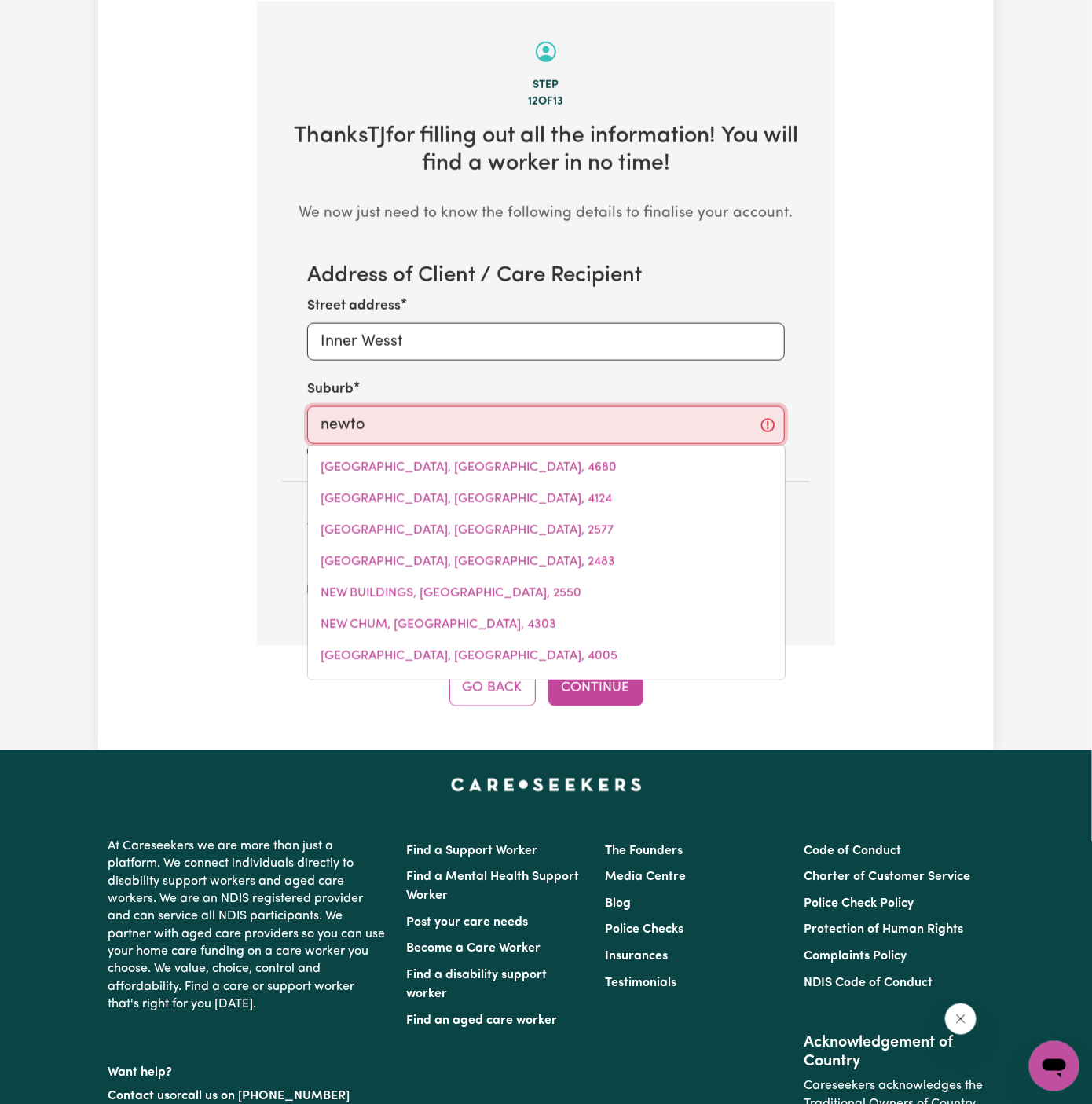
type input "newtoN, South Australia, 5074"
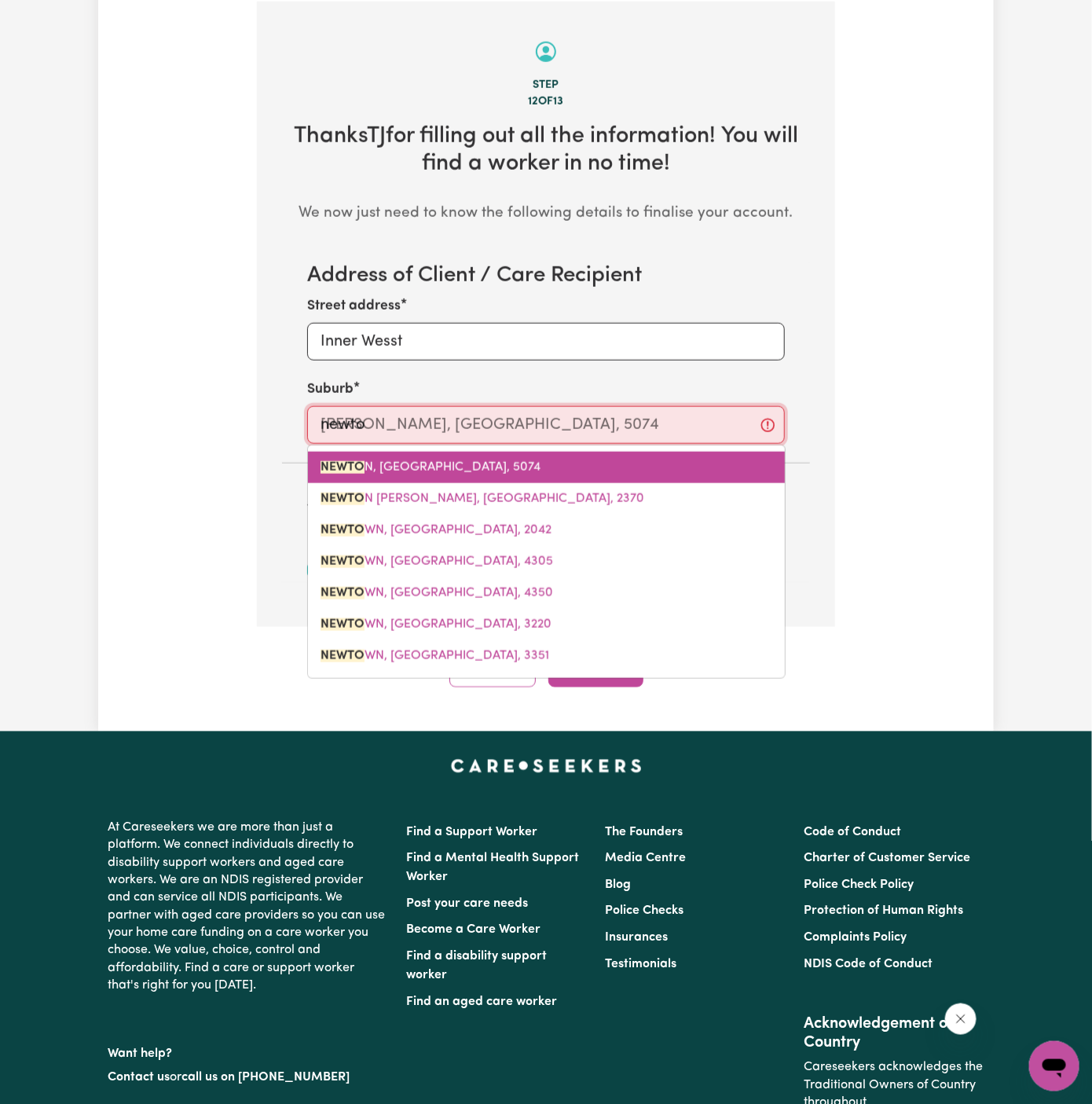
click at [432, 467] on span "NEWTO N, South Australia, 5074" at bounding box center [430, 467] width 220 height 12
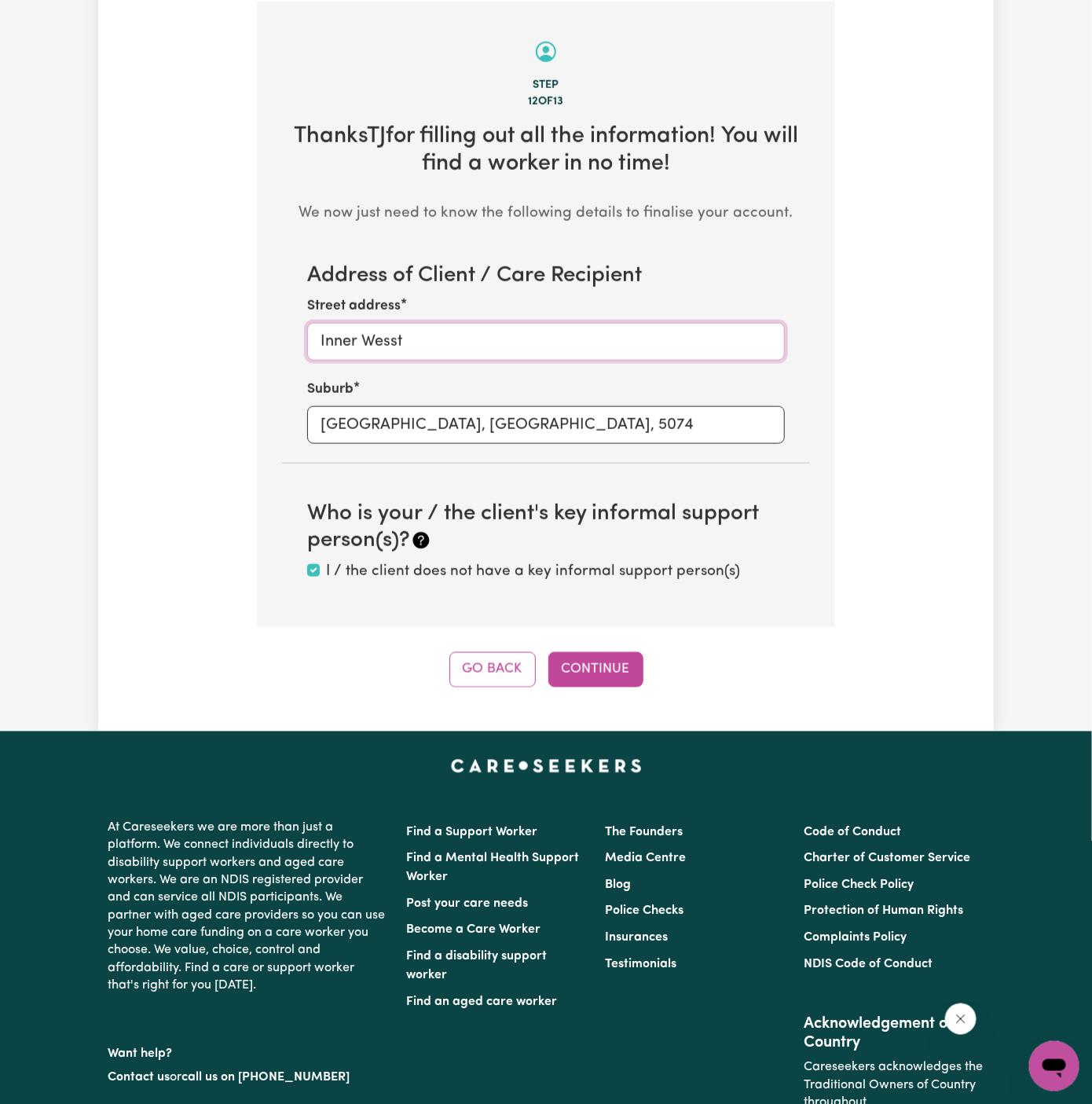
click at [412, 348] on input "Inner Wesst" at bounding box center [546, 341] width 477 height 37
type input "Inner West"
type input "NEWTON, South Australia, 5074"
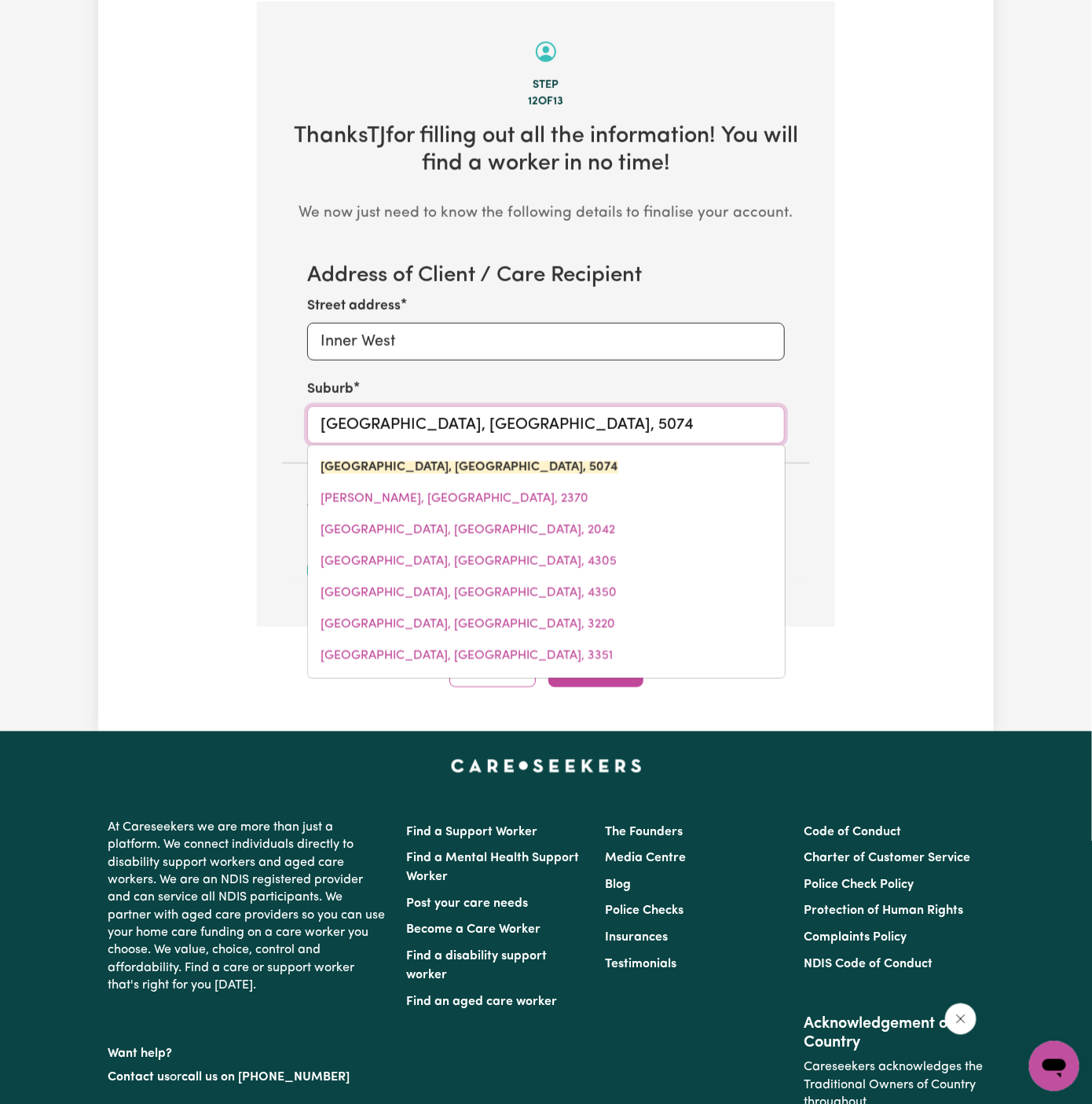
click at [404, 424] on input "NEWTON, South Australia, 5074" at bounding box center [546, 424] width 477 height 37
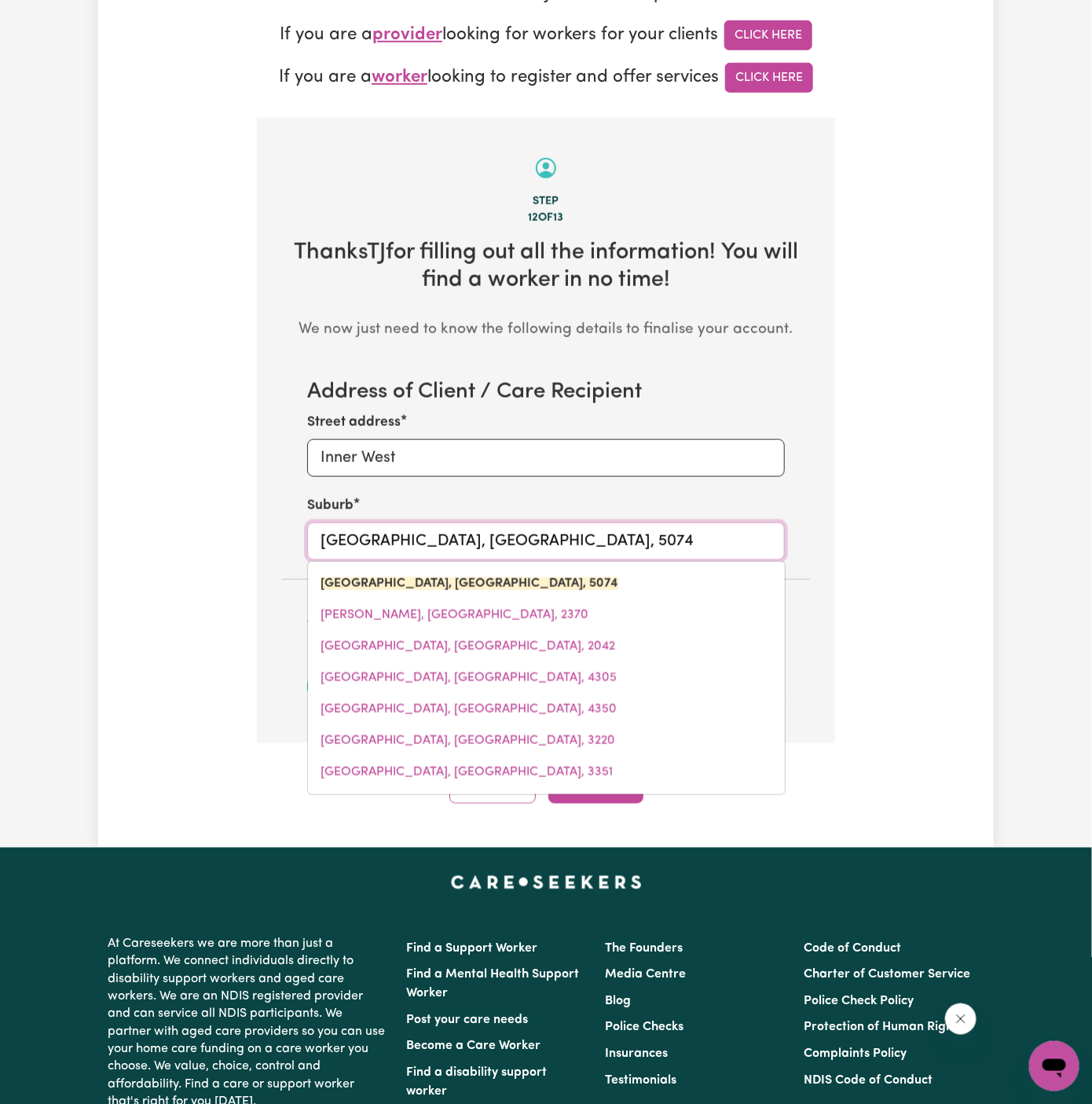
scroll to position [429, 0]
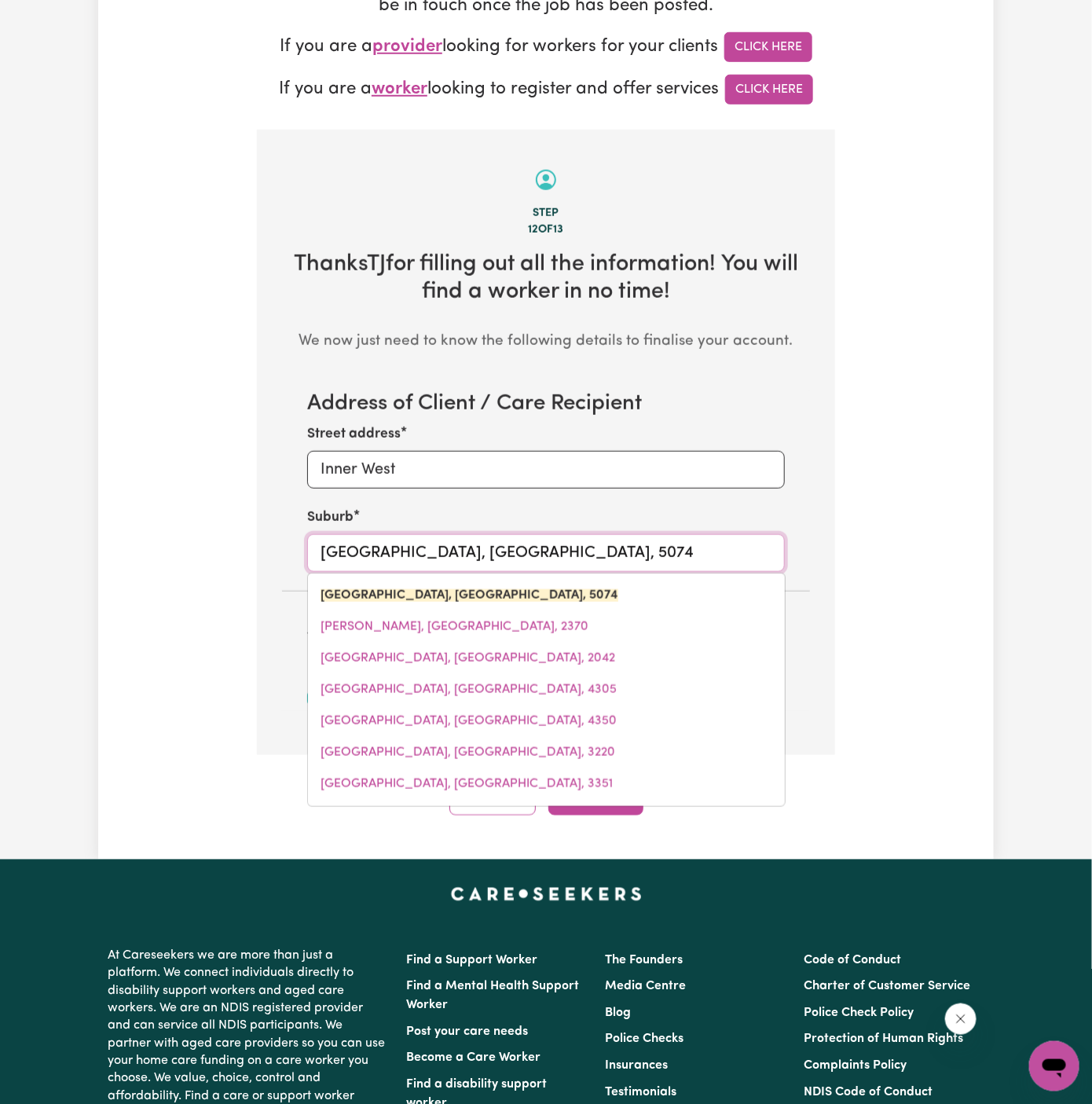
click at [376, 549] on input "NEWTON, South Australia, 5074" at bounding box center [546, 552] width 477 height 37
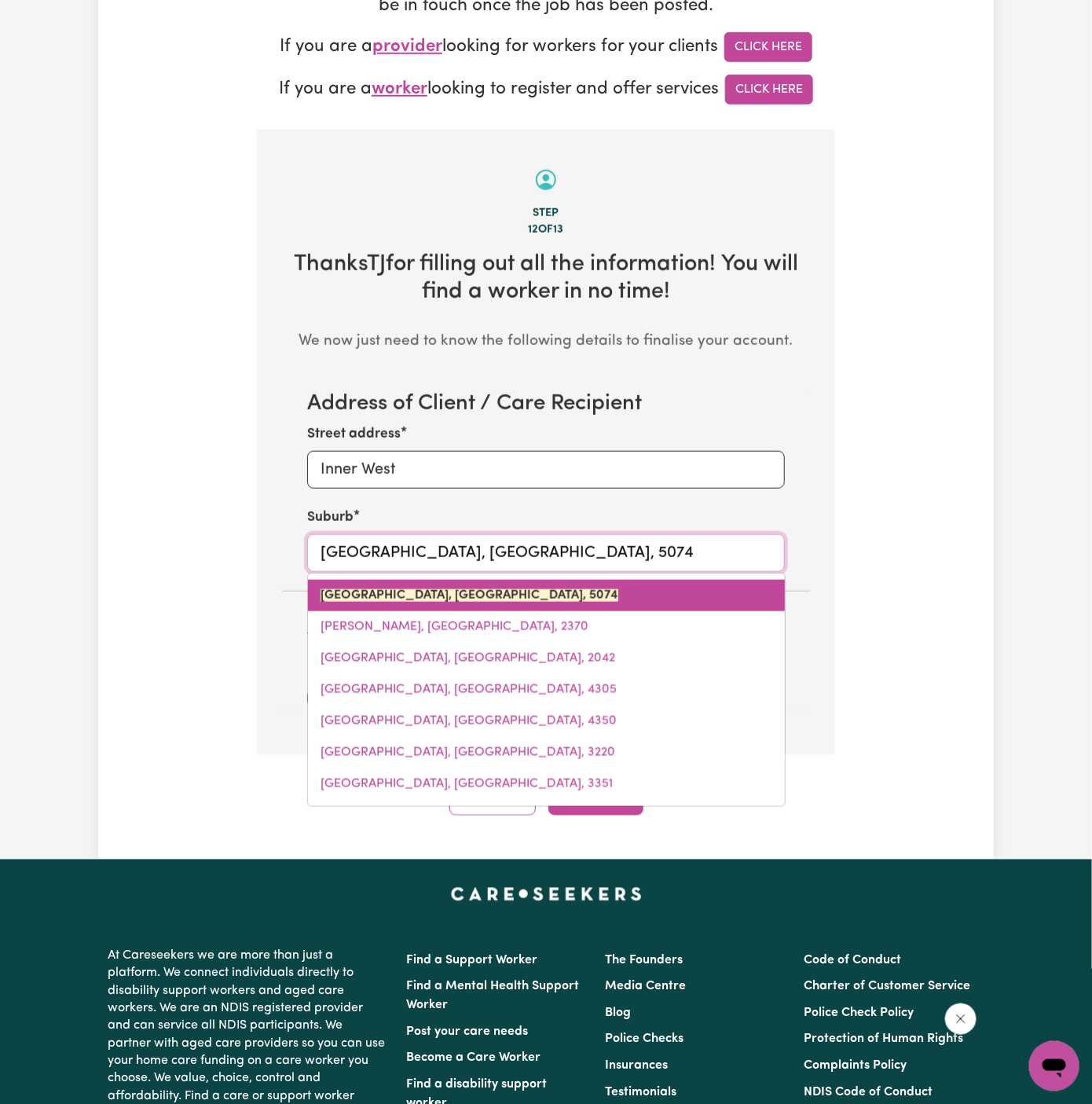
type input "NEWTOwN, South Australia, 5074"
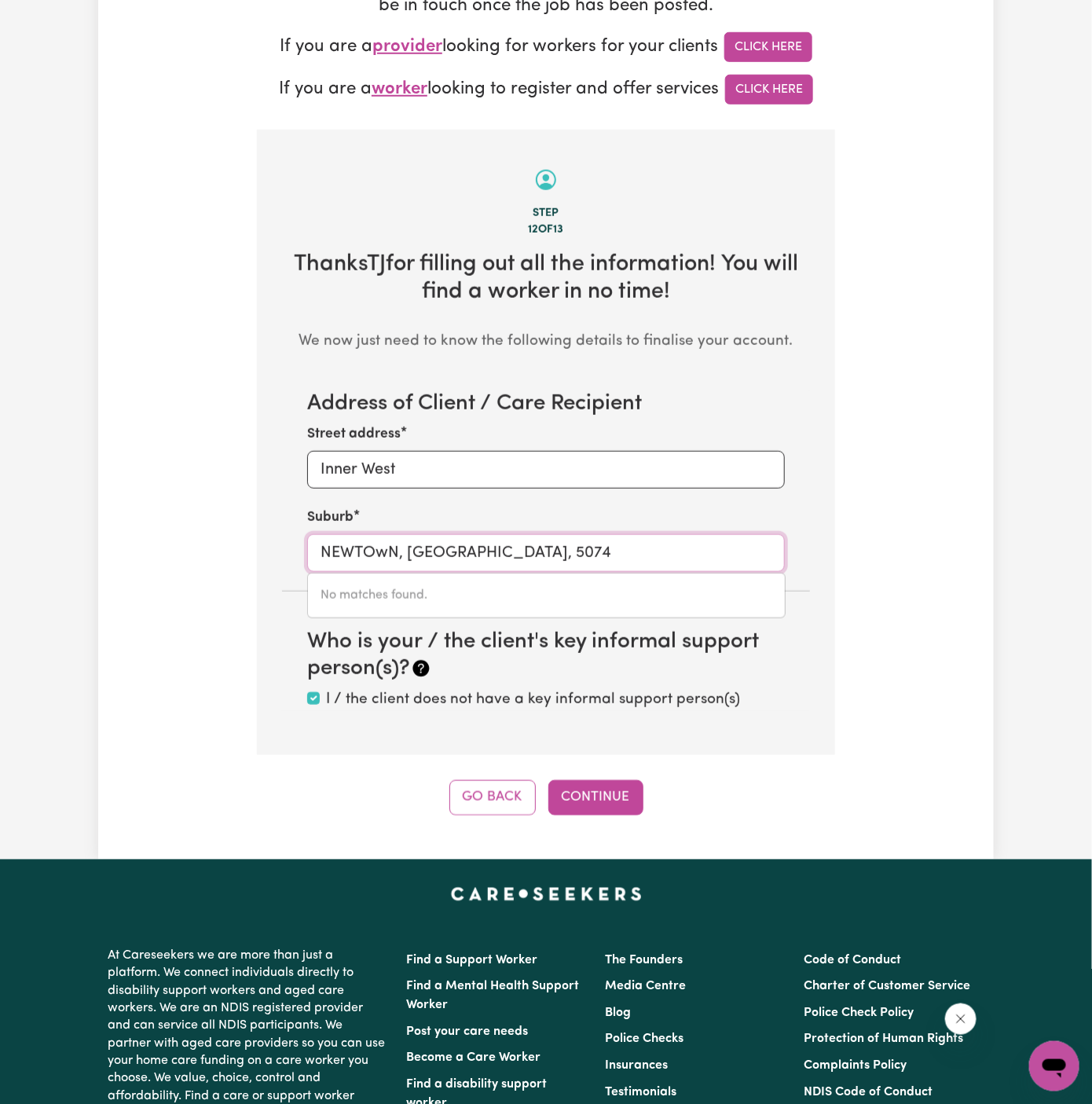
click at [608, 557] on input "NEWTOwN, South Australia, 5074" at bounding box center [546, 552] width 477 height 37
drag, startPoint x: 605, startPoint y: 554, endPoint x: 487, endPoint y: 553, distance: 118.0
click at [487, 553] on input "NEWTOwN, South Australia, 5074" at bounding box center [546, 552] width 477 height 37
type input "NEWTO"
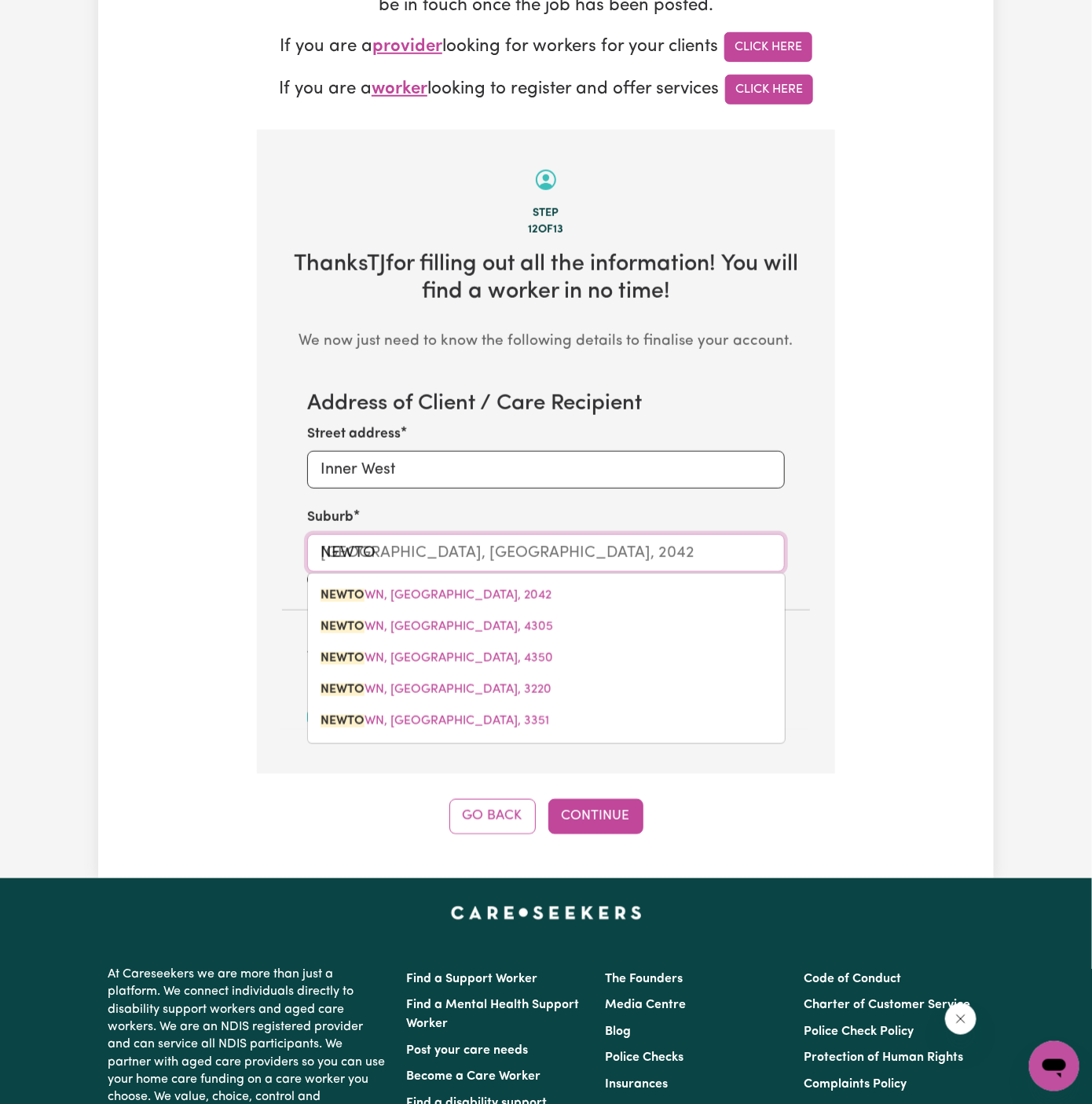
type input "NEWTON, South Australia, 5074"
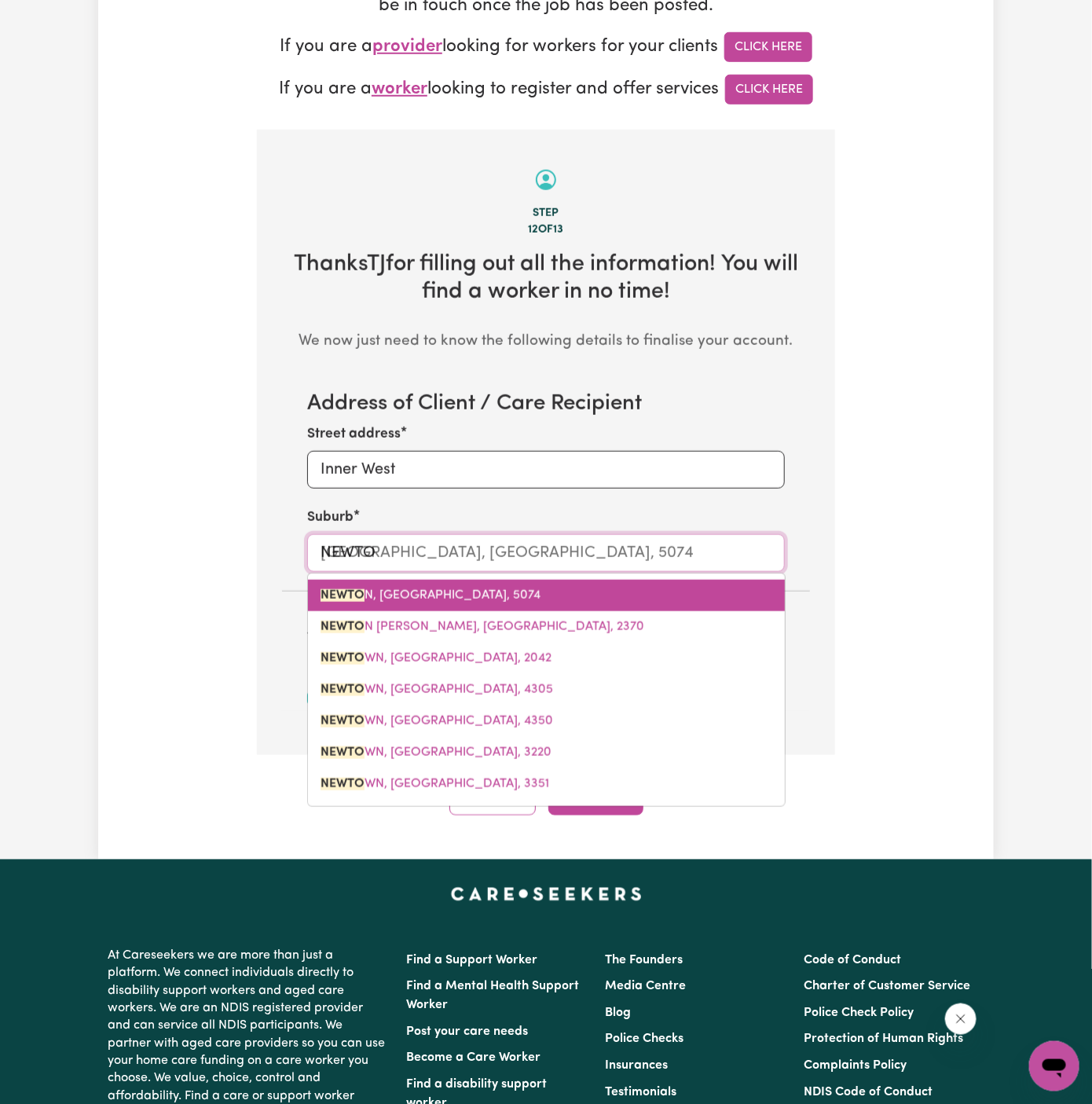
type input "NEWTOw"
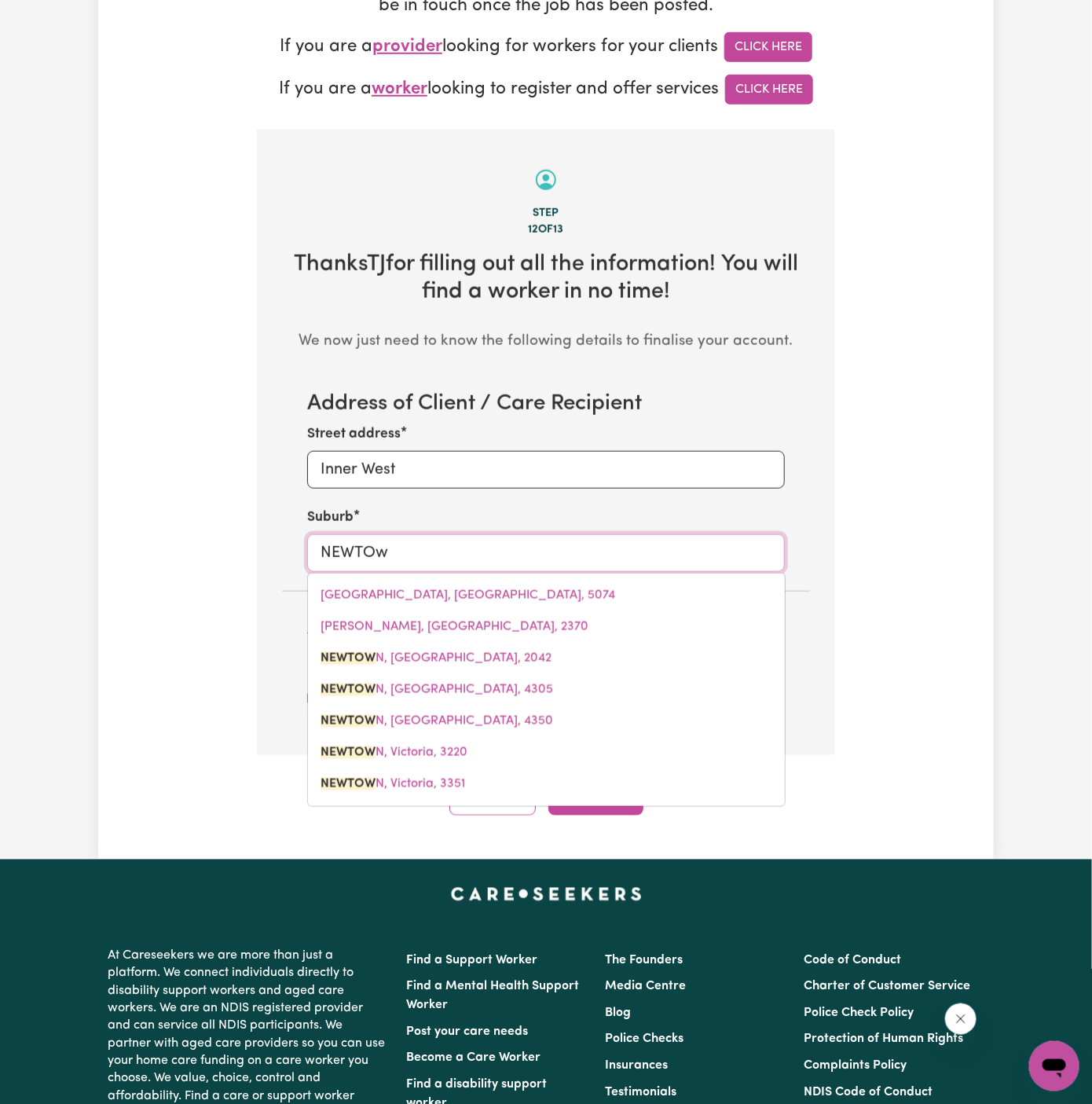
type input "NEWTOwn"
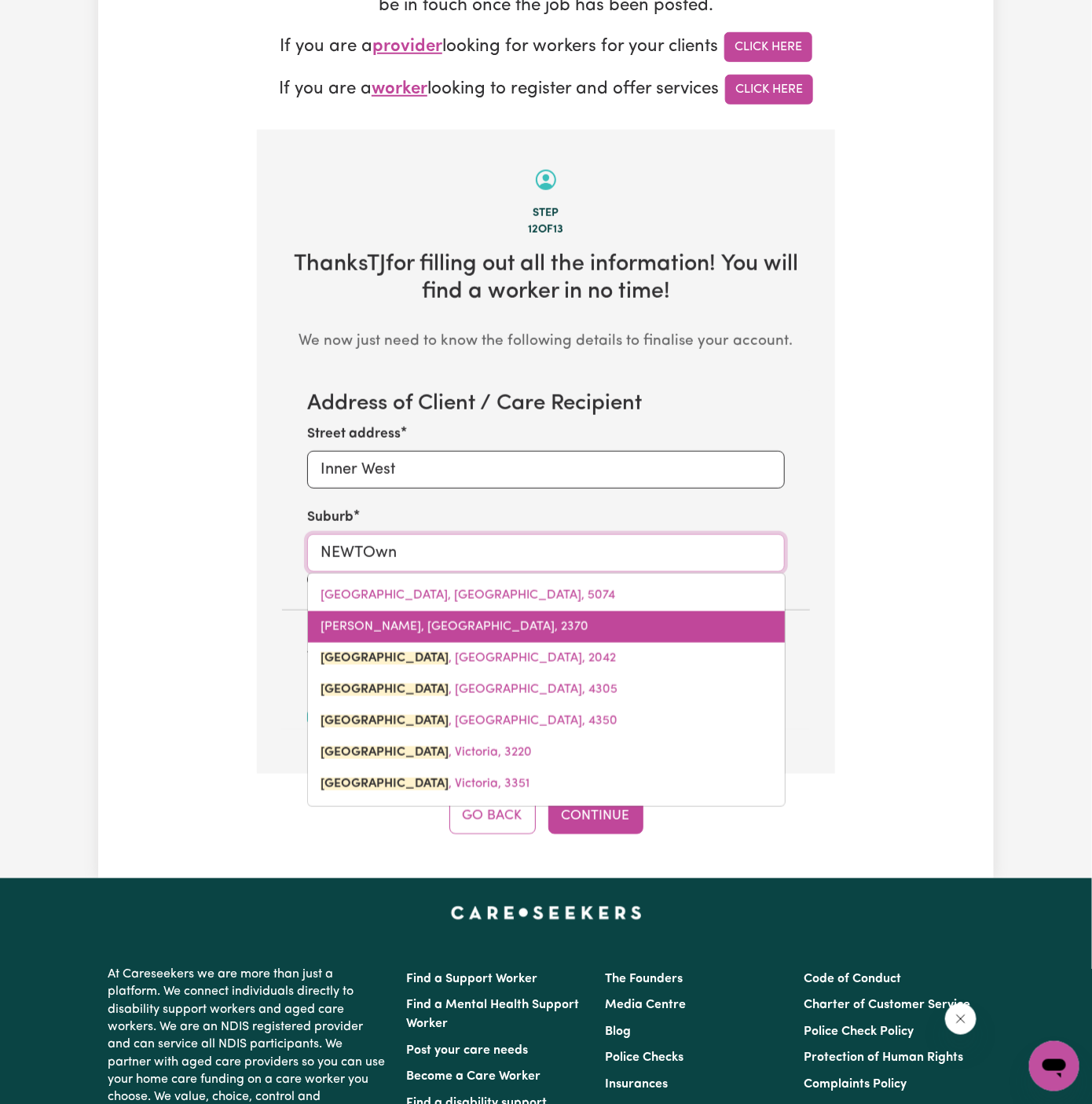
type input "NEWTOwn, New South Wales, 2042"
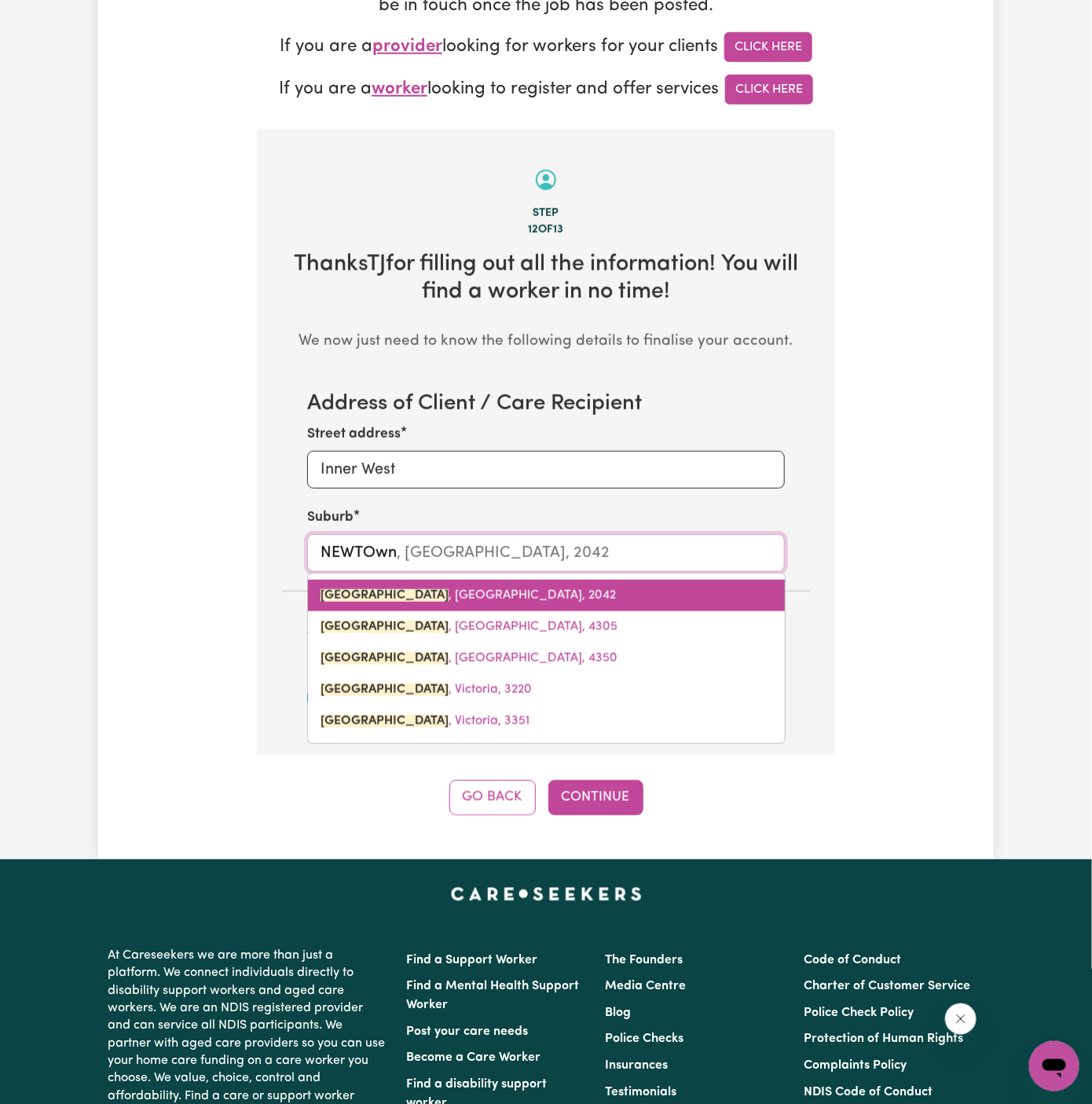
click at [556, 596] on link "NEWTOWN , New South Wales, 2042" at bounding box center [546, 596] width 477 height 32
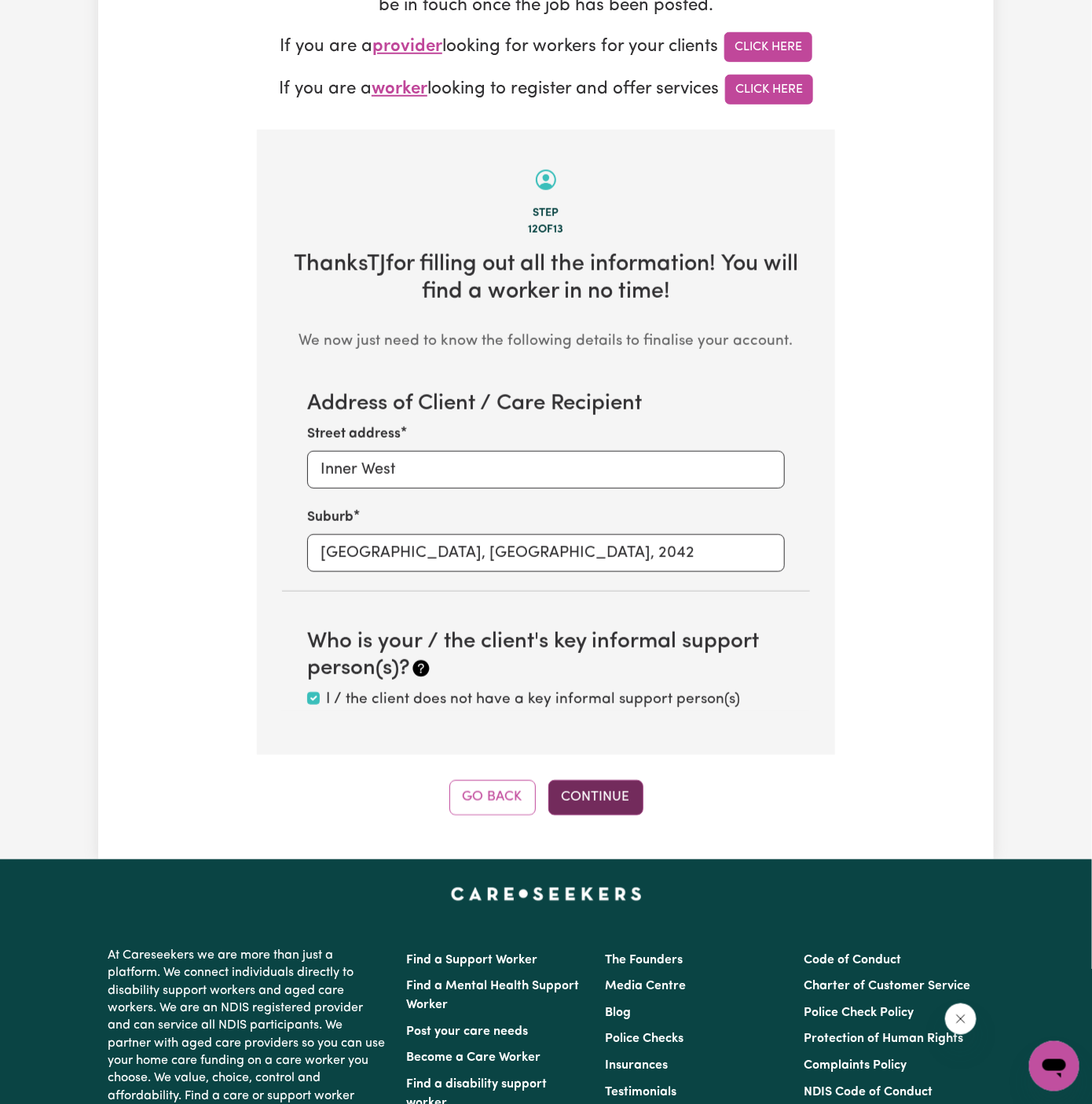
click at [611, 790] on button "Continue" at bounding box center [595, 797] width 95 height 35
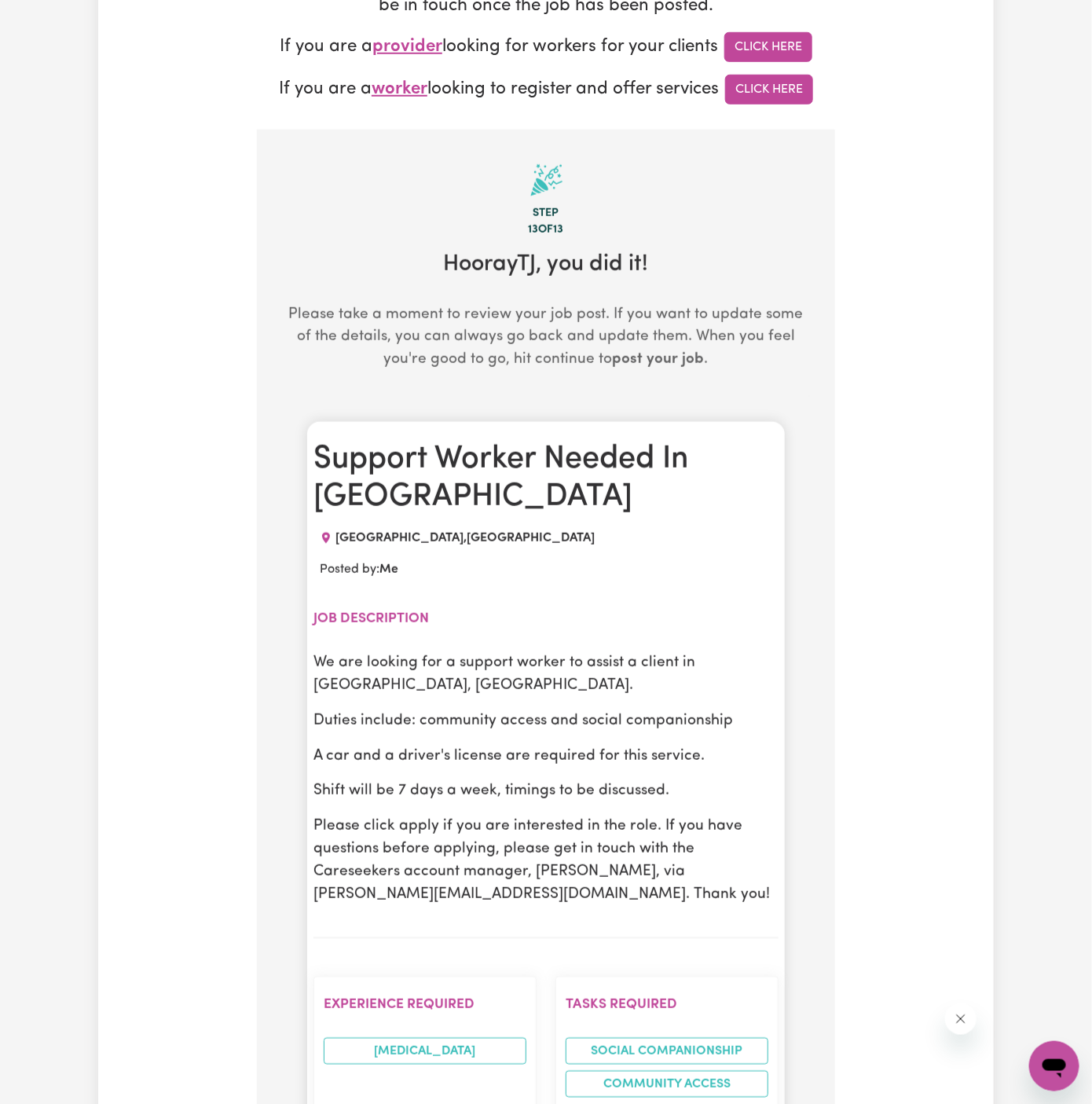
scroll to position [557, 0]
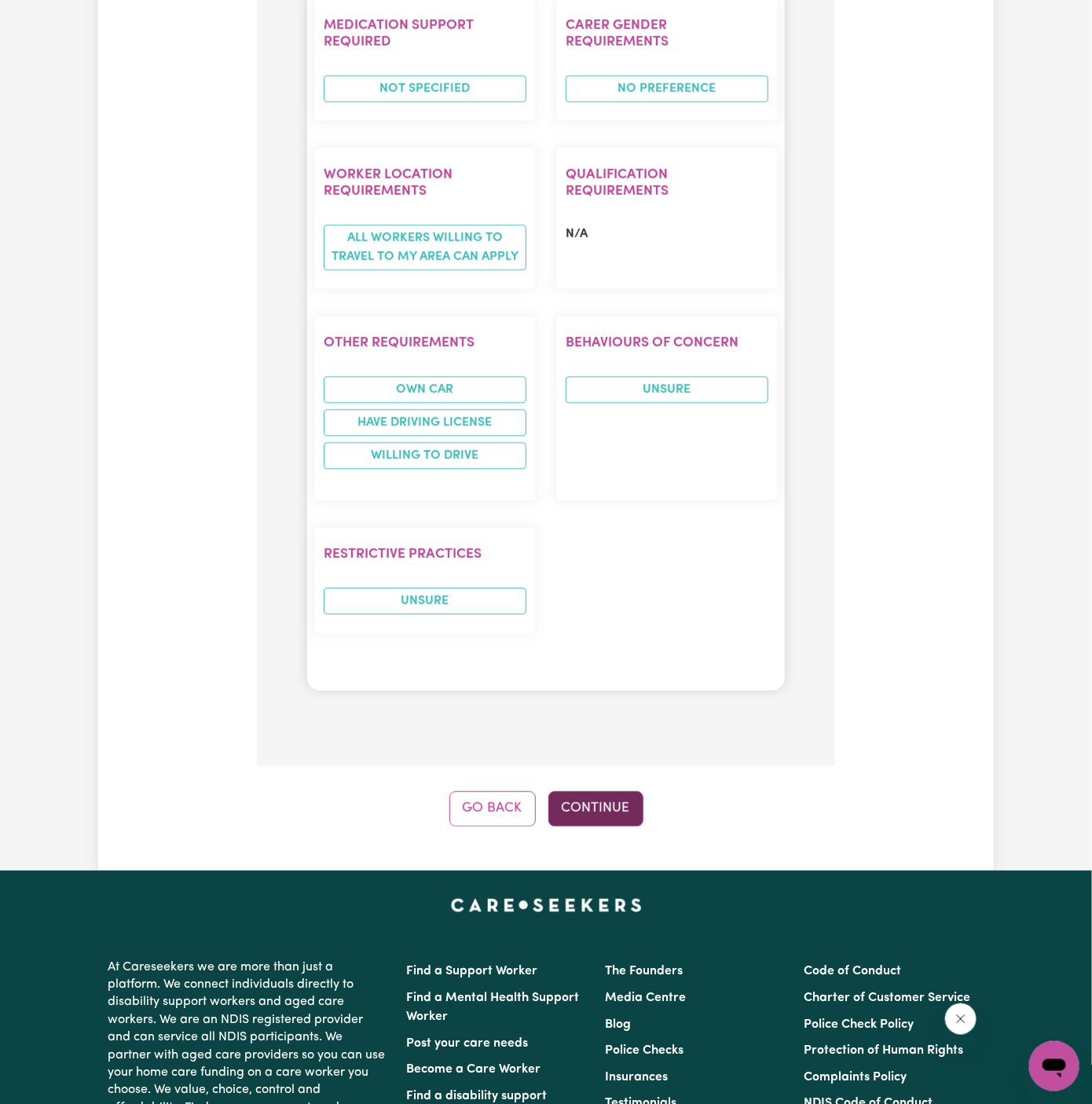
click at [610, 791] on button "Continue" at bounding box center [595, 808] width 95 height 35
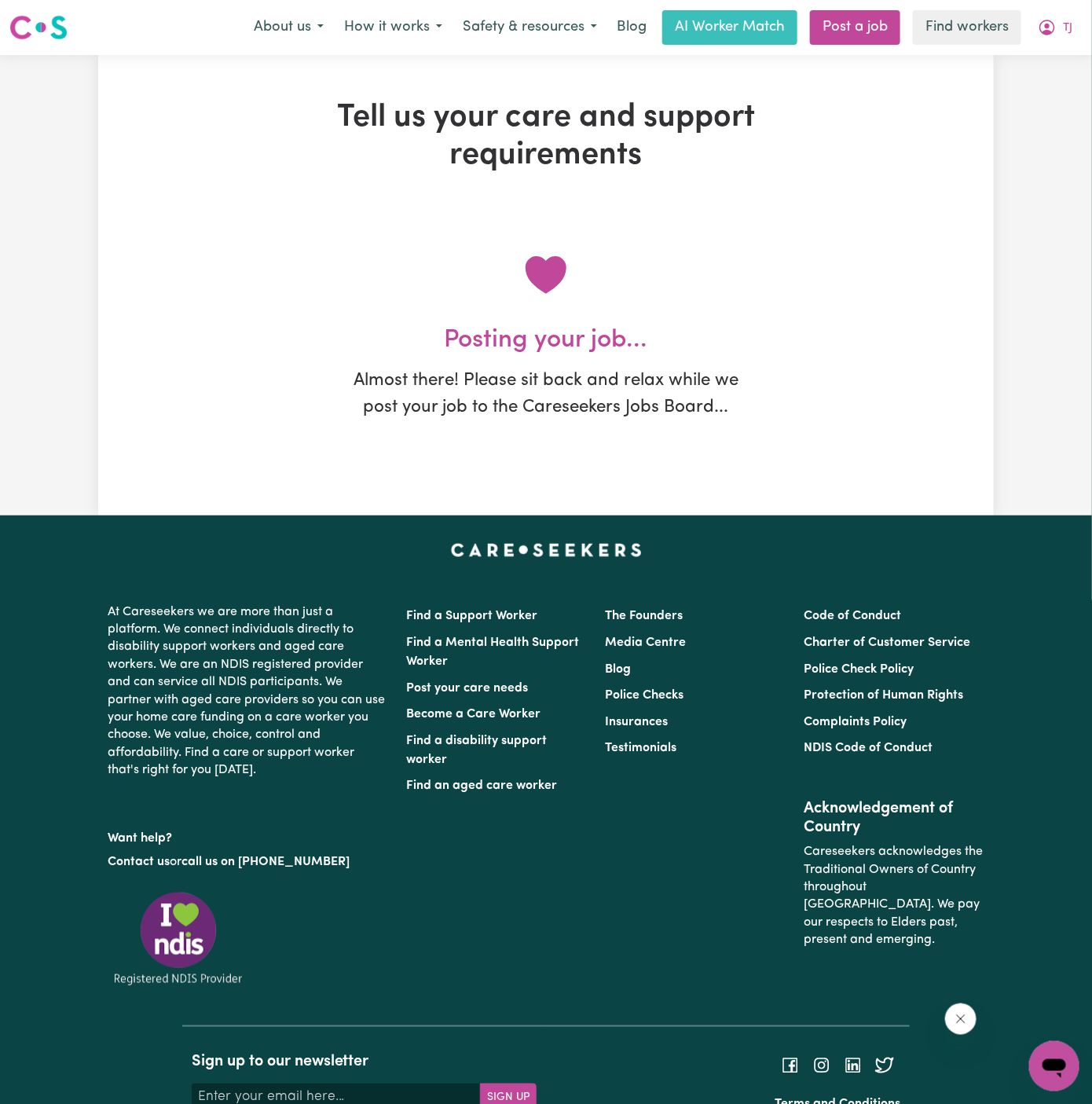
scroll to position [0, 0]
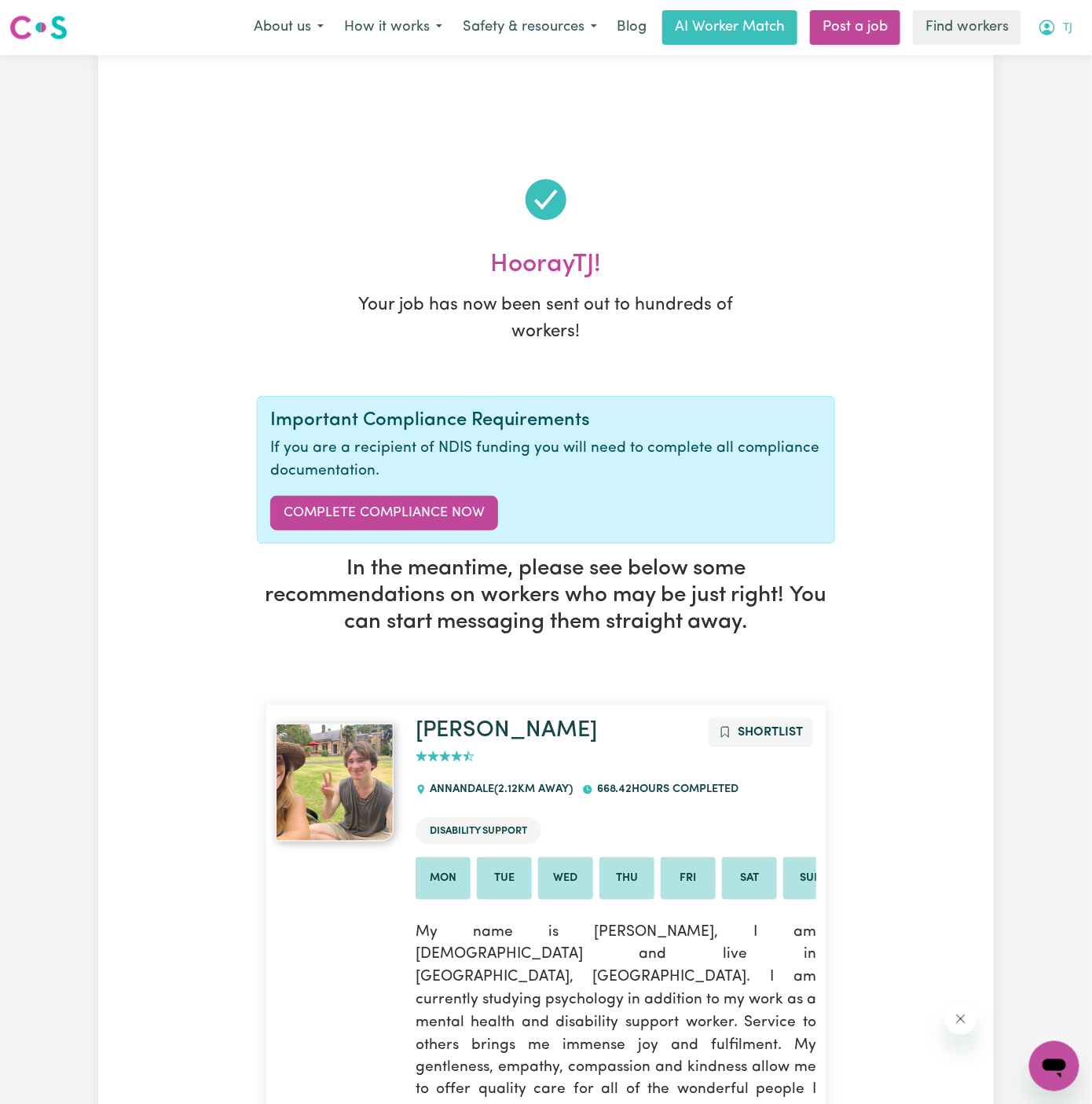
click at [1075, 25] on button "TJ" at bounding box center [1055, 27] width 55 height 33
click at [1070, 56] on link "My Dashboard" at bounding box center [1019, 61] width 124 height 30
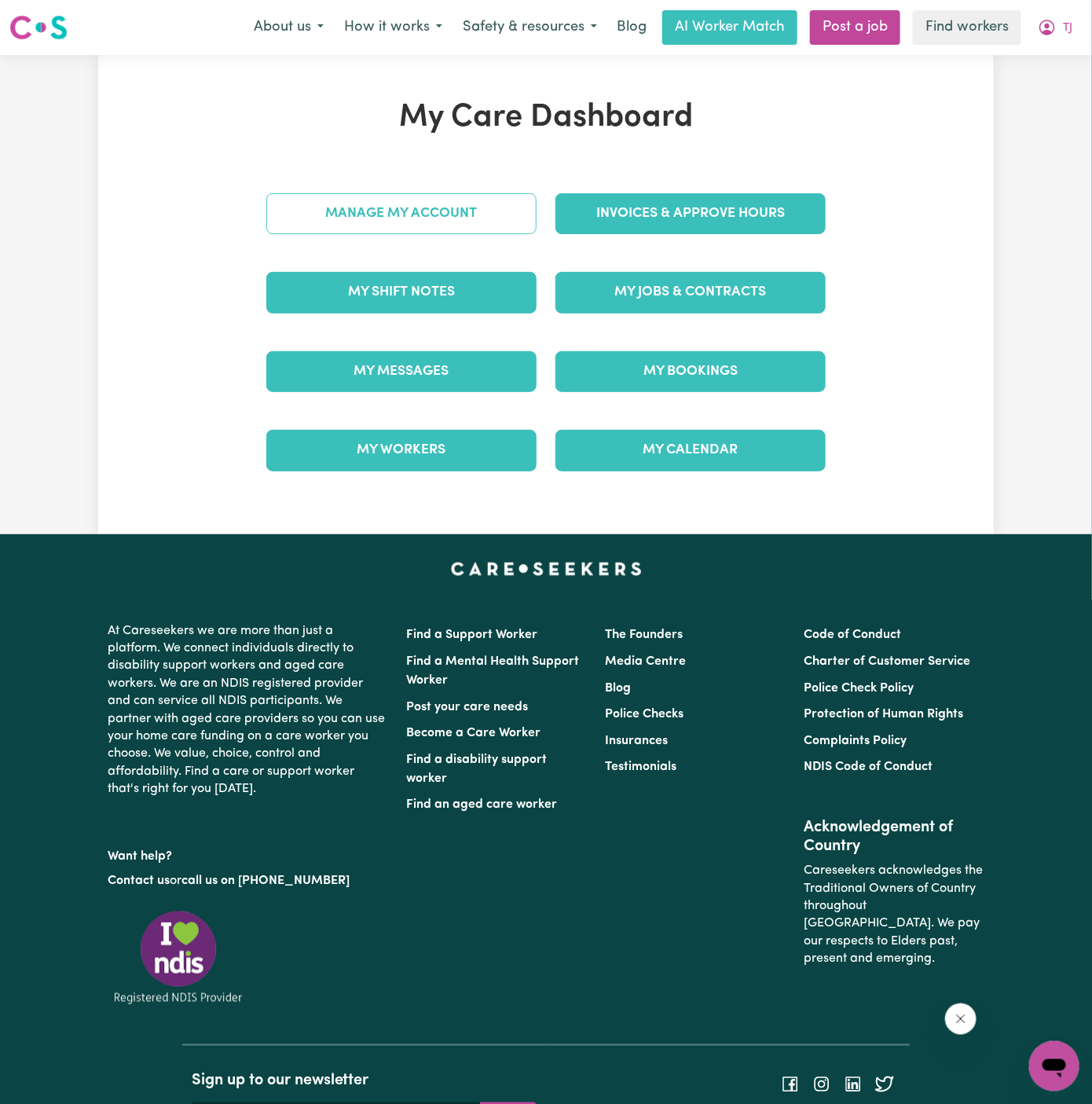
click at [413, 218] on div "Manage My Account" at bounding box center [401, 213] width 289 height 79
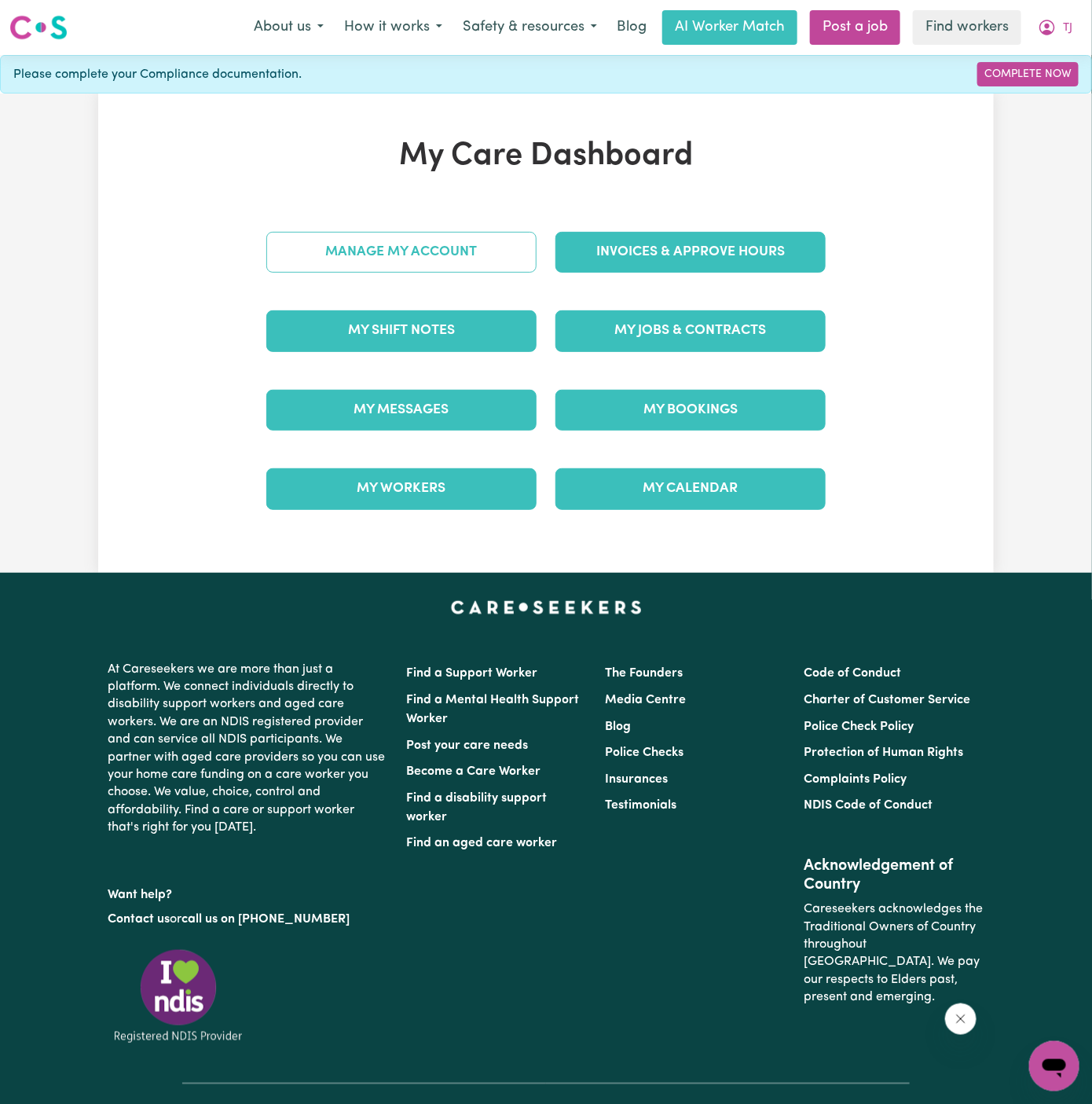
click at [413, 218] on div "Manage My Account" at bounding box center [401, 252] width 289 height 79
click at [426, 243] on link "Manage My Account" at bounding box center [401, 252] width 270 height 41
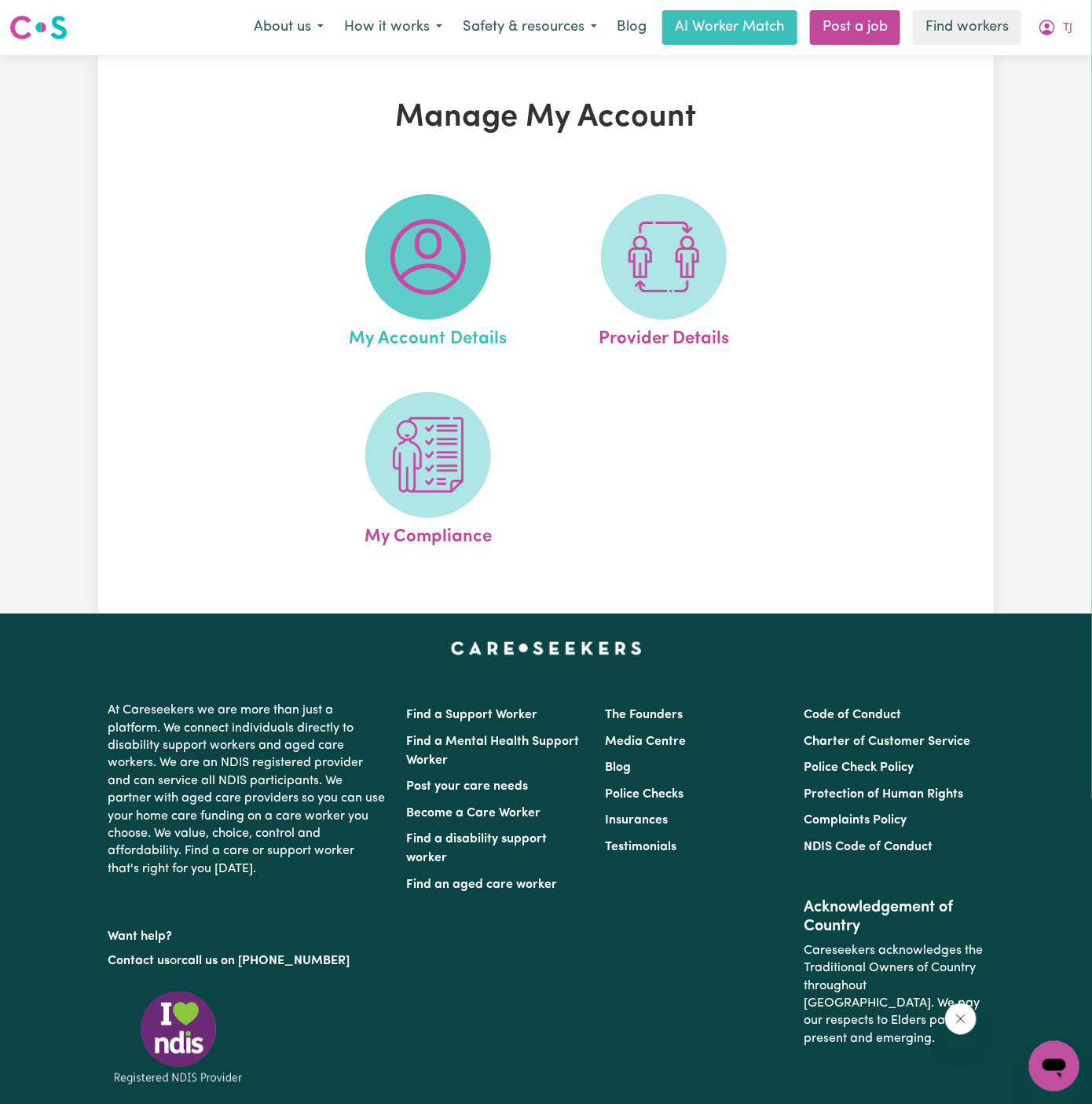
click at [437, 254] on img at bounding box center [428, 257] width 76 height 76
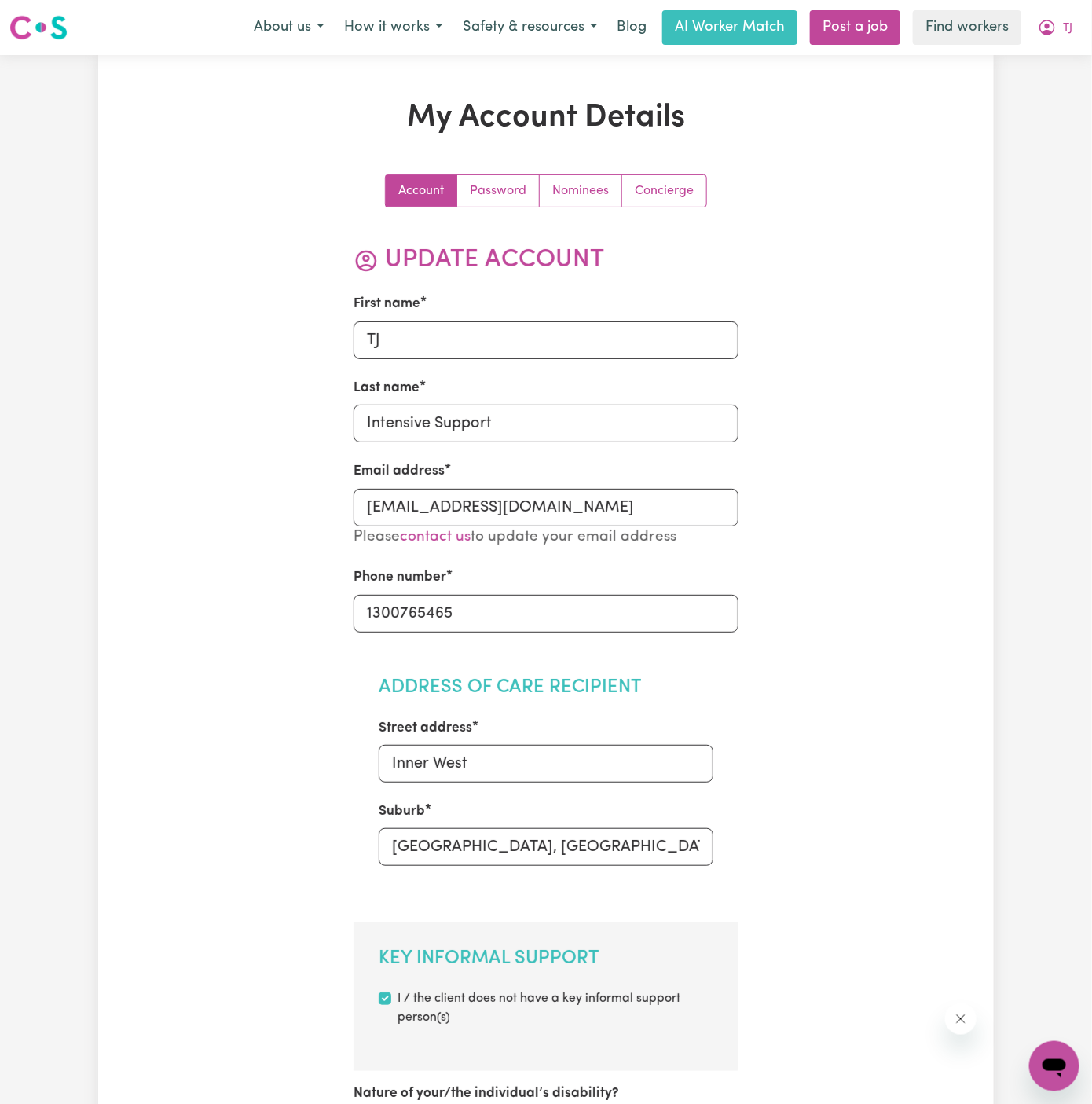
click at [470, 268] on h2 "Update Account" at bounding box center [546, 260] width 385 height 30
click at [680, 188] on link "Concierge" at bounding box center [664, 191] width 84 height 32
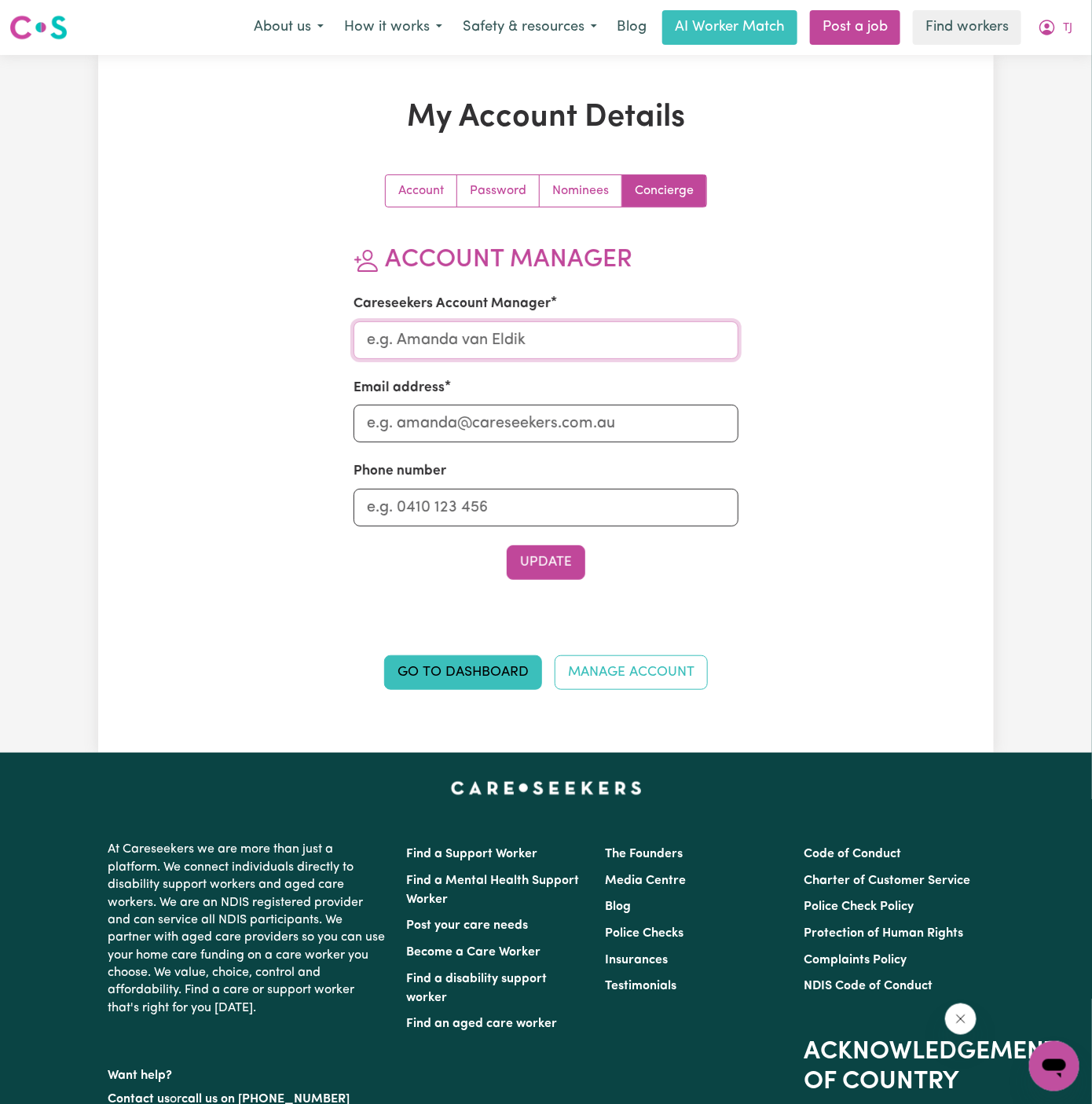
click at [634, 335] on input "Careseekers Account Manager" at bounding box center [546, 340] width 385 height 37
type input "[PERSON_NAME]"
click at [569, 417] on input "Email address" at bounding box center [546, 423] width 385 height 37
type input "[PERSON_NAME][EMAIL_ADDRESS][DOMAIN_NAME]"
click at [563, 512] on input "Phone number" at bounding box center [546, 507] width 385 height 37
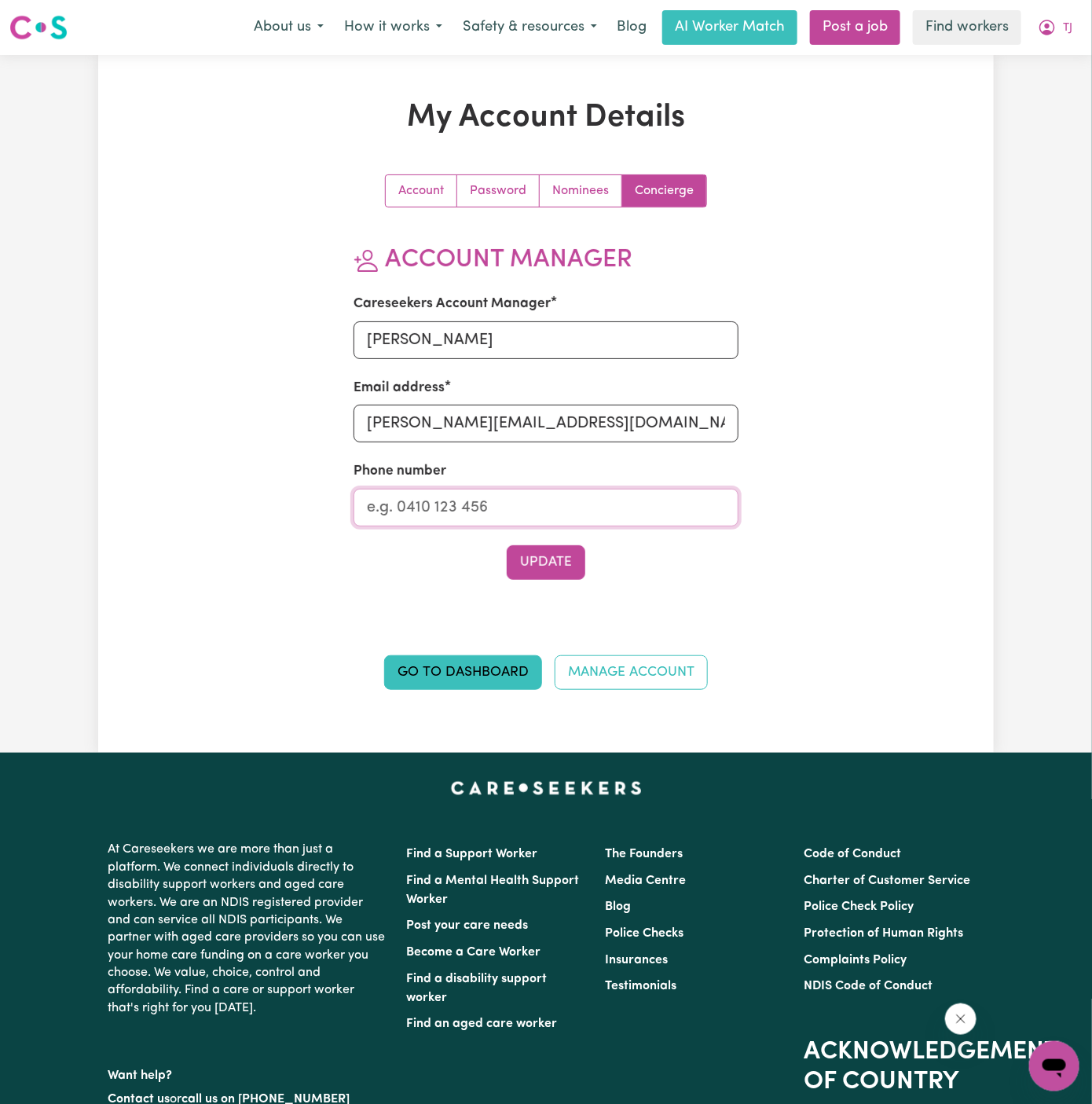
type input "1300765465"
click at [561, 560] on button "Update" at bounding box center [546, 562] width 79 height 35
click at [1069, 27] on span "TJ" at bounding box center [1067, 28] width 9 height 17
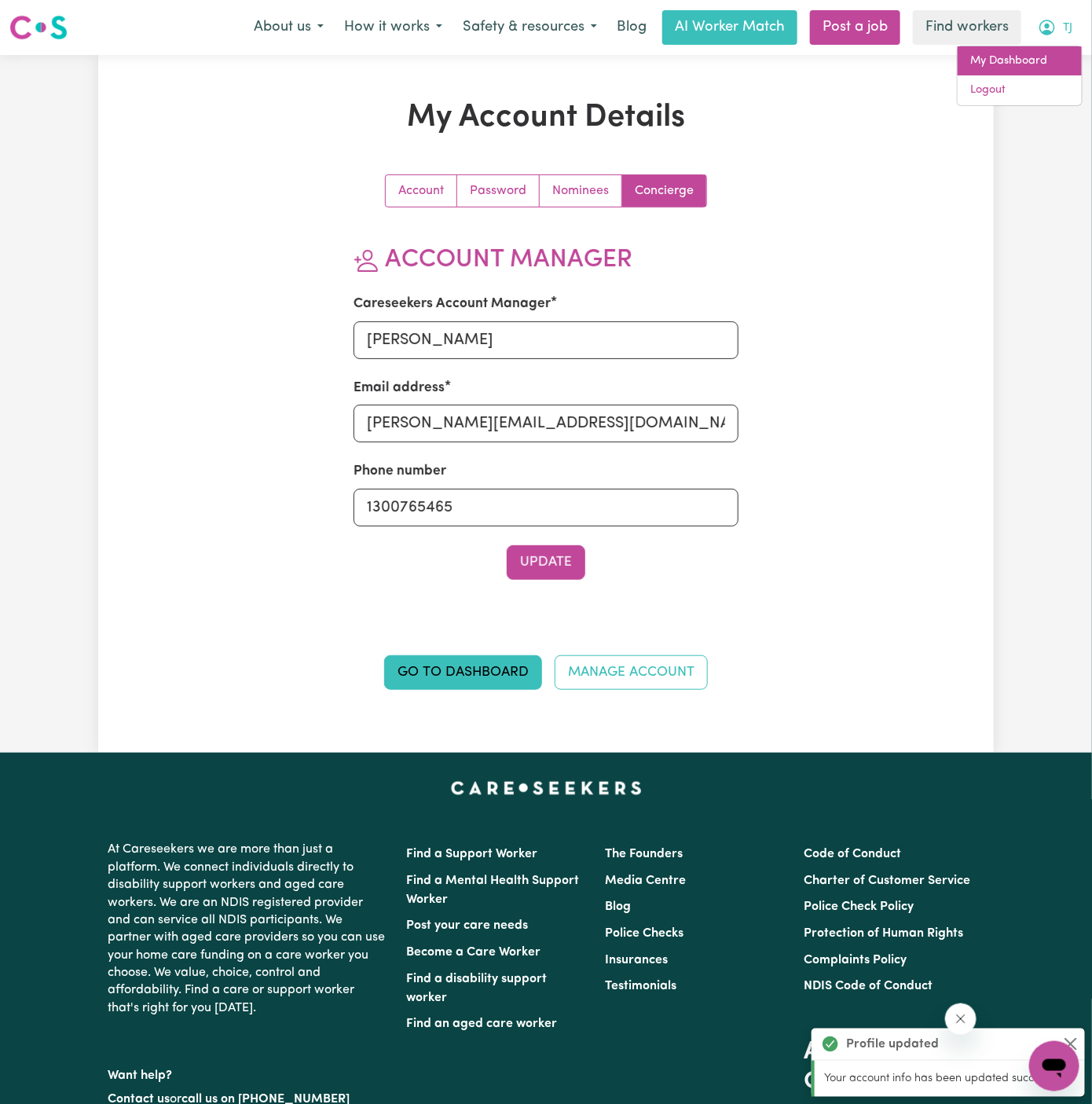
click at [1016, 54] on link "My Dashboard" at bounding box center [1019, 61] width 124 height 30
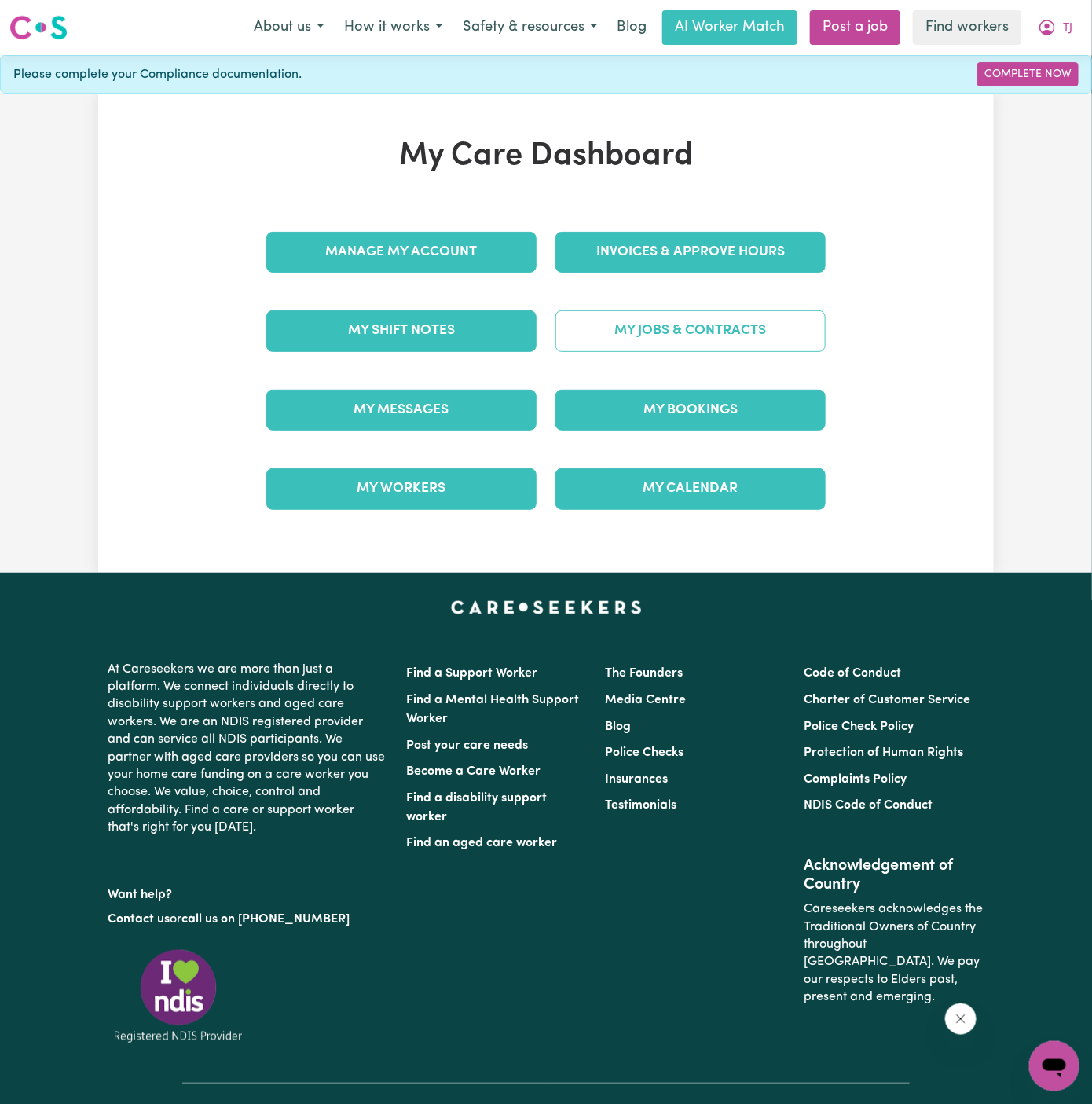
click at [654, 338] on link "My Jobs & Contracts" at bounding box center [690, 331] width 270 height 41
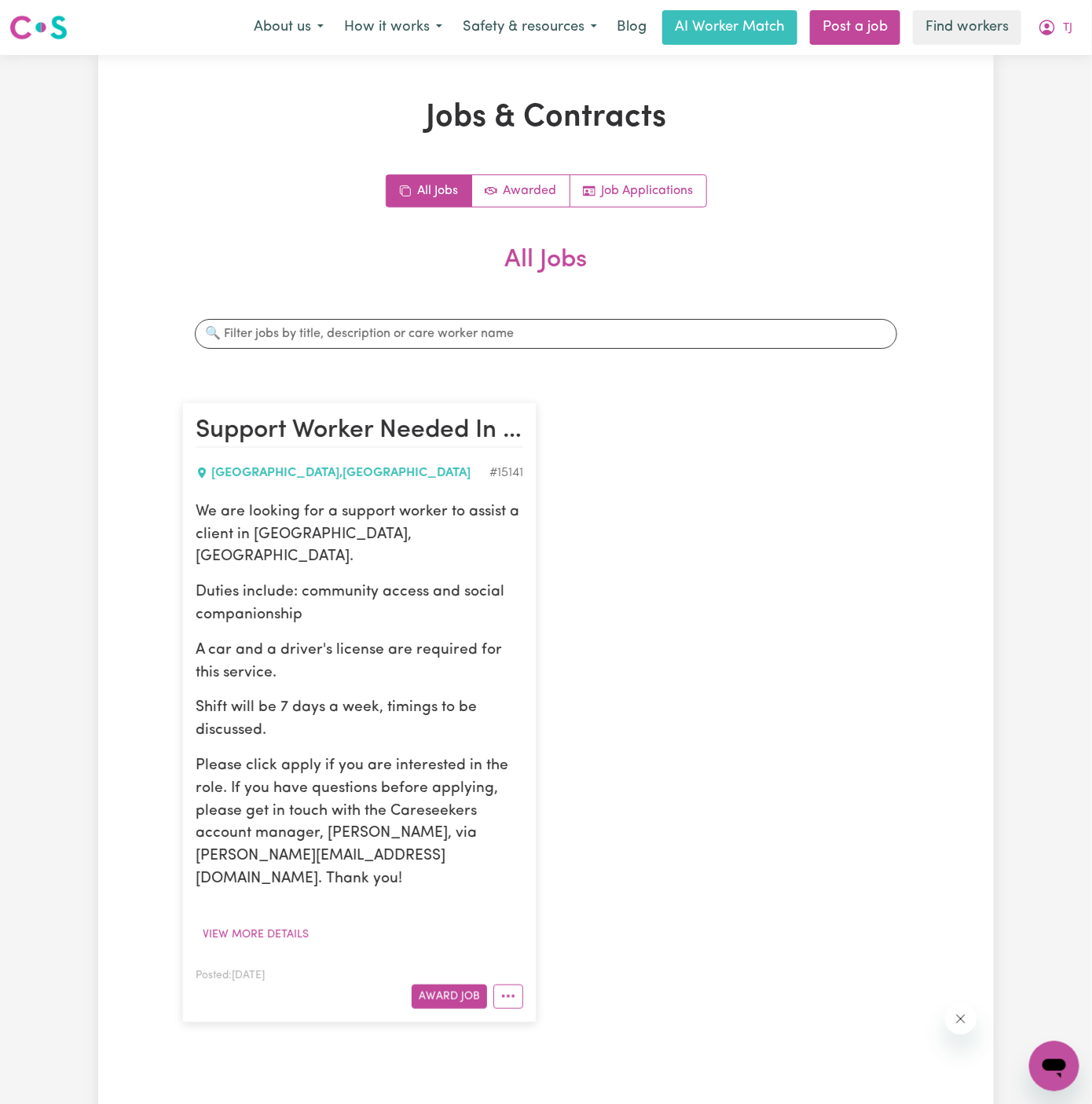
click at [398, 546] on div "We are looking for a support worker to assist a client in Inner West, NSW. Duti…" at bounding box center [359, 695] width 327 height 390
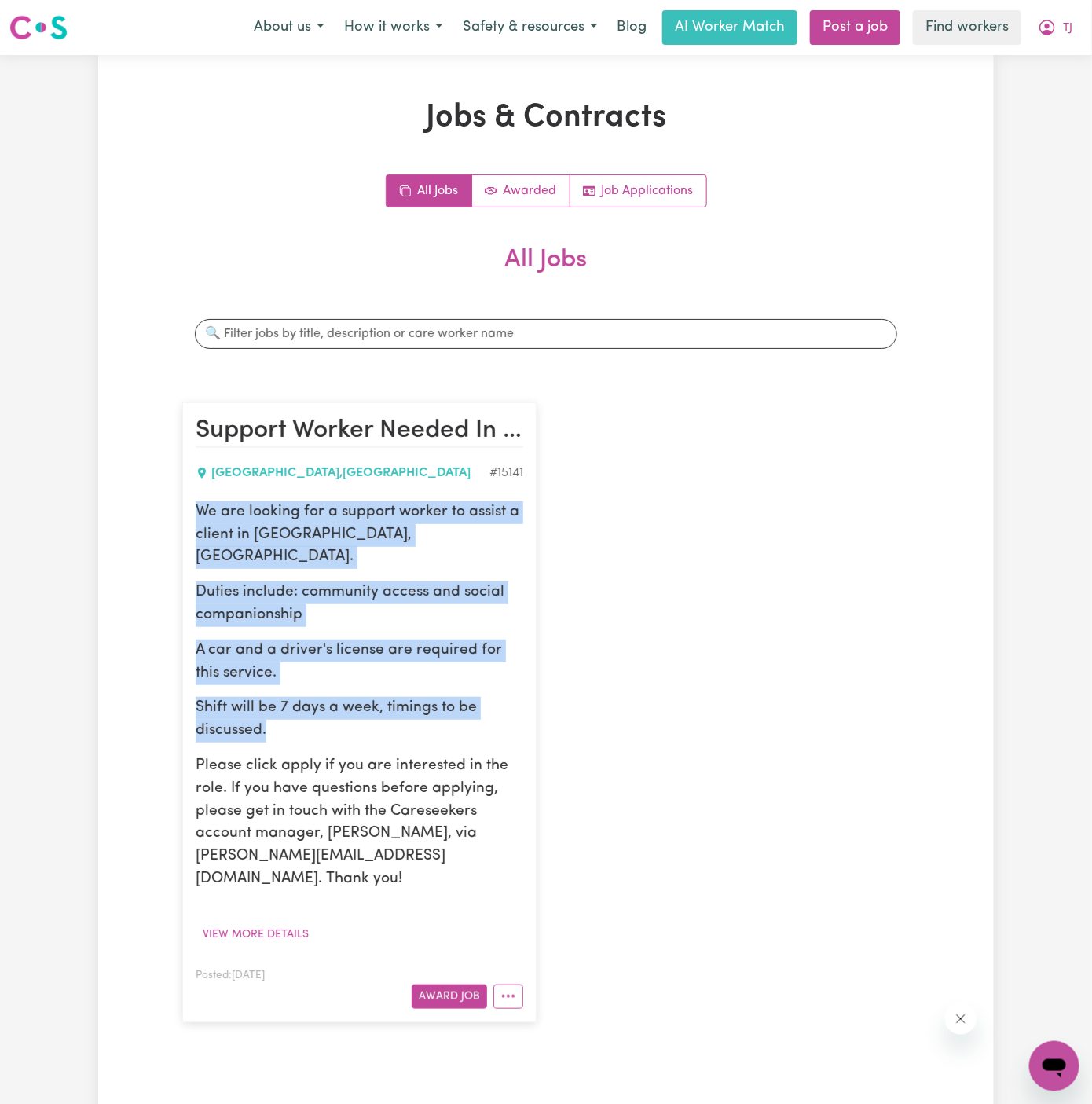
drag, startPoint x: 194, startPoint y: 507, endPoint x: 357, endPoint y: 704, distance: 255.7
click at [357, 704] on article "Support Worker Needed In Inner West NSW NEWTOWN , New South Wales # 15141 We ar…" at bounding box center [359, 711] width 355 height 619
copy div "We are looking for a support worker to assist a client in Inner West, NSW. Duti…"
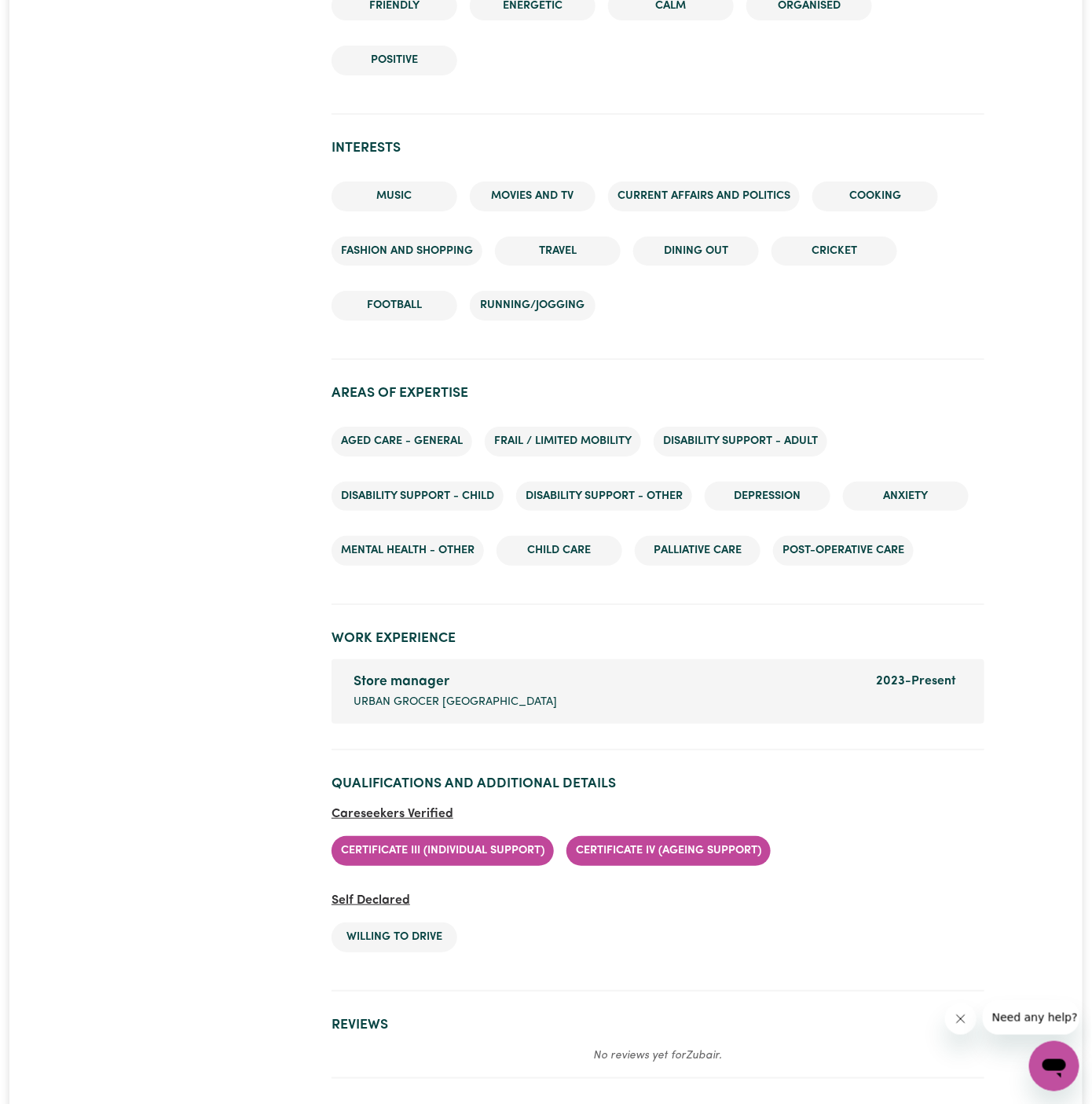
scroll to position [2176, 0]
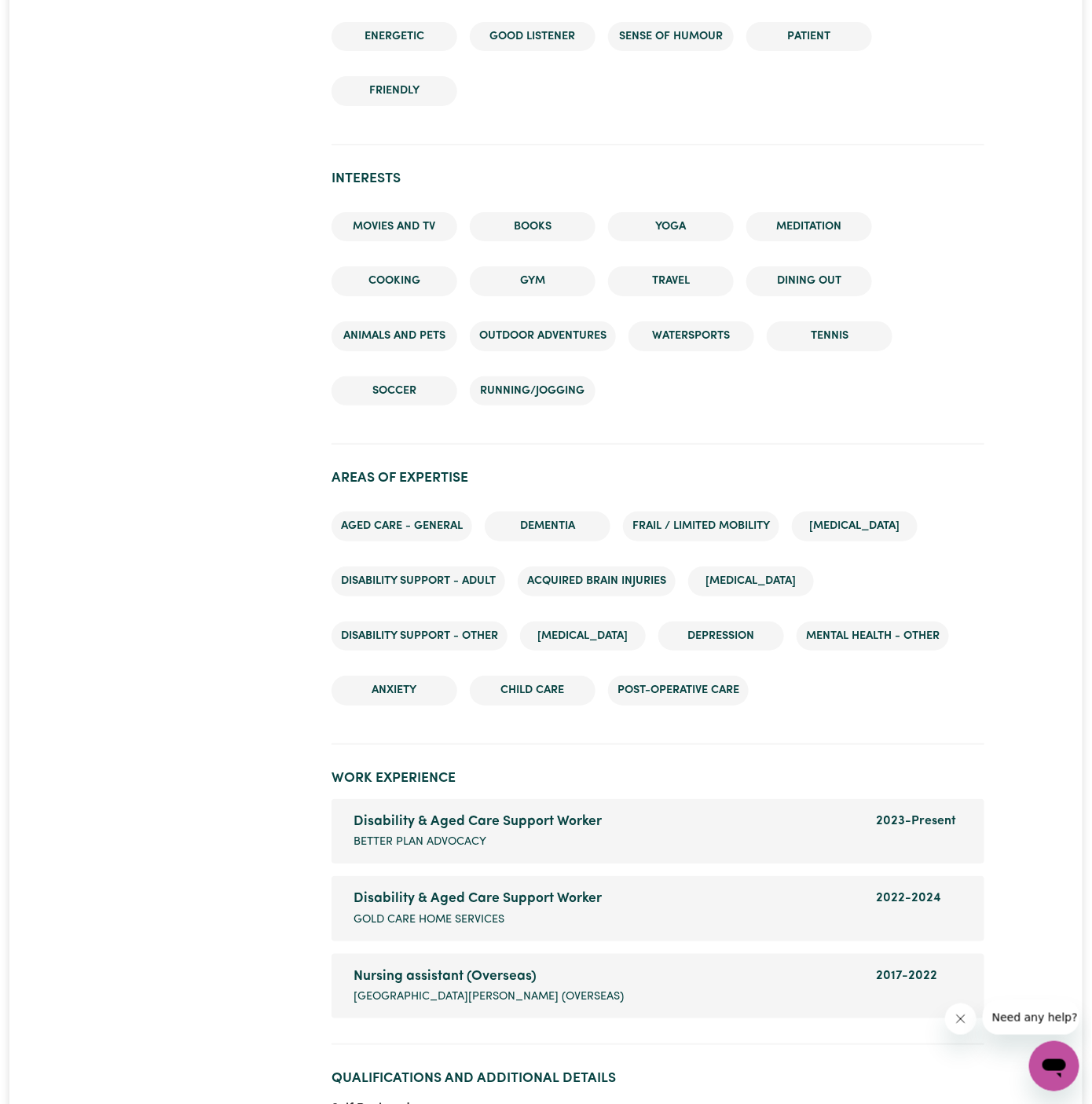
scroll to position [2505, 0]
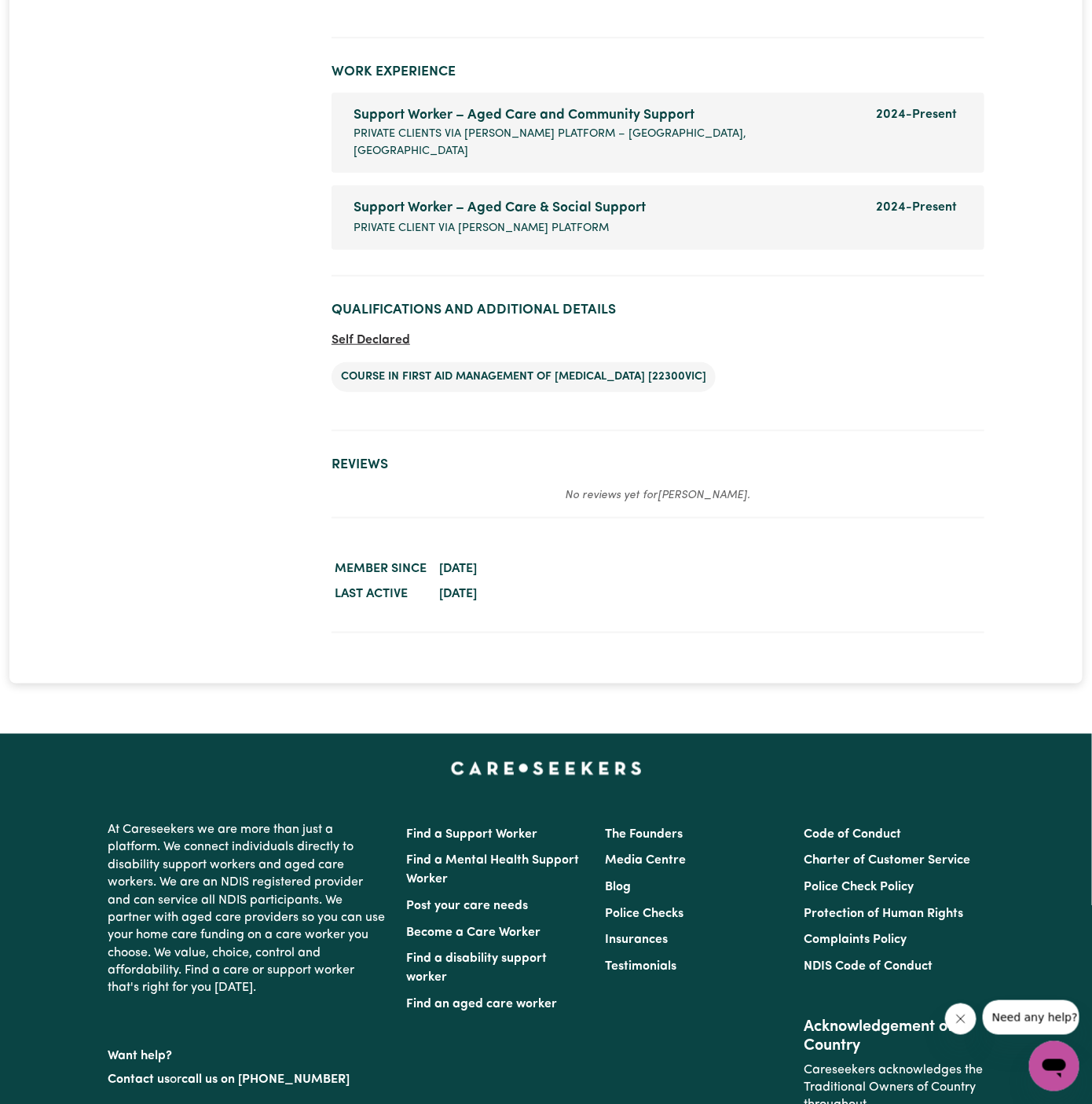
scroll to position [2390, 0]
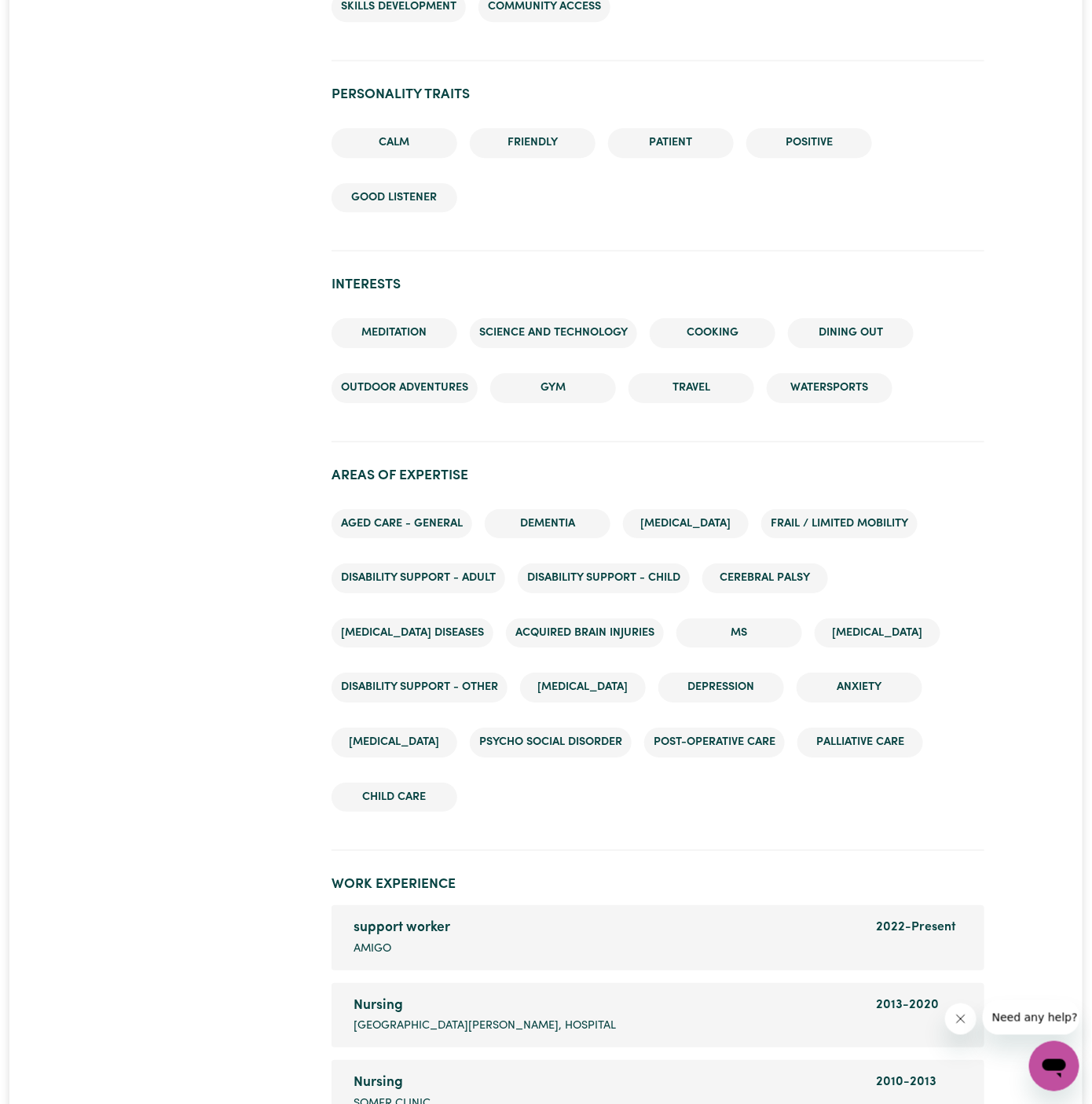
scroll to position [2129, 0]
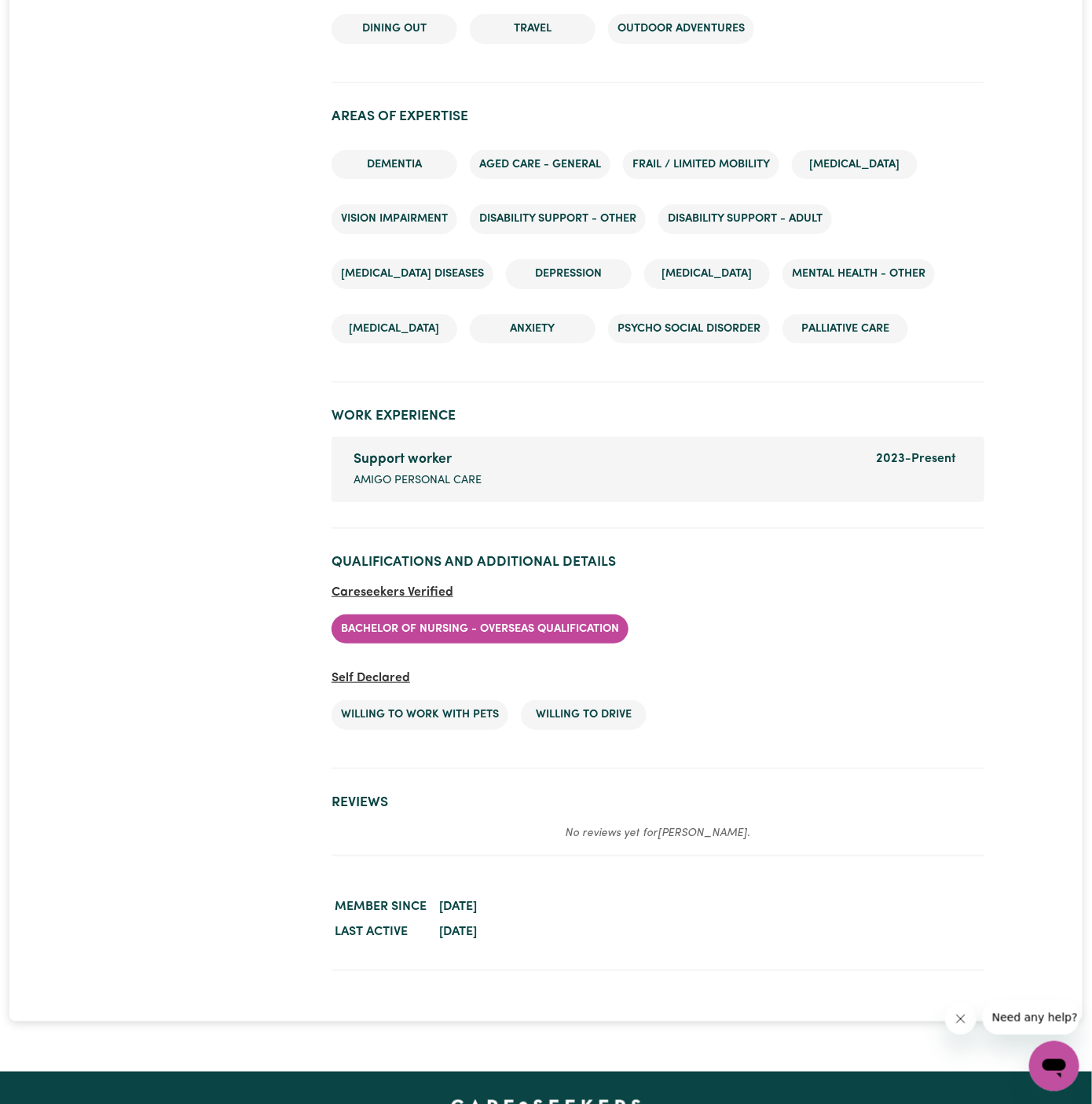
scroll to position [2205, 0]
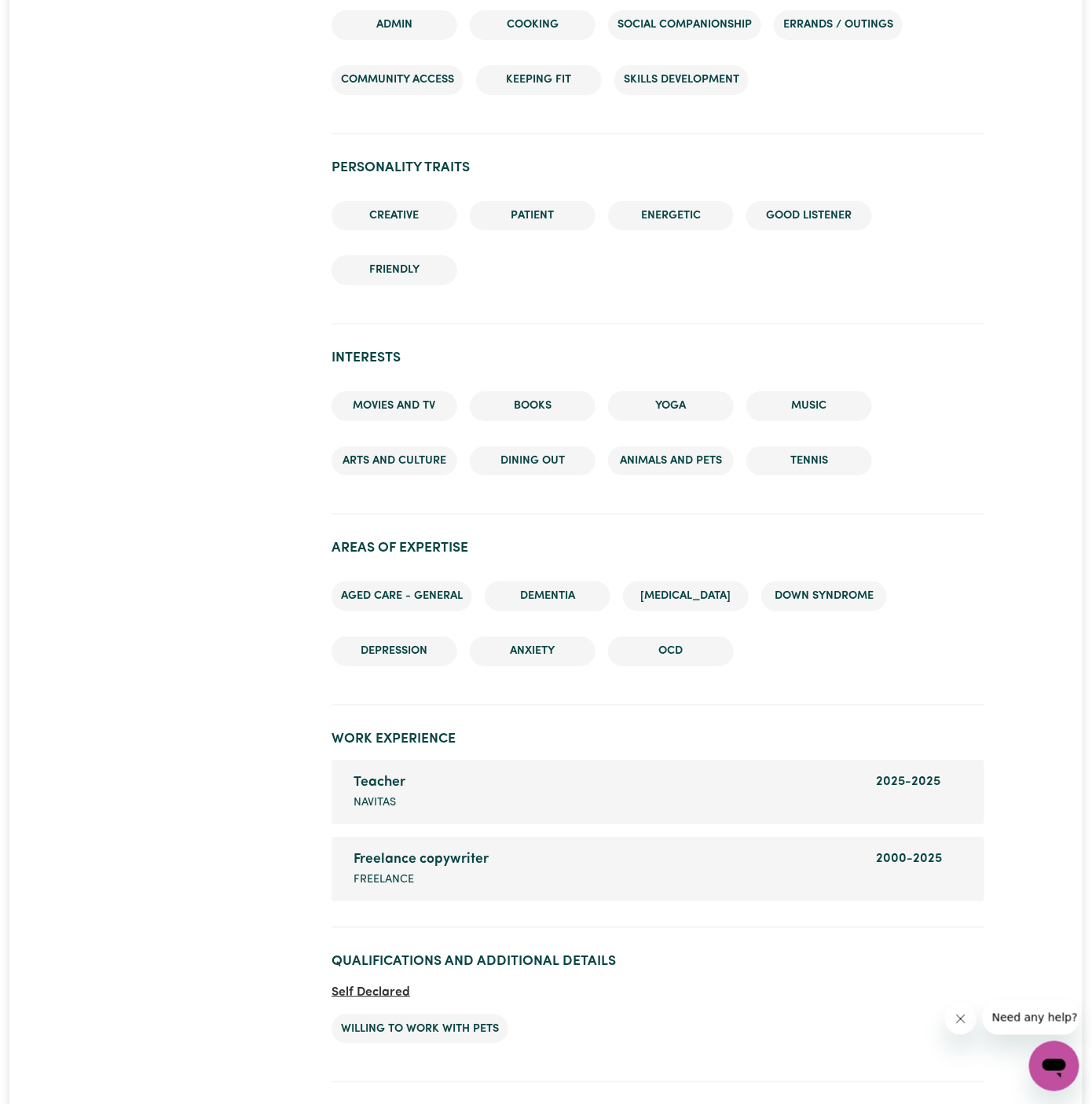
scroll to position [2513, 0]
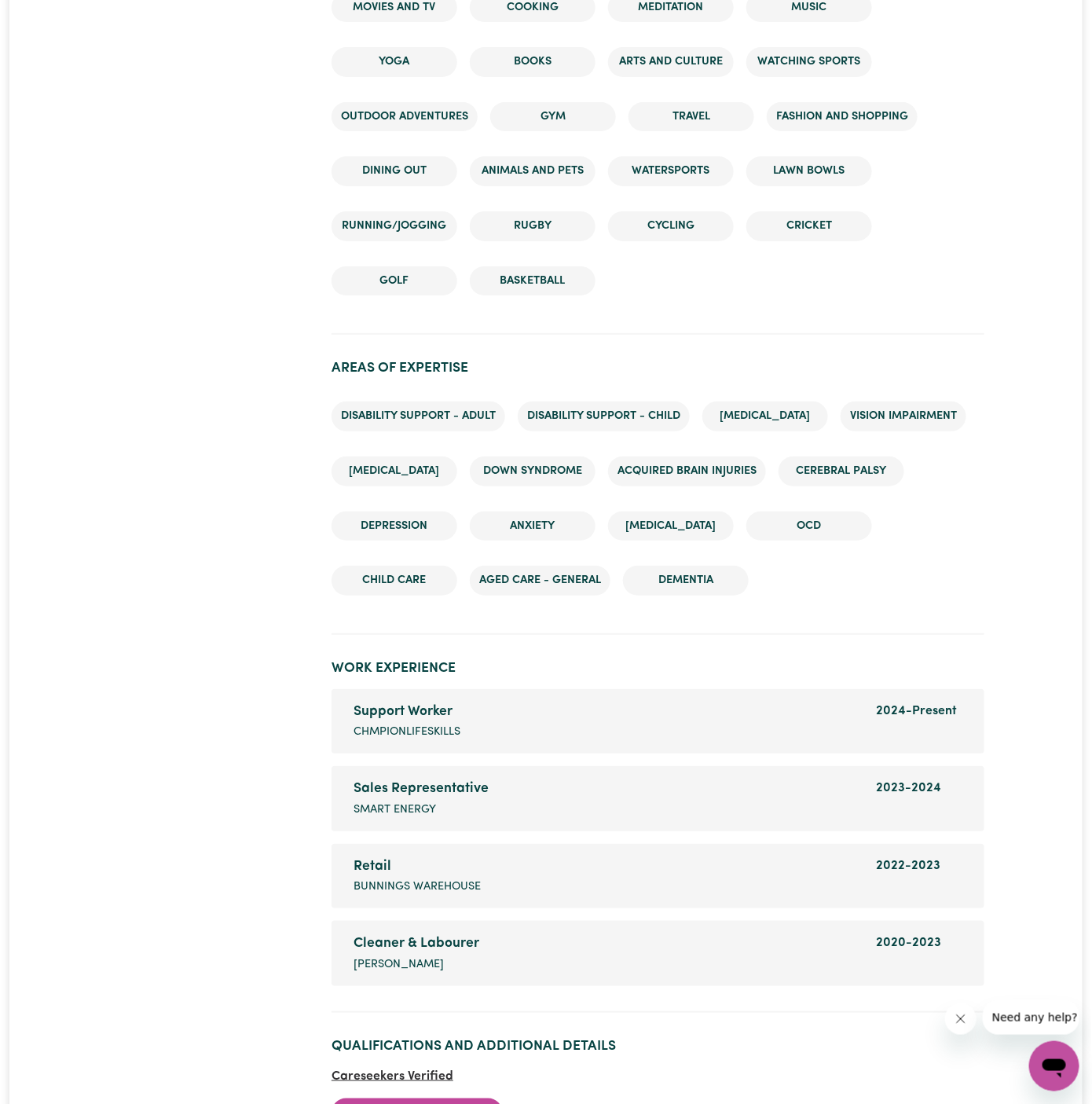
scroll to position [2447, 0]
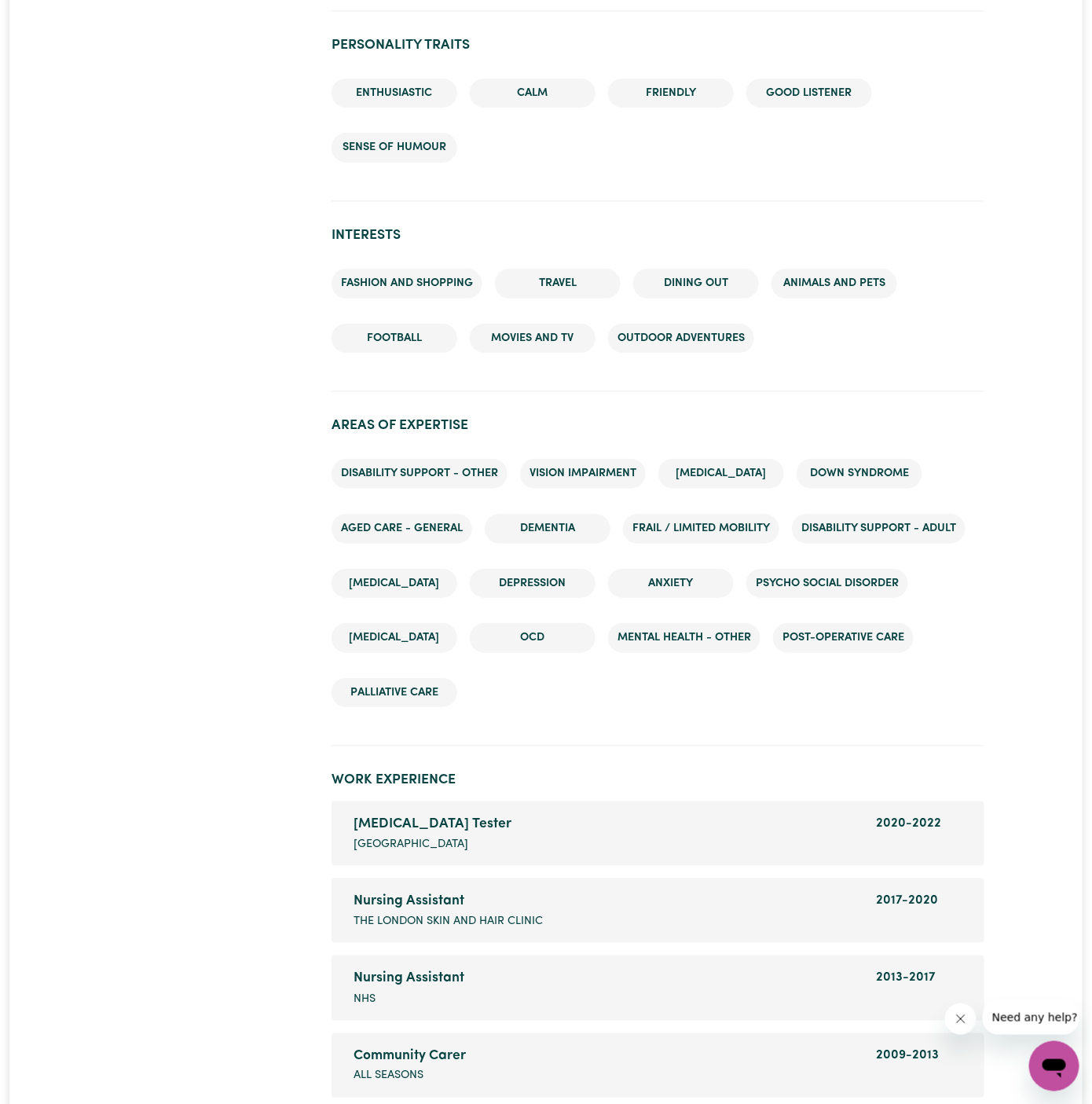
scroll to position [2536, 0]
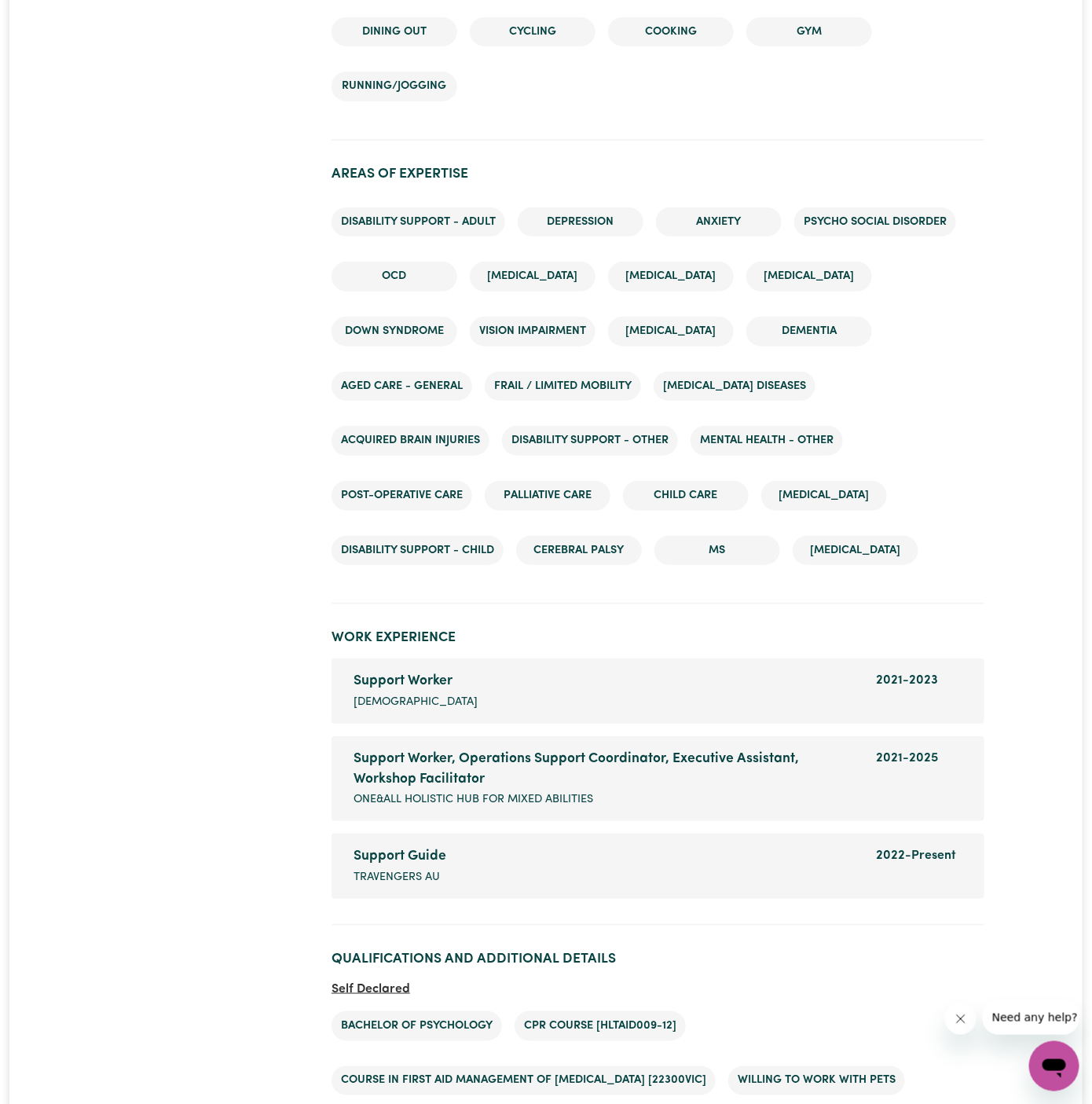
scroll to position [2741, 0]
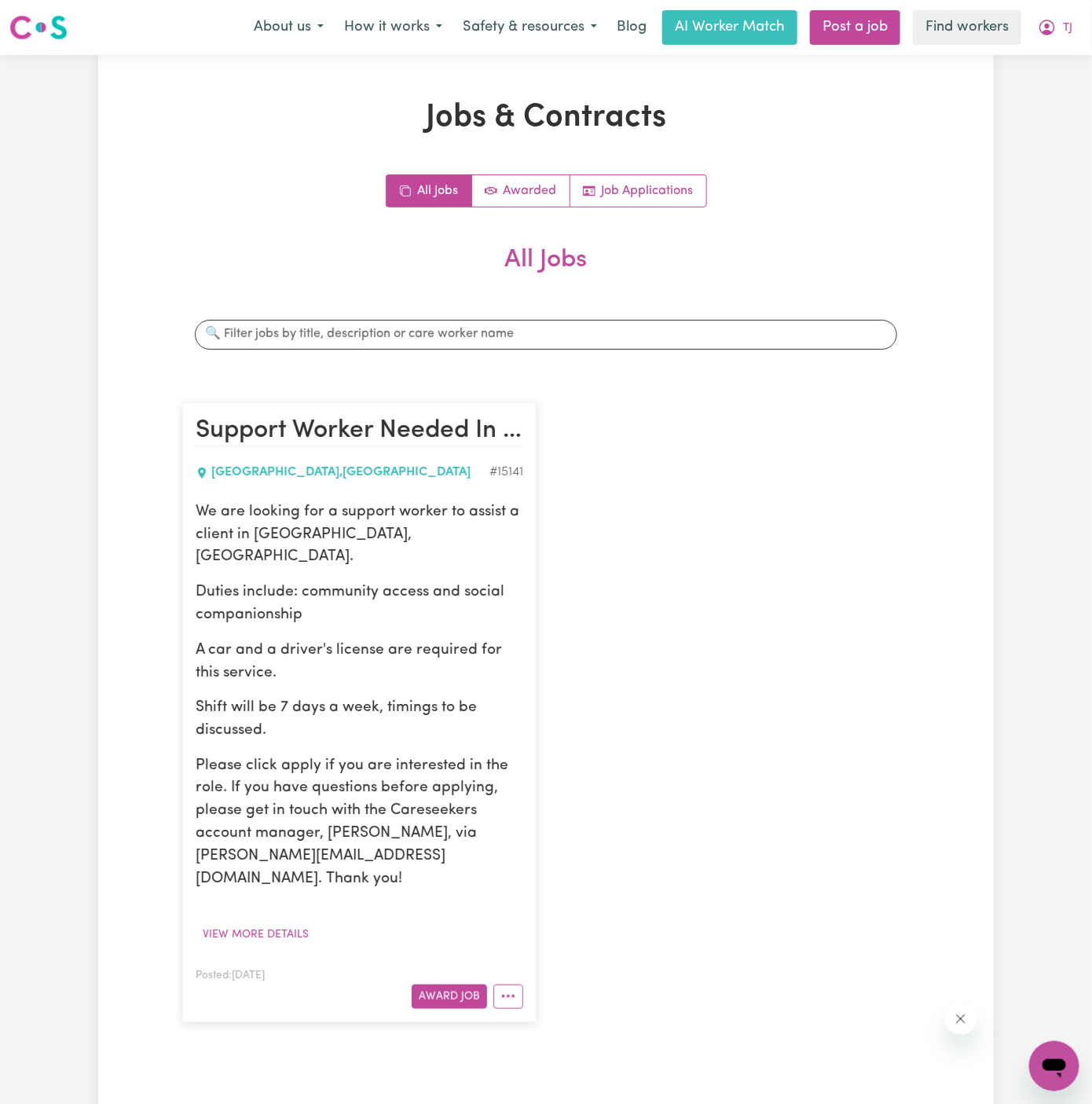
click at [843, 238] on div "All Jobs Awarded Job Applications All Jobs Search jobs Support Worker Needed In…" at bounding box center [546, 606] width 727 height 863
click at [1063, 18] on button "TJ" at bounding box center [1055, 27] width 55 height 33
click at [1059, 65] on link "My Dashboard" at bounding box center [1019, 61] width 124 height 30
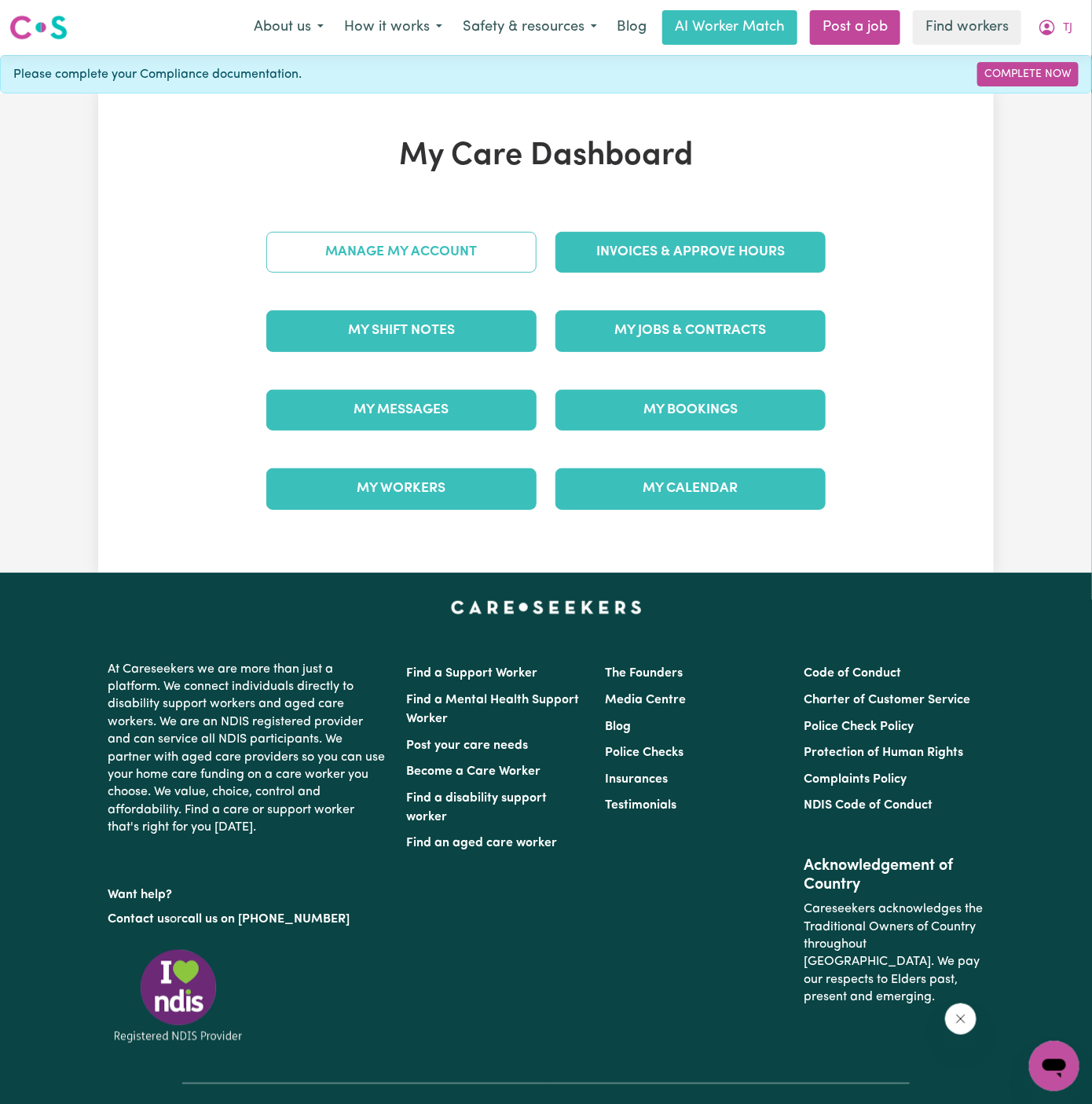
click at [403, 232] on link "Manage My Account" at bounding box center [401, 252] width 270 height 41
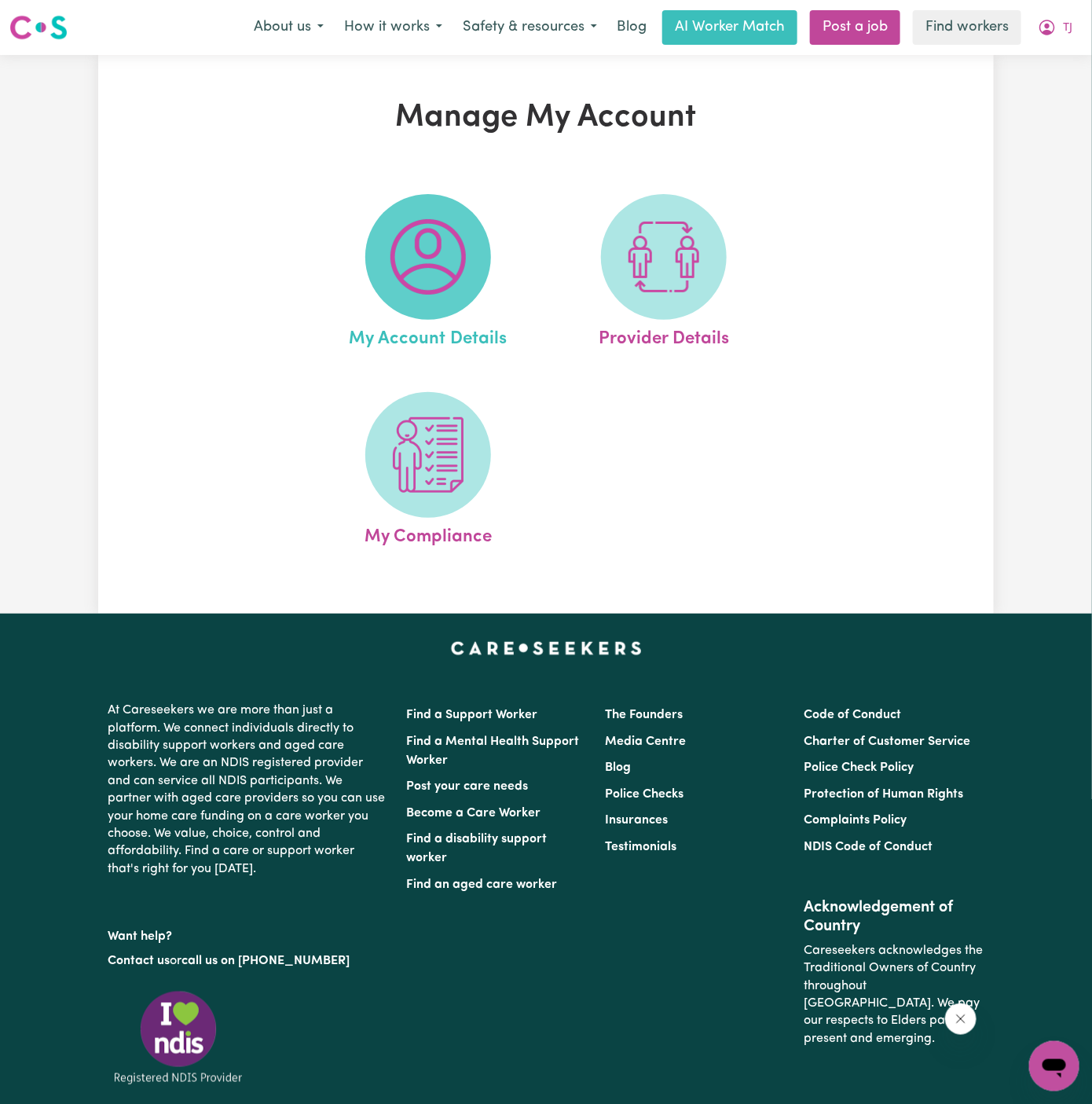
click at [406, 246] on img at bounding box center [428, 257] width 76 height 76
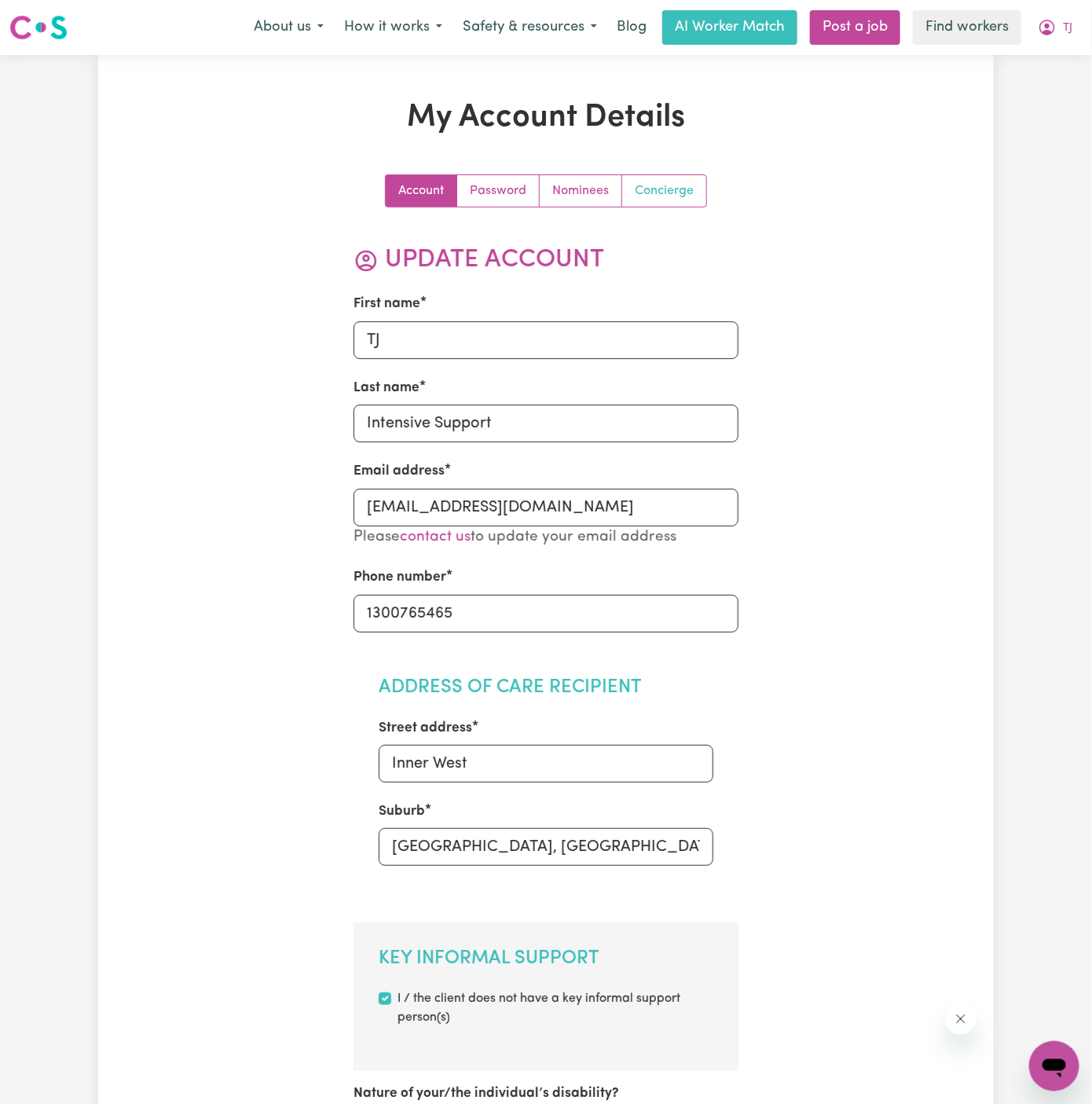
click at [671, 195] on link "Concierge" at bounding box center [664, 191] width 84 height 32
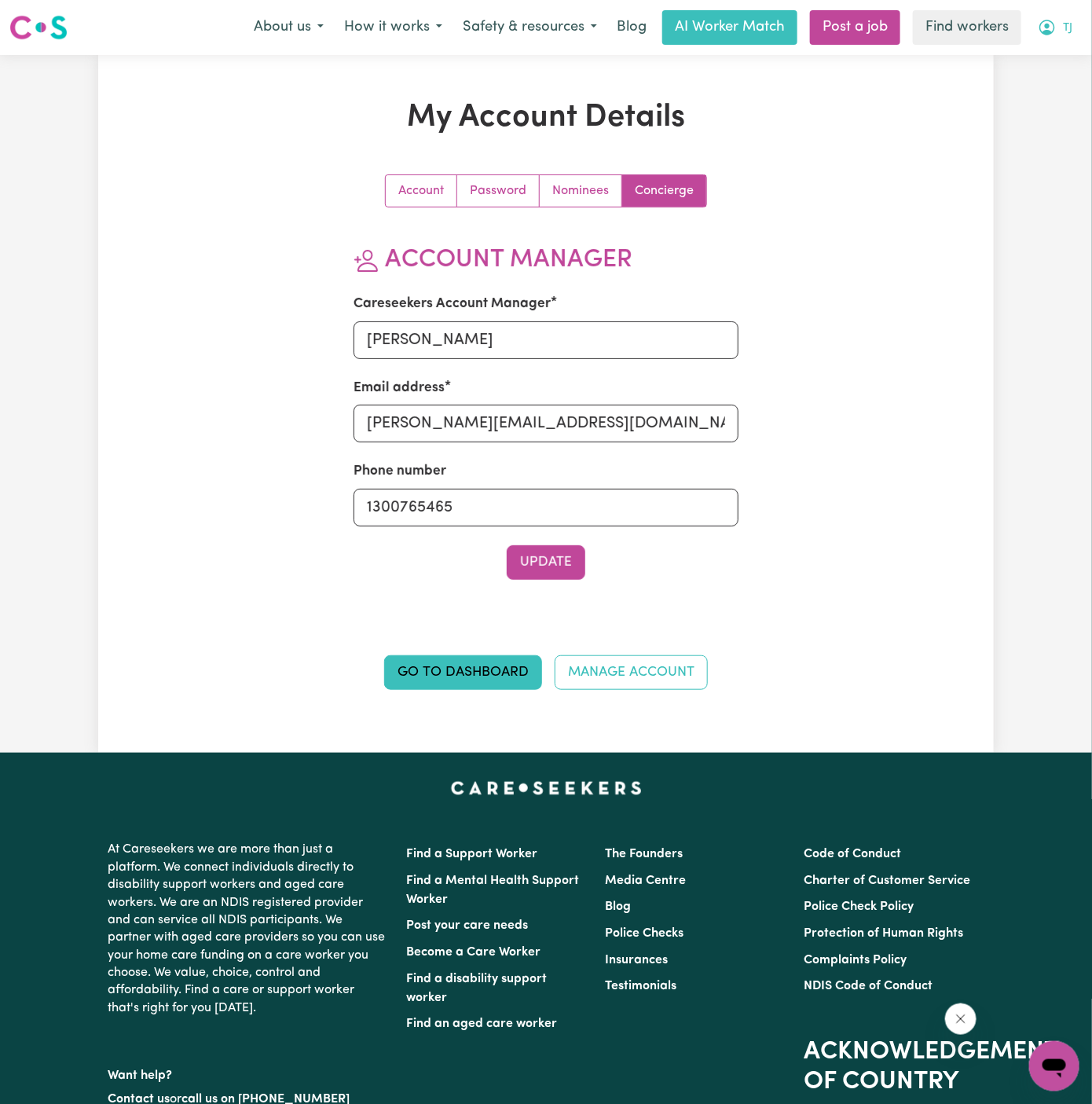
click at [1075, 26] on button "TJ" at bounding box center [1055, 27] width 55 height 33
click at [1051, 84] on link "Logout" at bounding box center [1019, 91] width 124 height 30
